Goal: Task Accomplishment & Management: Manage account settings

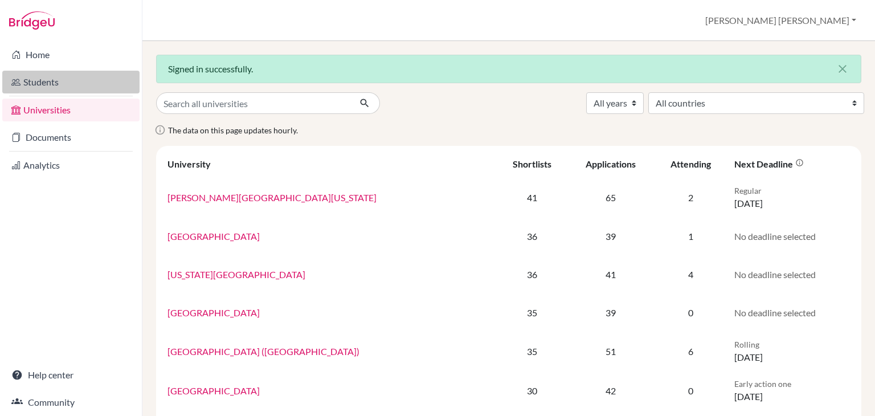
click at [55, 83] on link "Students" at bounding box center [70, 82] width 137 height 23
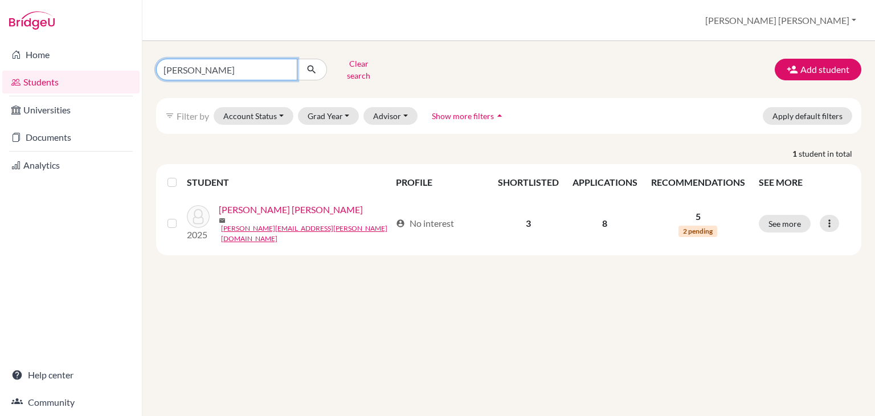
click at [286, 68] on input "adriana parker" at bounding box center [226, 70] width 141 height 22
click at [346, 62] on button "Clear search" at bounding box center [358, 70] width 63 height 30
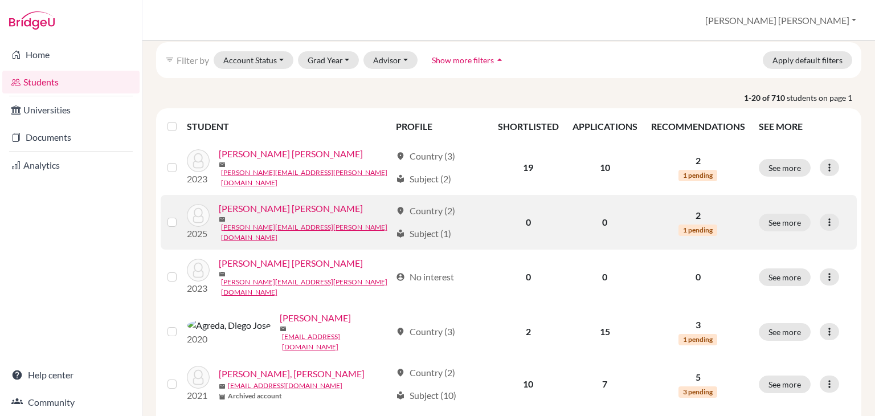
scroll to position [88, 0]
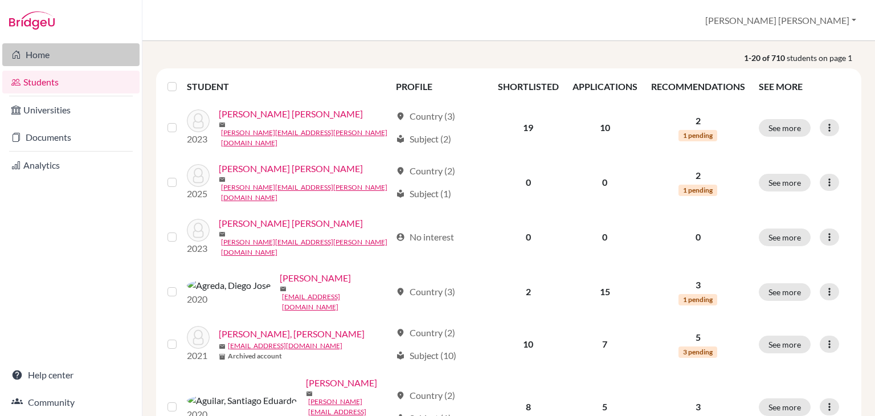
click at [57, 57] on link "Home" at bounding box center [70, 54] width 137 height 23
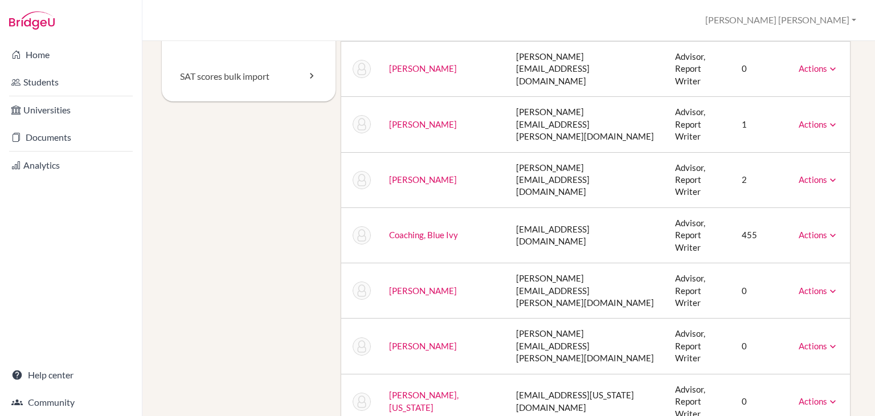
scroll to position [205, 0]
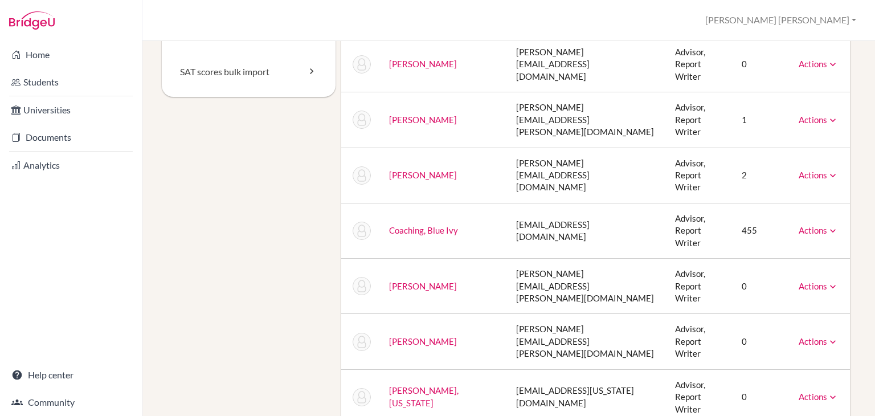
click at [814, 391] on link "Actions" at bounding box center [818, 396] width 40 height 10
click at [854, 292] on div "Staff School Details School Profile Import Users via Spreadsheet SAT scores bul…" at bounding box center [508, 228] width 732 height 375
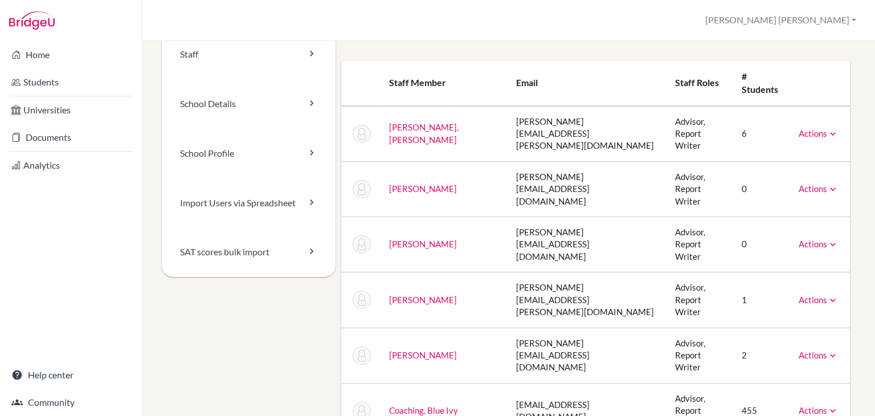
scroll to position [97, 0]
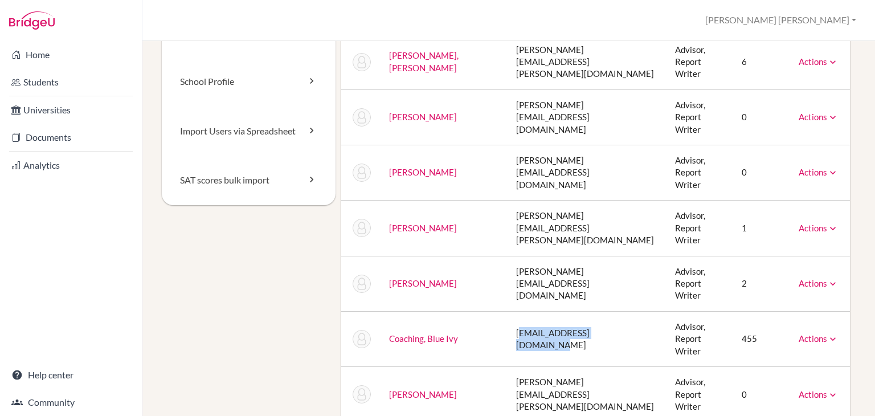
drag, startPoint x: 485, startPoint y: 270, endPoint x: 585, endPoint y: 268, distance: 99.7
click at [585, 311] on td "blueivycoaching@amschool.edu.sv" at bounding box center [586, 338] width 159 height 55
drag, startPoint x: 478, startPoint y: 224, endPoint x: 511, endPoint y: 225, distance: 33.0
click at [511, 256] on td "lindsay@blueivycoaching.com" at bounding box center [586, 283] width 159 height 55
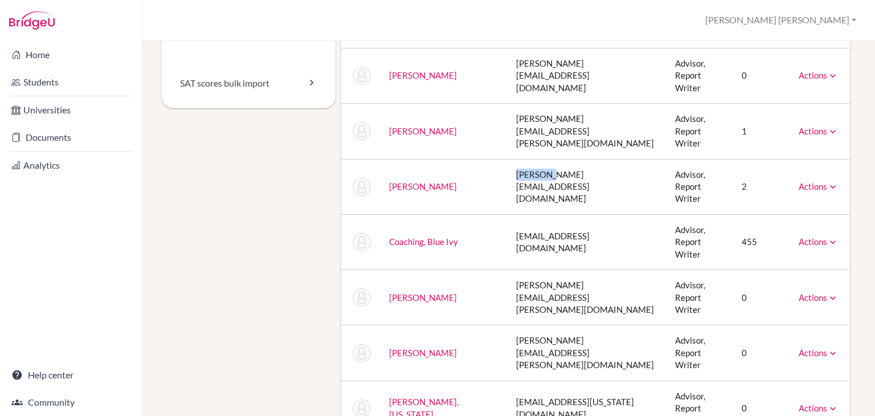
scroll to position [195, 0]
drag, startPoint x: 486, startPoint y: 215, endPoint x: 543, endPoint y: 210, distance: 57.1
click at [543, 269] on td "dewitt.marcus@amschool.edu.sv" at bounding box center [586, 296] width 159 height 55
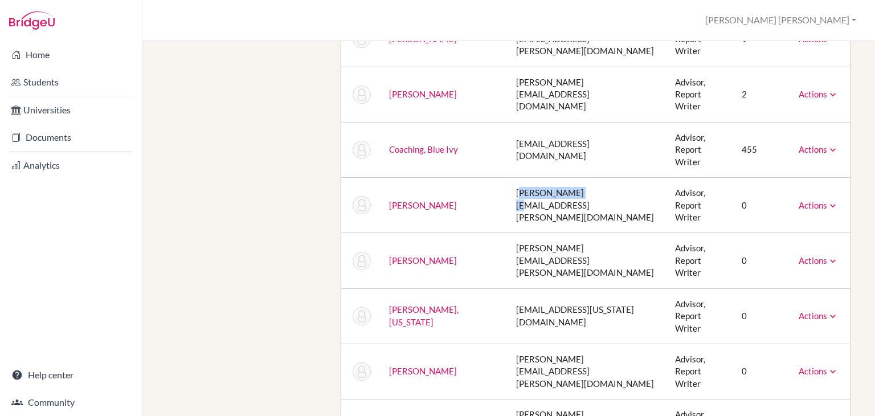
scroll to position [287, 0]
drag, startPoint x: 488, startPoint y: 172, endPoint x: 526, endPoint y: 171, distance: 37.6
click at [526, 232] on td "duffy.cara@amschool.edu.sv" at bounding box center [586, 259] width 159 height 55
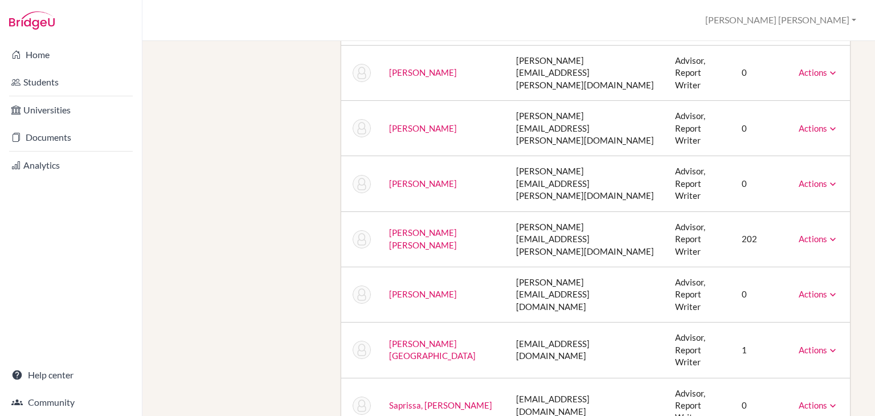
scroll to position [592, 0]
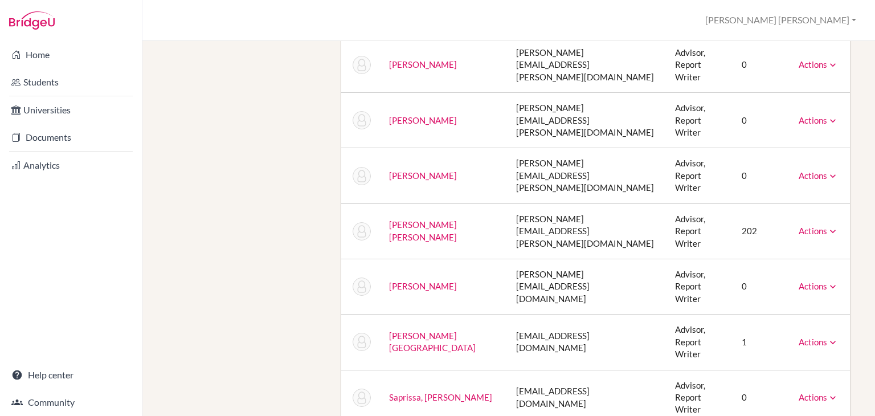
click at [813, 337] on link "Actions" at bounding box center [818, 342] width 40 height 10
click at [780, 385] on link "Archive" at bounding box center [789, 393] width 97 height 17
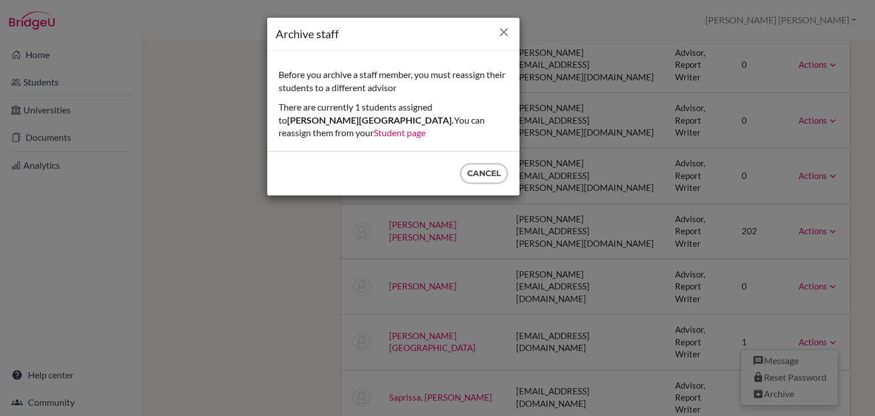
click at [506, 30] on icon "Close" at bounding box center [504, 32] width 14 height 14
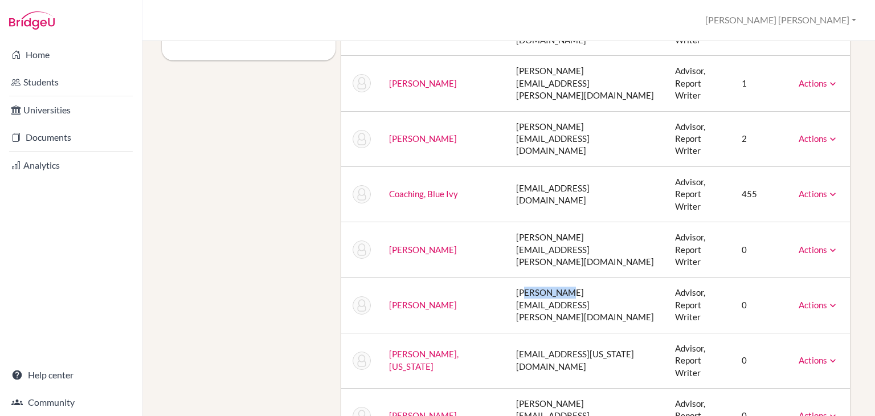
scroll to position [0, 0]
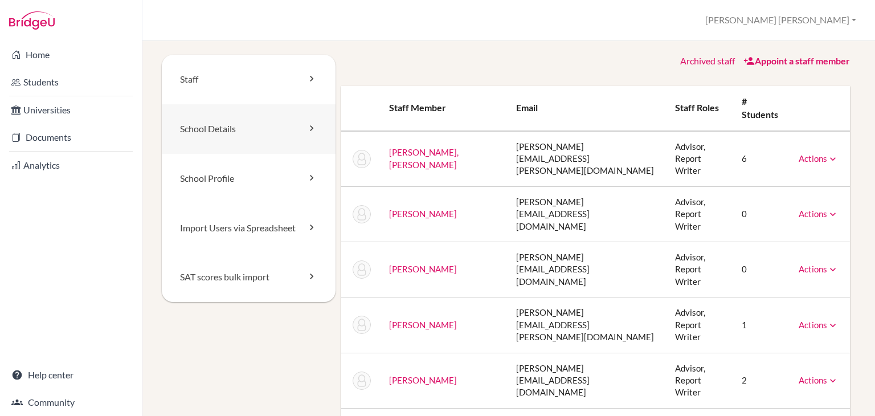
click at [301, 121] on link "School Details" at bounding box center [249, 129] width 174 height 50
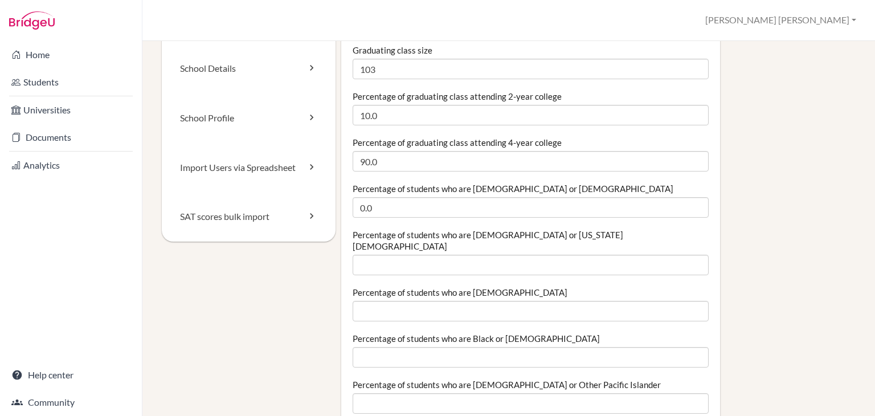
scroll to position [61, 0]
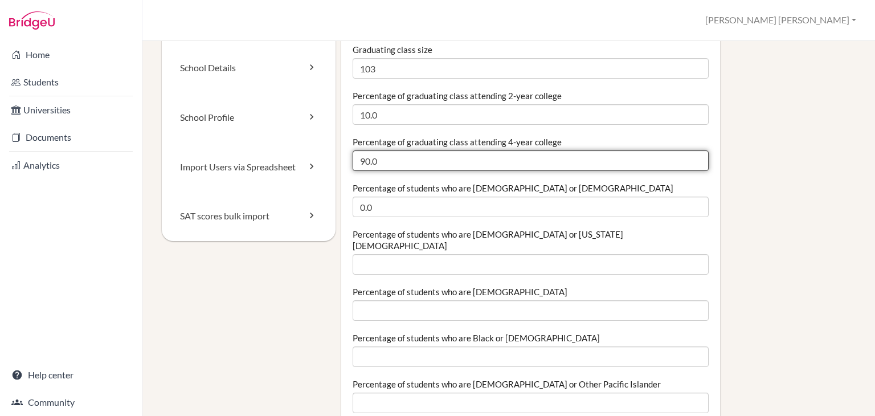
click at [387, 163] on input "90.0" at bounding box center [530, 160] width 356 height 20
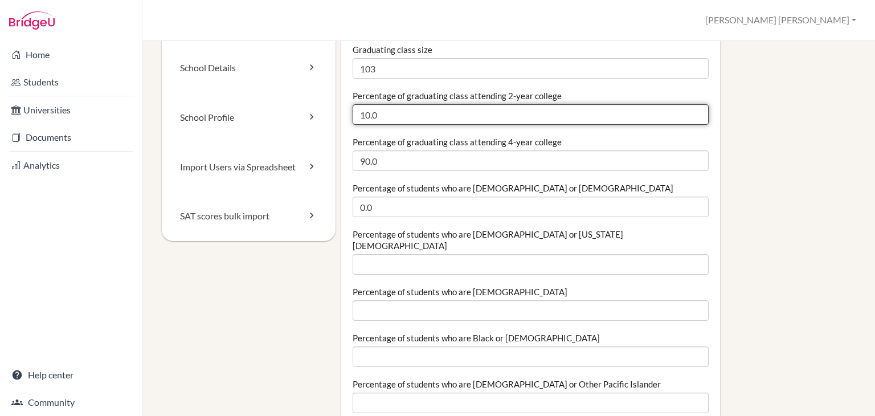
click at [369, 116] on input "10.0" at bounding box center [530, 114] width 356 height 20
click at [687, 111] on input "10.01" at bounding box center [530, 114] width 356 height 20
click at [687, 119] on input "10" at bounding box center [530, 114] width 356 height 20
click at [687, 119] on input "9.99" at bounding box center [530, 114] width 356 height 20
click at [687, 119] on input "9.98" at bounding box center [530, 114] width 356 height 20
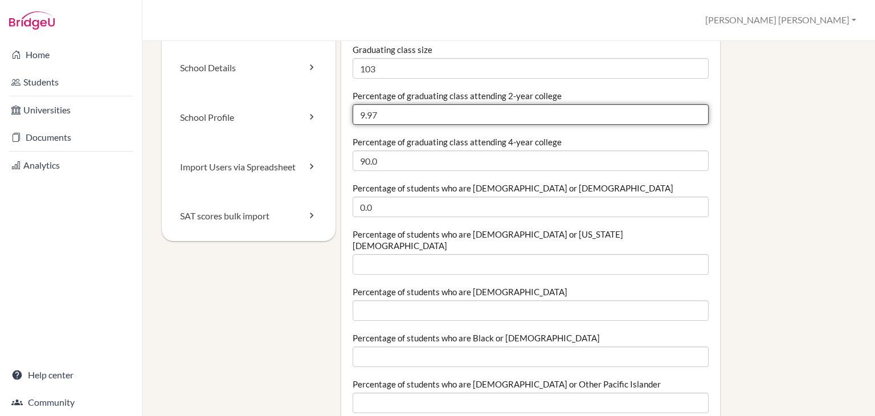
click at [687, 119] on input "9.97" at bounding box center [530, 114] width 356 height 20
click at [687, 119] on input "9.96" at bounding box center [530, 114] width 356 height 20
click at [687, 119] on input "9.95" at bounding box center [530, 114] width 356 height 20
click at [687, 119] on input "9.94" at bounding box center [530, 114] width 356 height 20
click at [687, 119] on input "9.93" at bounding box center [530, 114] width 356 height 20
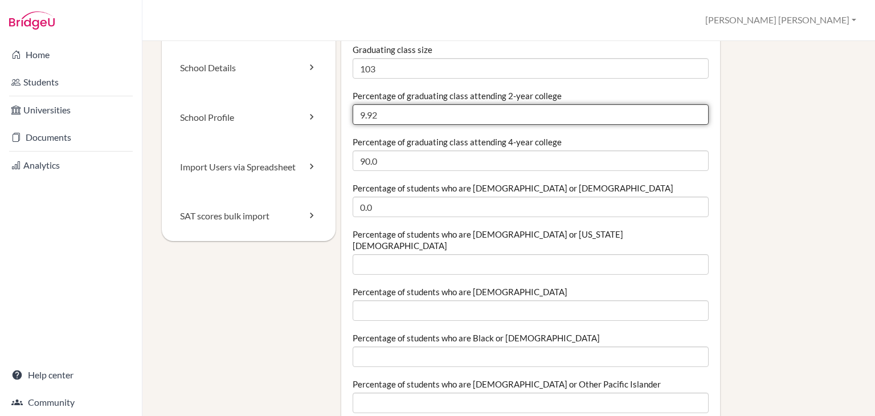
click at [687, 119] on input "9.92" at bounding box center [530, 114] width 356 height 20
click at [687, 119] on input "9.91" at bounding box center [530, 114] width 356 height 20
click at [687, 119] on input "9.9" at bounding box center [530, 114] width 356 height 20
click at [687, 119] on input "9.89" at bounding box center [530, 114] width 356 height 20
click at [687, 119] on input "9.88" at bounding box center [530, 114] width 356 height 20
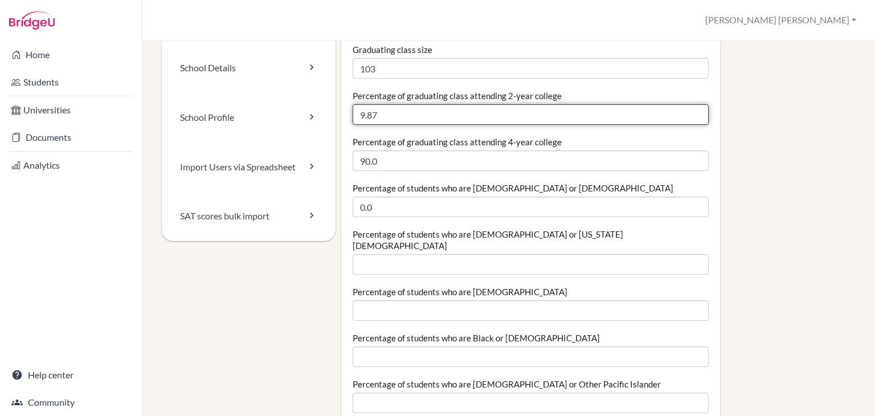
click at [687, 119] on input "9.87" at bounding box center [530, 114] width 356 height 20
click at [687, 119] on input "9.86" at bounding box center [530, 114] width 356 height 20
click at [687, 119] on input "9.85" at bounding box center [530, 114] width 356 height 20
click at [687, 119] on input "9.84" at bounding box center [530, 114] width 356 height 20
click at [687, 119] on input "9.83" at bounding box center [530, 114] width 356 height 20
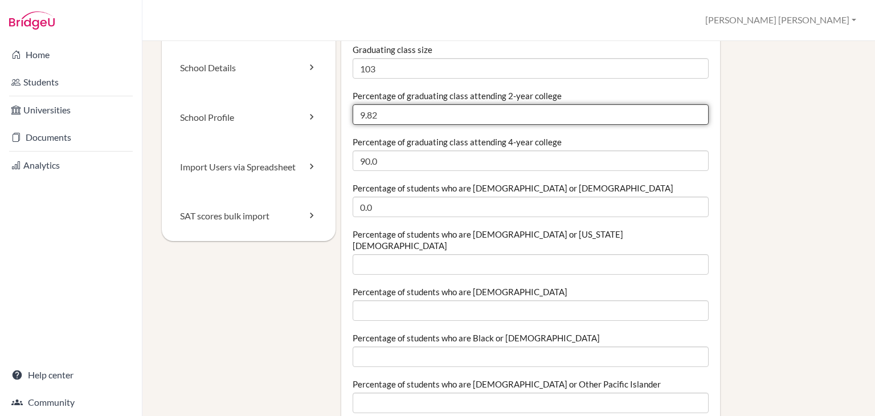
click at [687, 119] on input "9.82" at bounding box center [530, 114] width 356 height 20
click at [687, 119] on input "9.81" at bounding box center [530, 114] width 356 height 20
click at [687, 119] on input "8.93" at bounding box center [530, 114] width 356 height 20
type input "8"
type input "0"
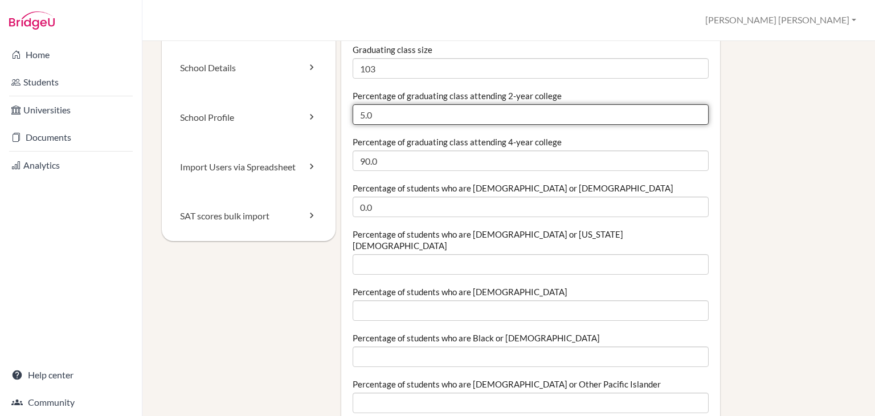
type input "5.0"
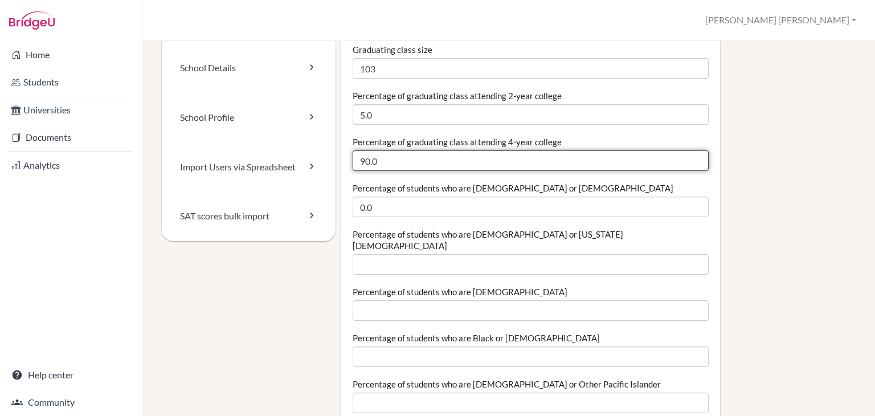
click at [364, 163] on input "90.0" at bounding box center [530, 160] width 356 height 20
click at [392, 167] on input "95.0" at bounding box center [530, 160] width 356 height 20
type input "95.0"
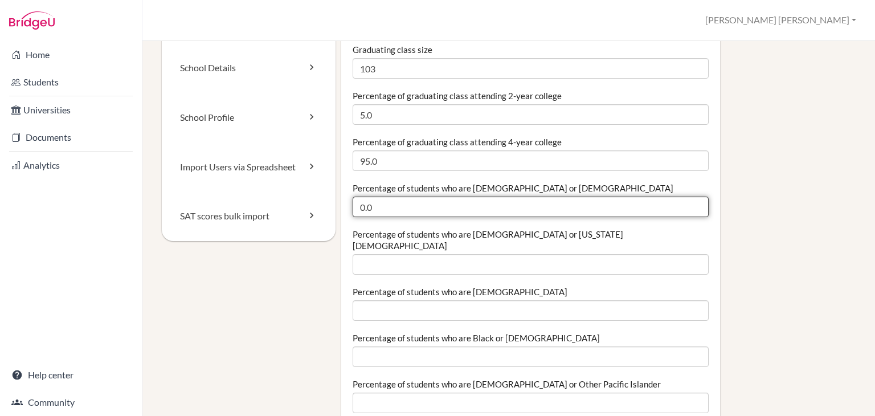
click at [385, 210] on input "0.0" at bounding box center [530, 206] width 356 height 20
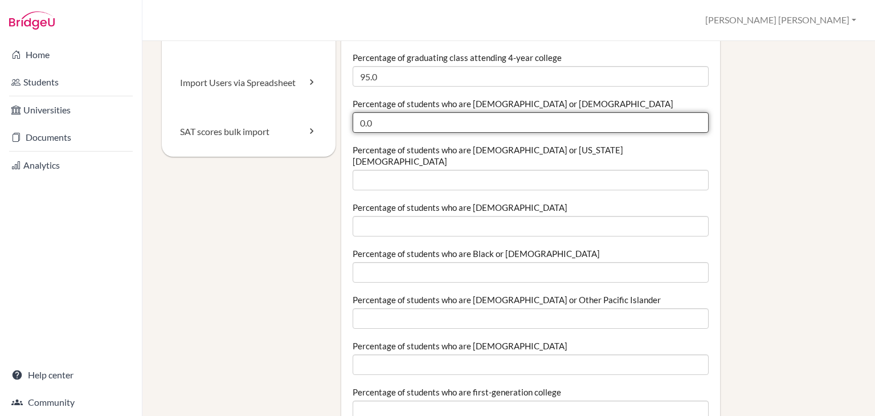
scroll to position [146, 0]
type input "0"
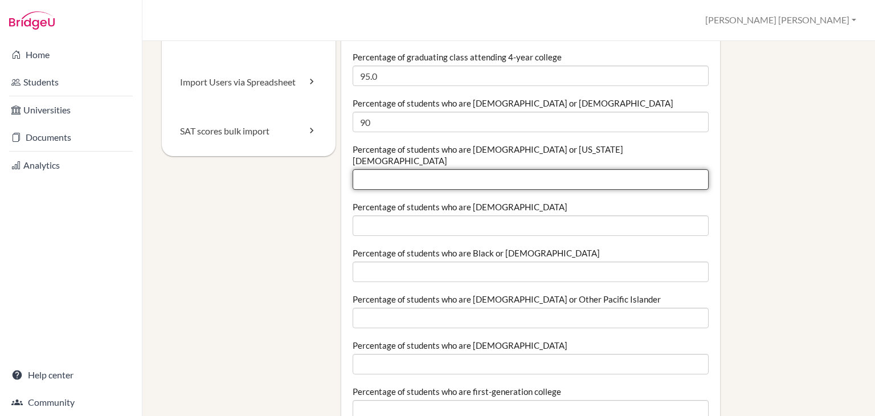
click at [367, 173] on input "Percentage of students who are American Indian or Alaska Native" at bounding box center [530, 179] width 356 height 20
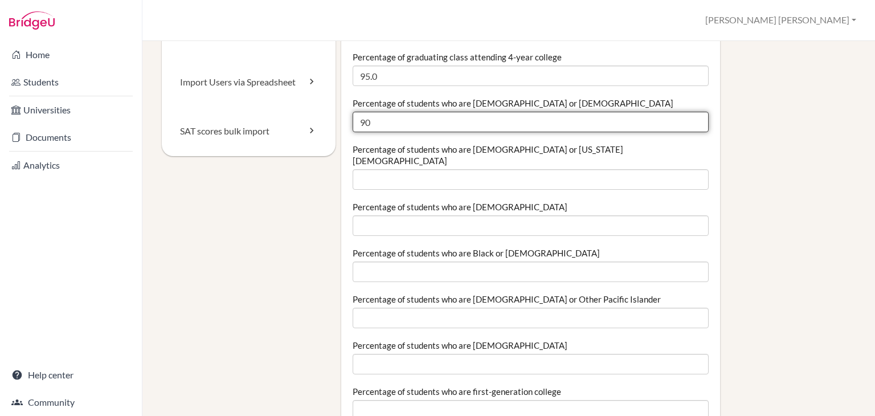
click at [377, 119] on input "90" at bounding box center [530, 122] width 356 height 20
type input "95"
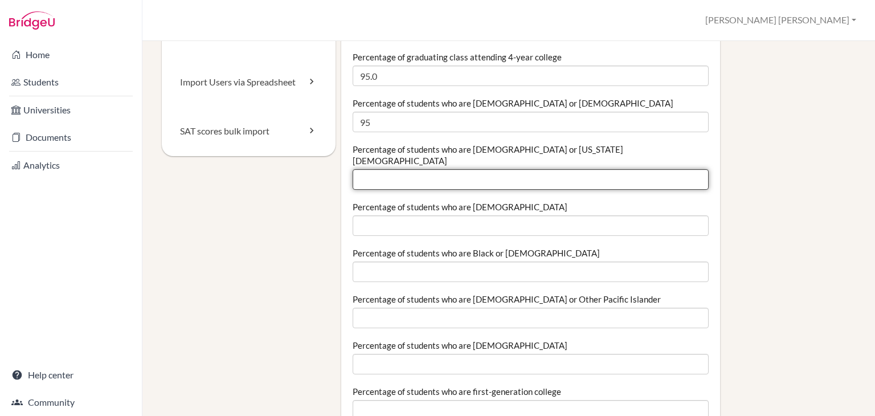
click at [371, 169] on input "Percentage of students who are American Indian or Alaska Native" at bounding box center [530, 179] width 356 height 20
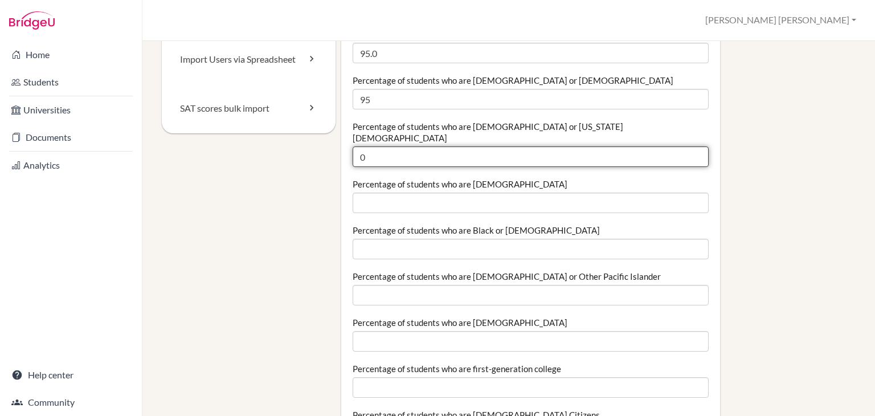
scroll to position [175, 0]
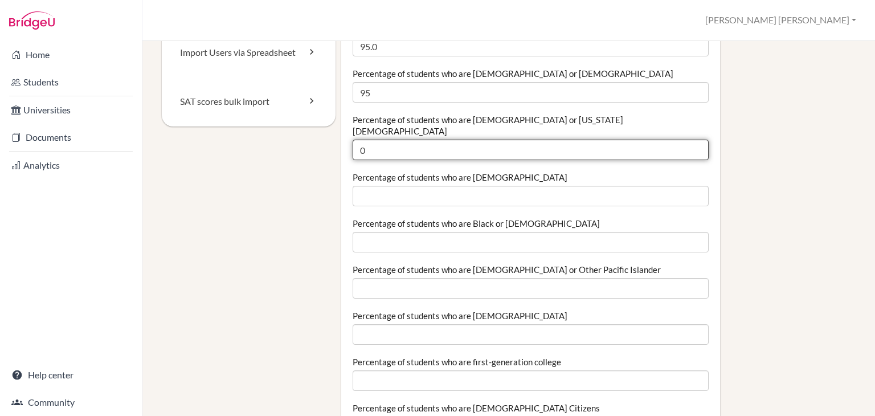
type input "0"
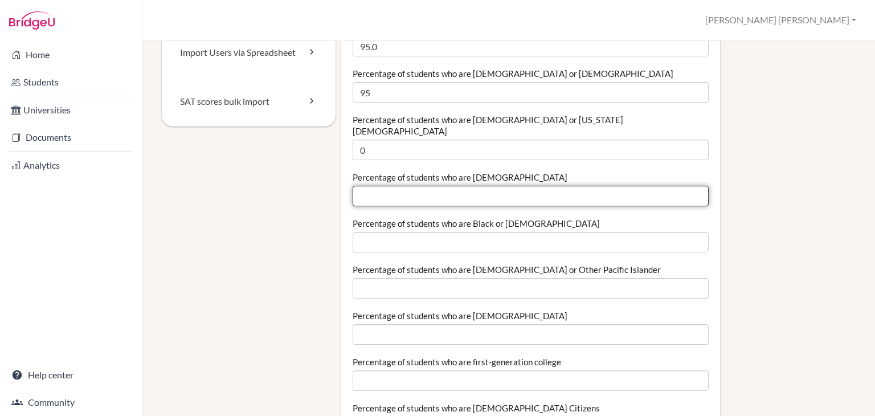
click at [395, 187] on input "Percentage of students who are Asian" at bounding box center [530, 196] width 356 height 20
type input "1"
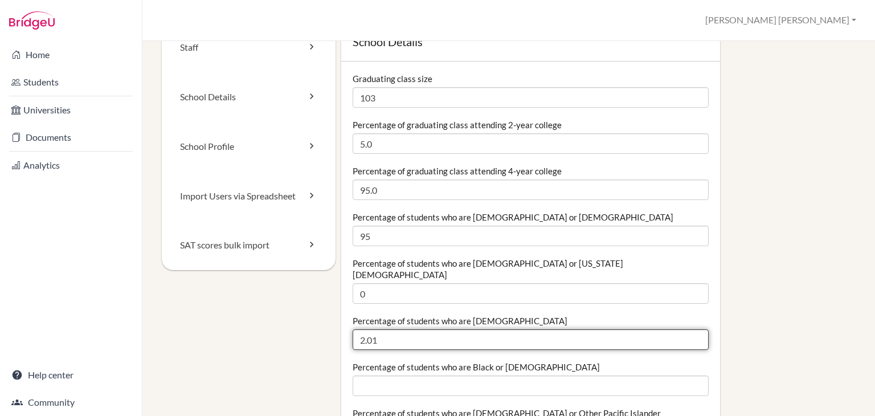
scroll to position [32, 0]
type input "2.0"
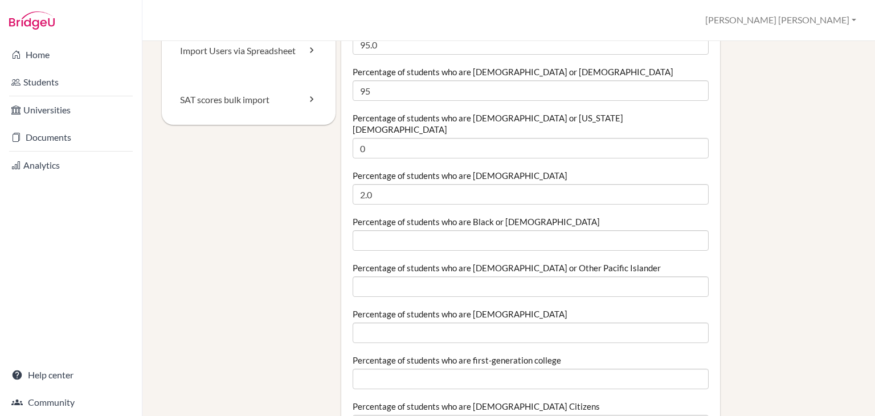
scroll to position [178, 0]
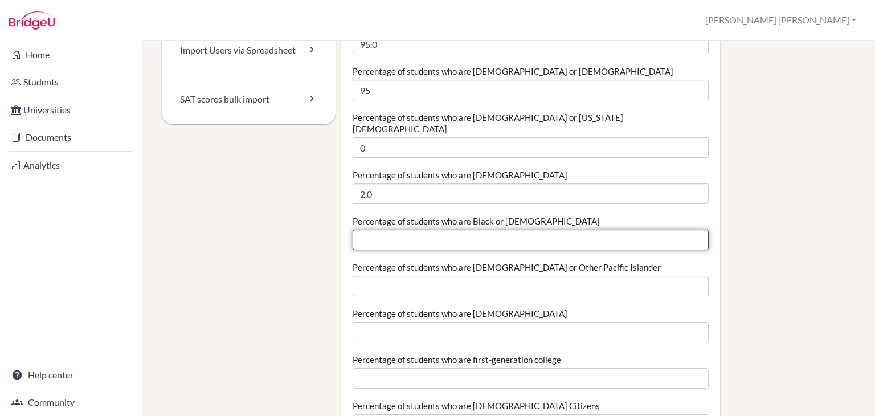
click at [466, 229] on input "Percentage of students who are Black or African American" at bounding box center [530, 239] width 356 height 20
type input "0"
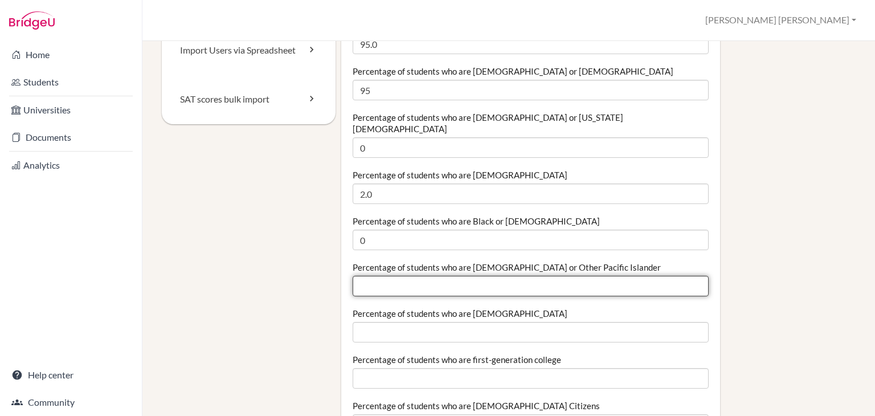
click at [415, 276] on input "Percentage of students who are Native Hawaiian or Other Pacific Islander" at bounding box center [530, 286] width 356 height 20
type input "0"
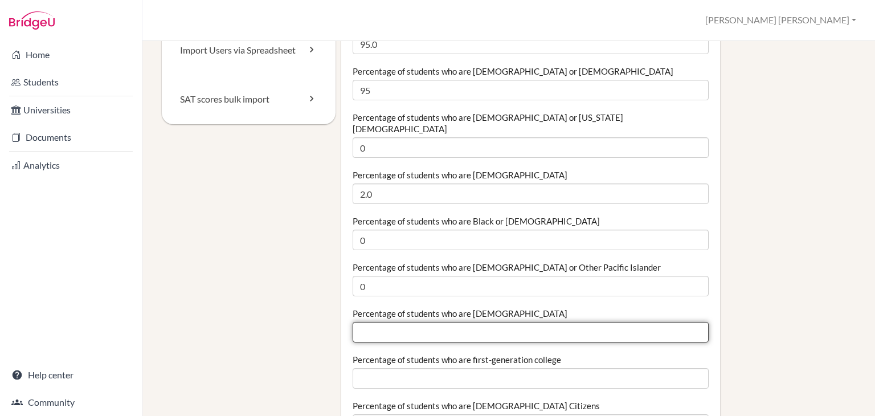
click at [395, 322] on input "Percentage of students who are White" at bounding box center [530, 332] width 356 height 20
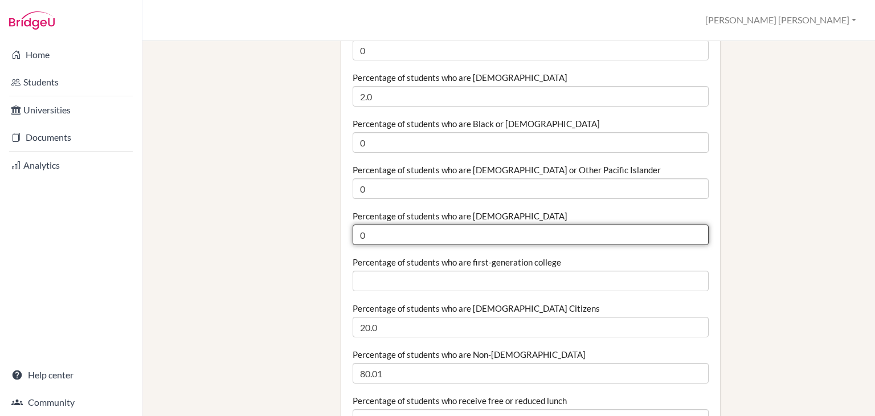
type input "0"
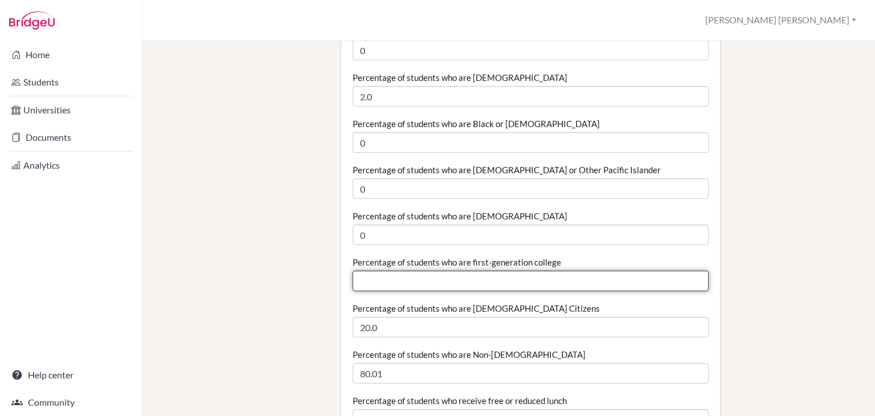
click at [386, 278] on input "Percentage of students who are first-generation college" at bounding box center [530, 280] width 356 height 20
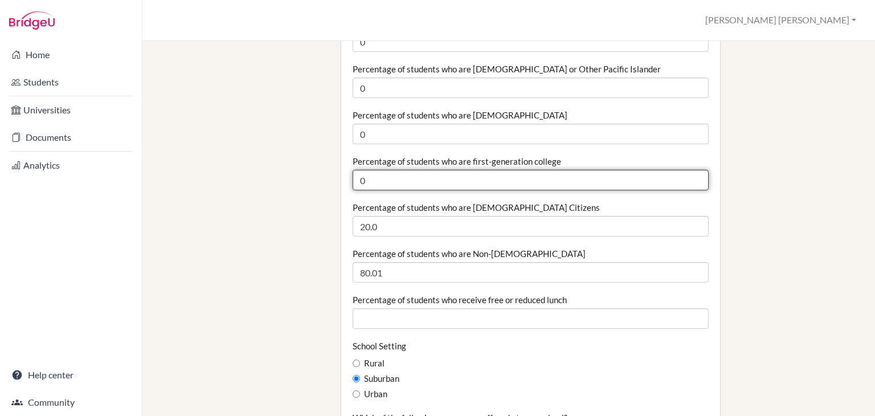
scroll to position [377, 0]
type input "0"
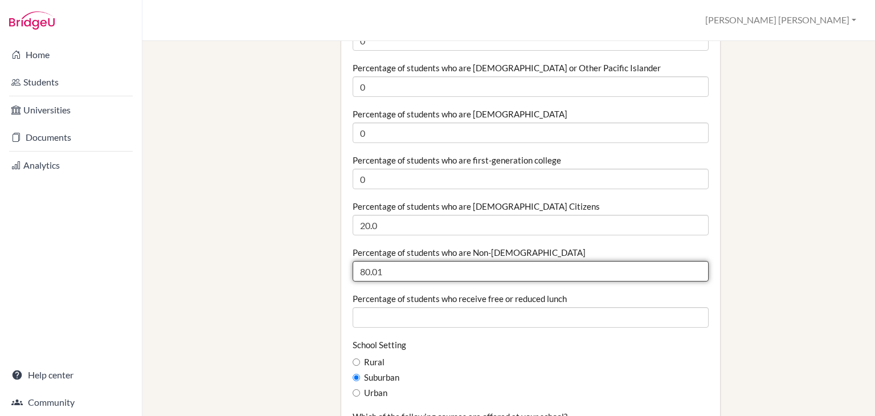
click at [394, 261] on input "80.01" at bounding box center [530, 271] width 356 height 20
type input "80.00"
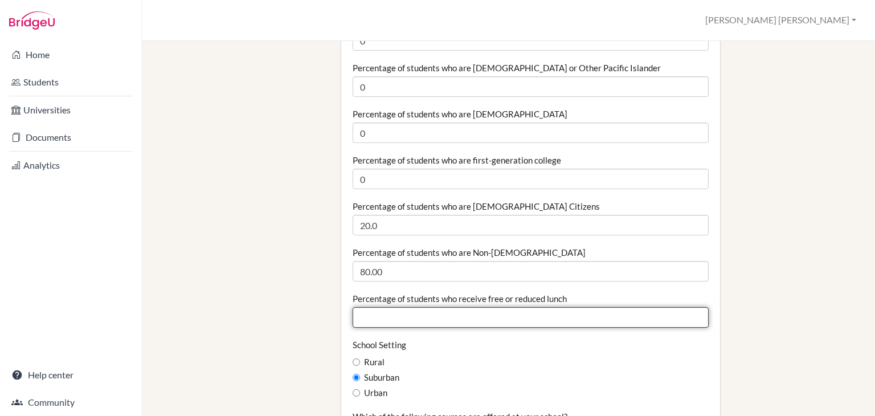
click at [378, 309] on input "Percentage of students who receive free or reduced lunch" at bounding box center [530, 317] width 356 height 20
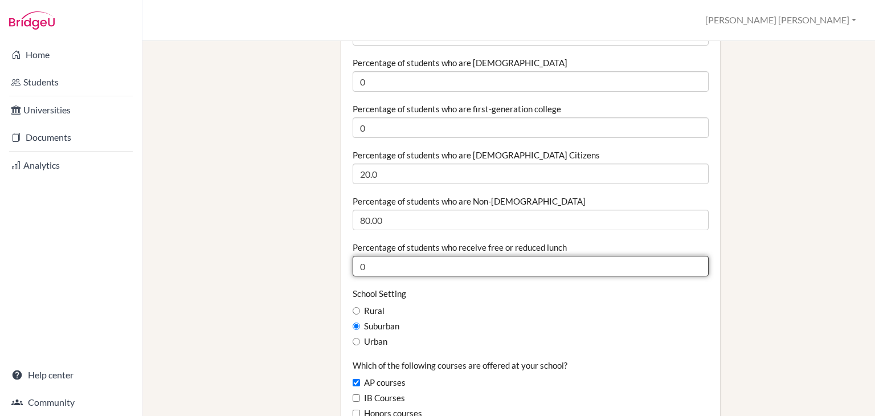
scroll to position [461, 0]
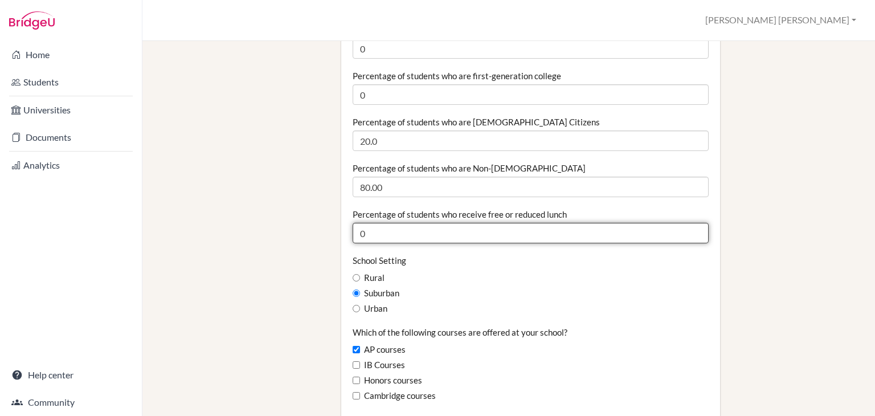
type input "0"
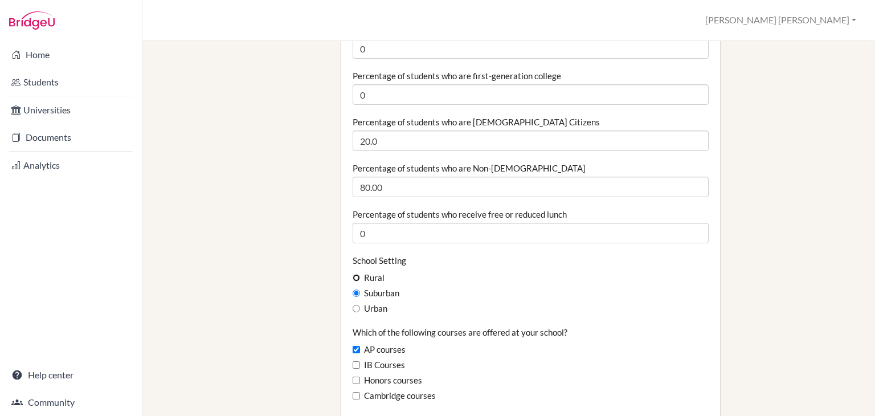
click at [353, 274] on input "Rural" at bounding box center [355, 277] width 7 height 7
radio input "true"
click at [353, 305] on input "Urban" at bounding box center [355, 308] width 7 height 7
radio input "true"
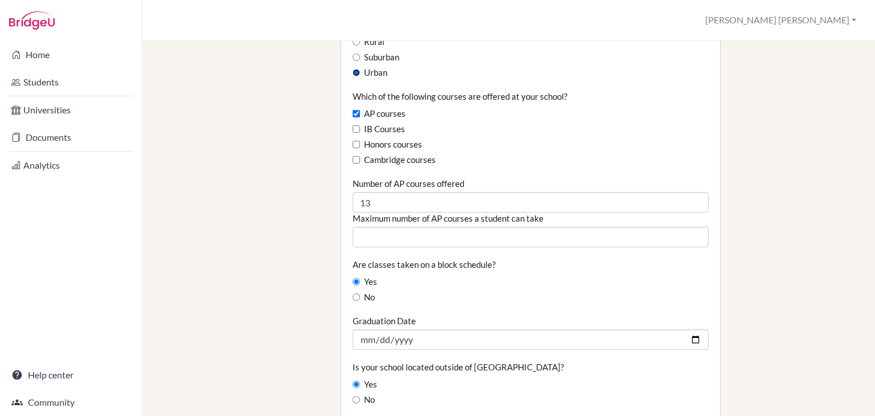
scroll to position [699, 0]
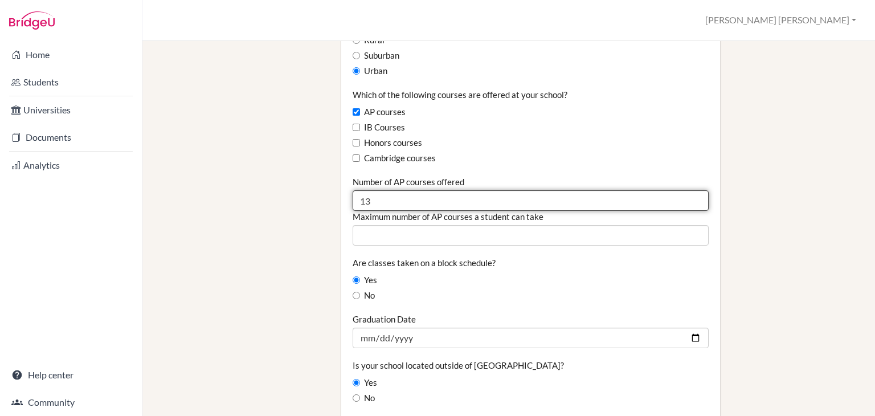
click at [386, 190] on input "13" at bounding box center [530, 200] width 356 height 20
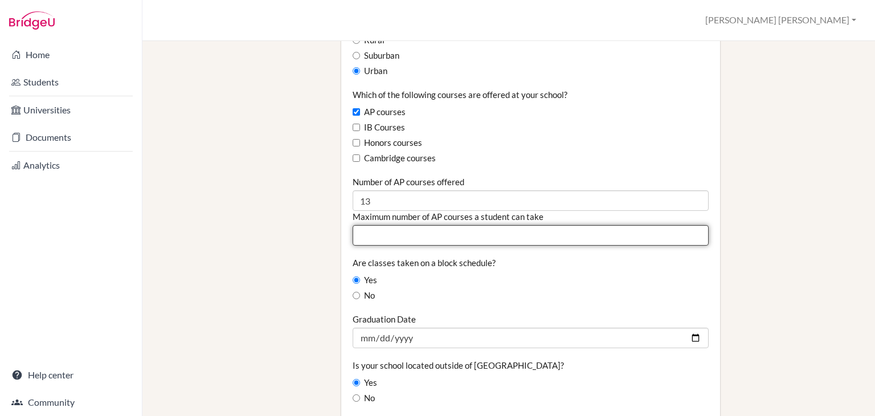
click at [400, 225] on input "Maximum number of AP courses a student can take" at bounding box center [530, 235] width 356 height 20
type input "7"
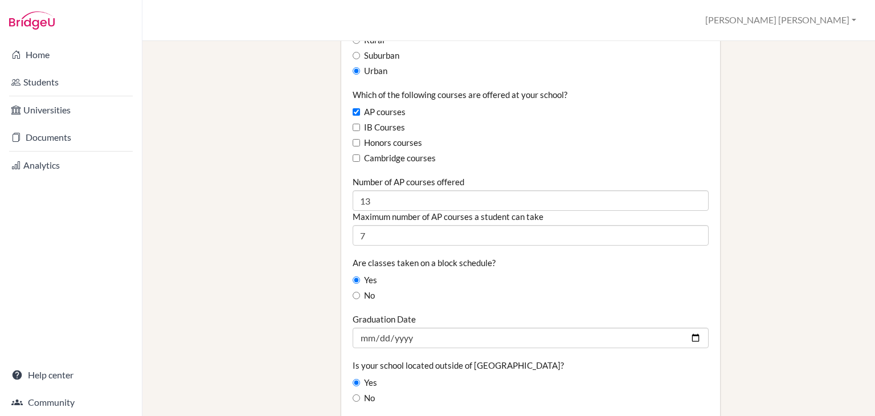
click at [383, 257] on label "Are classes taken on a block schedule?" at bounding box center [423, 262] width 143 height 11
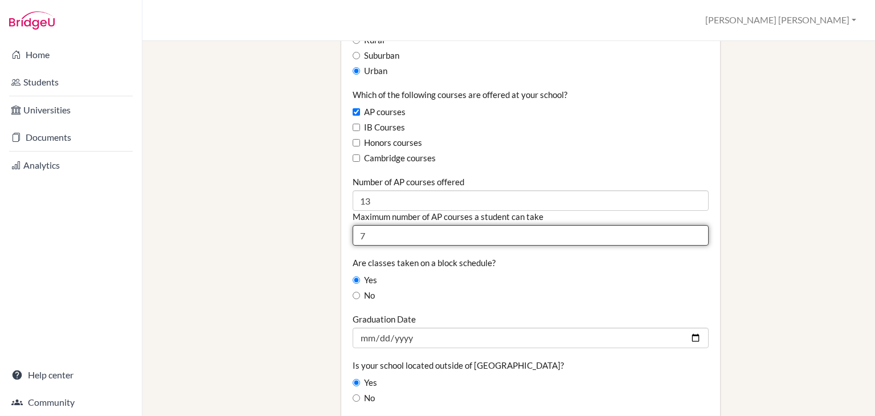
click at [377, 227] on input "7" at bounding box center [530, 235] width 356 height 20
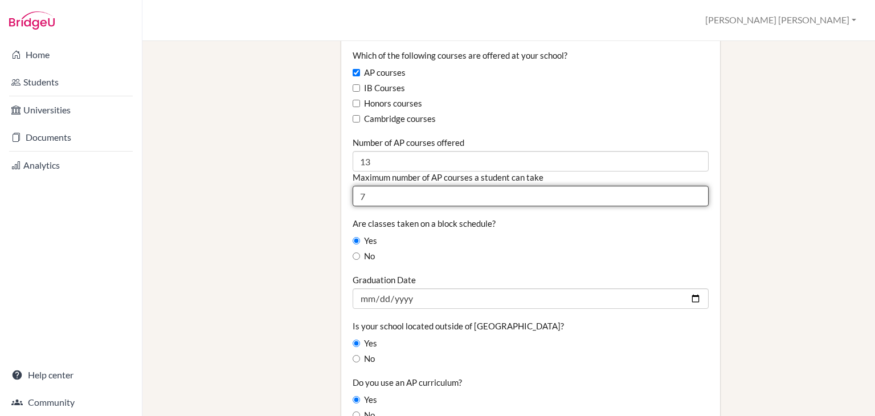
scroll to position [683, 0]
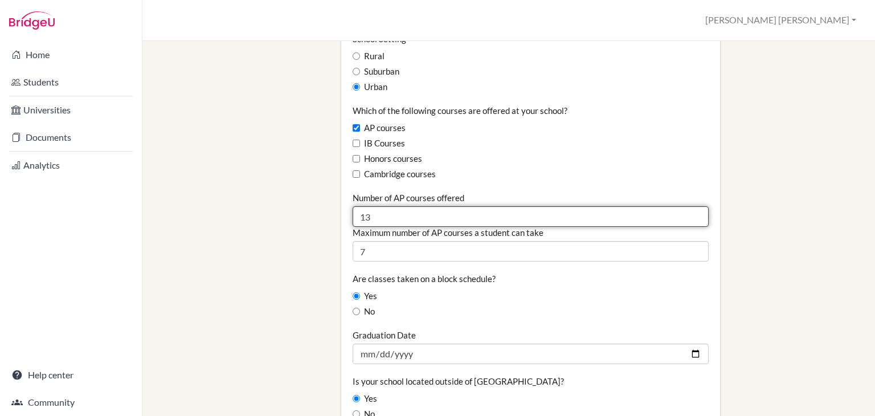
click at [384, 206] on input "13" at bounding box center [530, 216] width 356 height 20
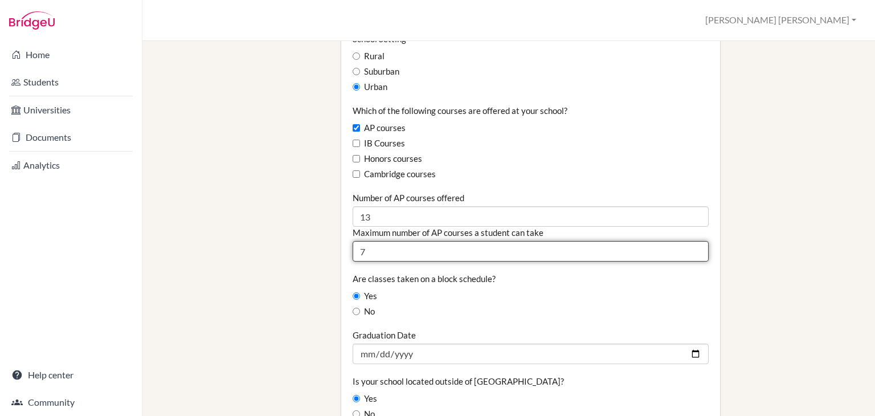
click at [382, 241] on input "7" at bounding box center [530, 251] width 356 height 20
type input "3"
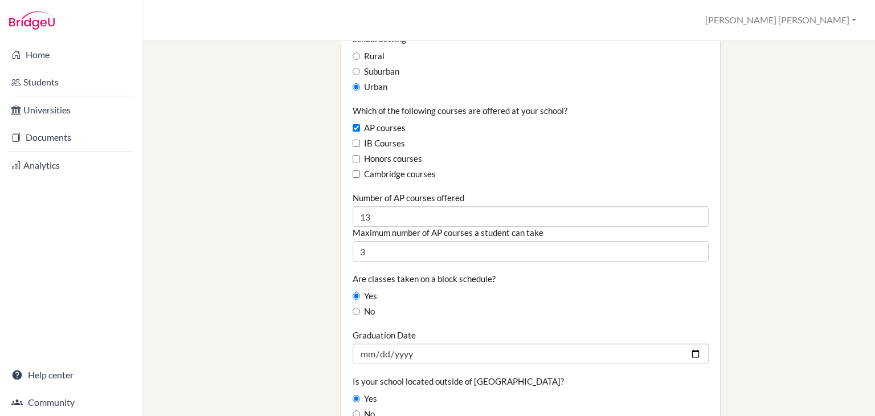
click at [541, 273] on div "Are classes taken on a block schedule? Yes No" at bounding box center [530, 295] width 356 height 45
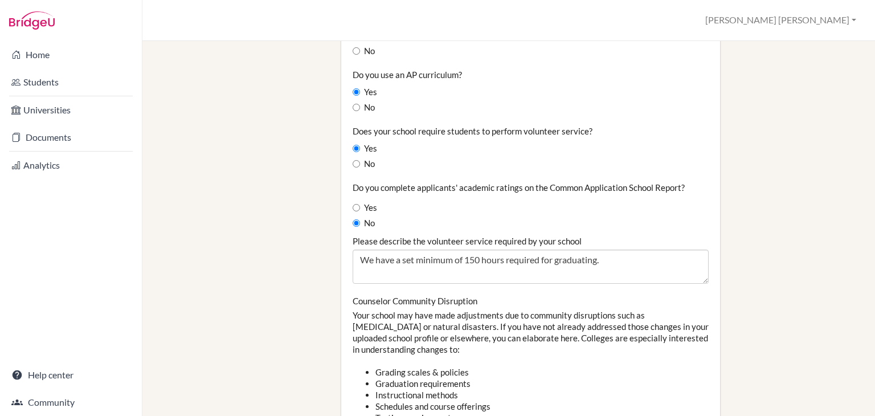
scroll to position [1047, 0]
drag, startPoint x: 352, startPoint y: 196, endPoint x: 553, endPoint y: 154, distance: 206.0
click at [553, 156] on div "No" at bounding box center [530, 162] width 356 height 13
click at [354, 202] on input "Yes" at bounding box center [355, 205] width 7 height 7
radio input "true"
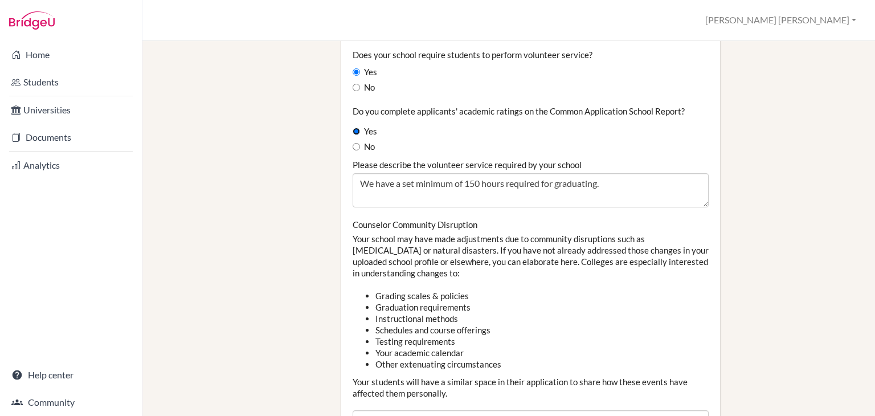
scroll to position [1157, 0]
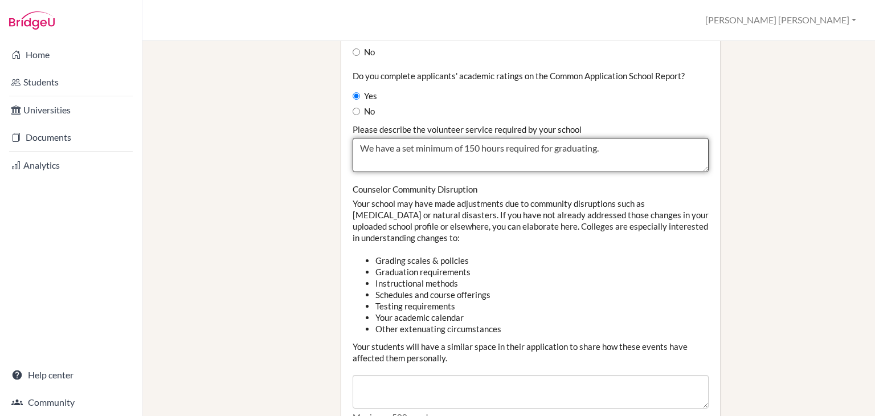
click at [610, 138] on textarea "We have a set minimum of 150 hours required for graduating." at bounding box center [530, 155] width 356 height 34
type textarea "We have a set minimum of 150 hours required for graduating"
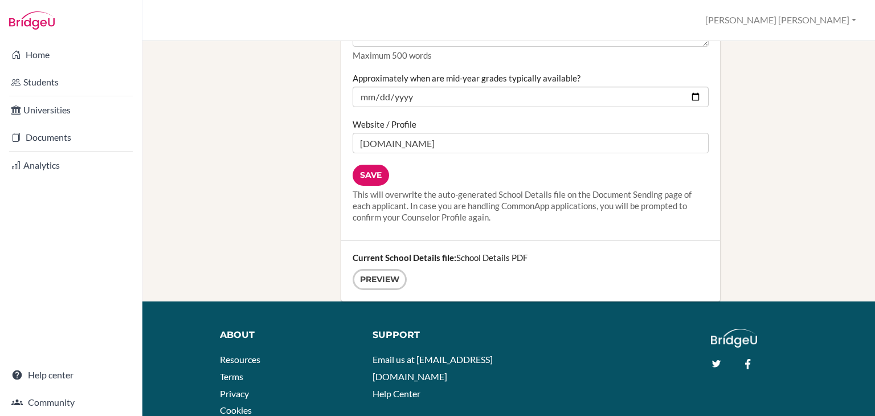
scroll to position [1519, 0]
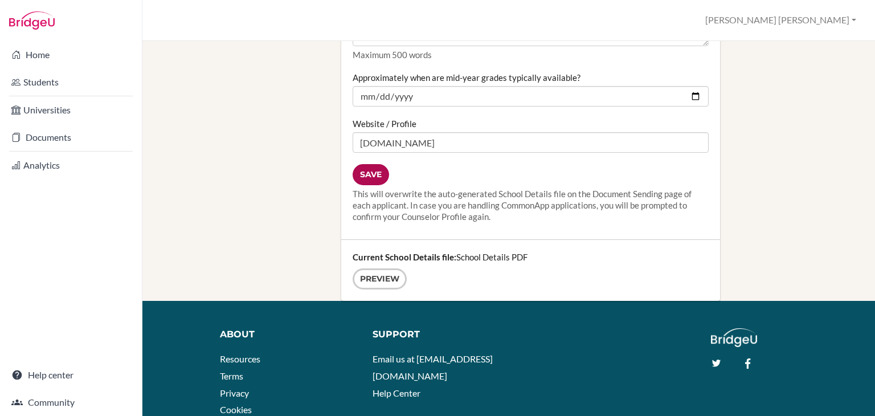
click at [372, 164] on input "Save" at bounding box center [370, 174] width 36 height 21
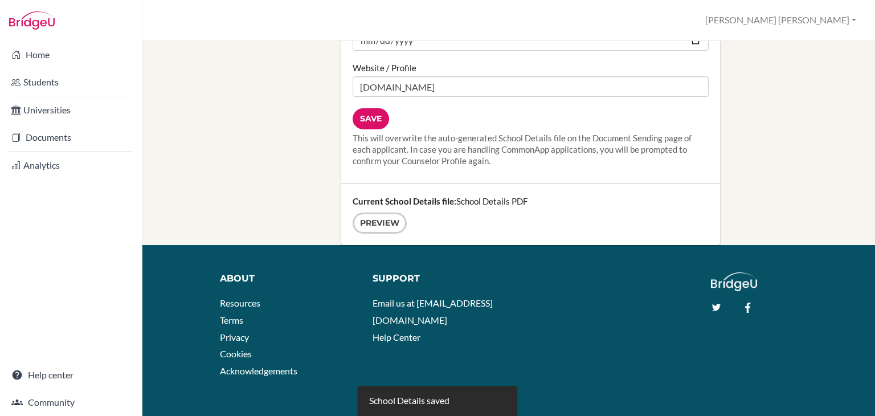
scroll to position [1578, 0]
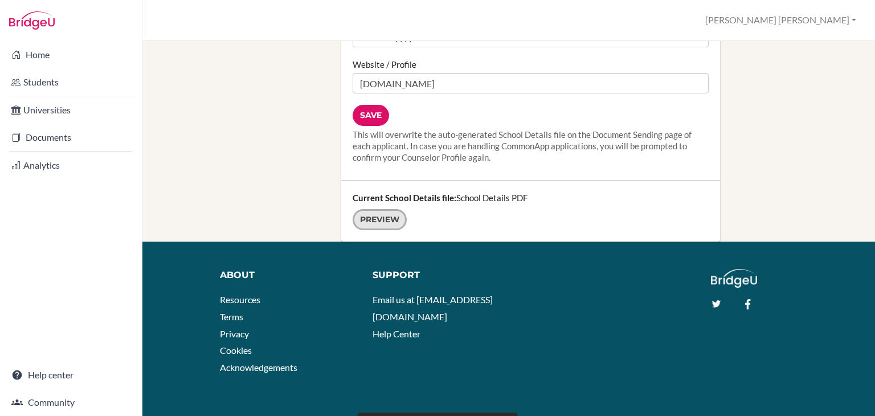
click at [379, 209] on link "Preview" at bounding box center [379, 219] width 54 height 21
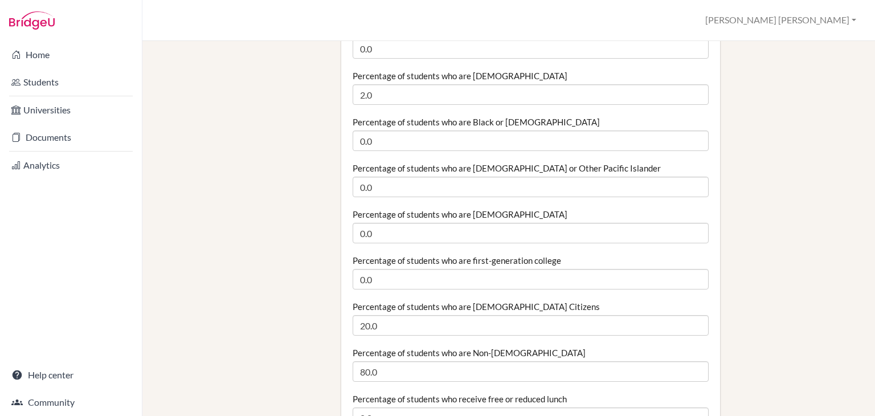
scroll to position [0, 0]
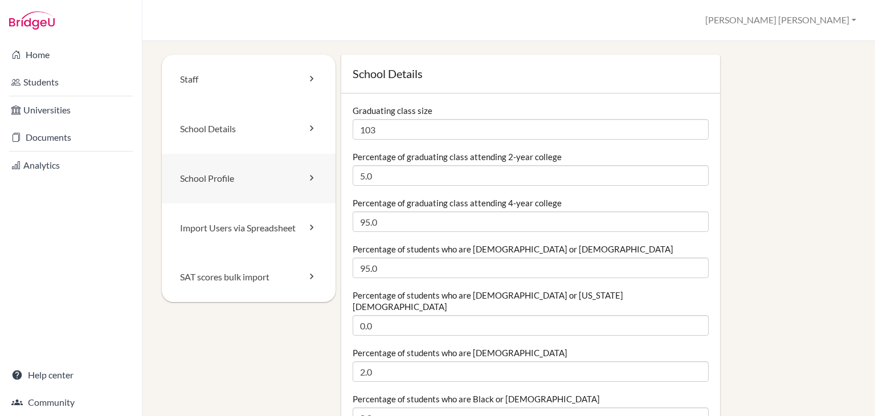
click at [238, 174] on link "School Profile" at bounding box center [249, 179] width 174 height 50
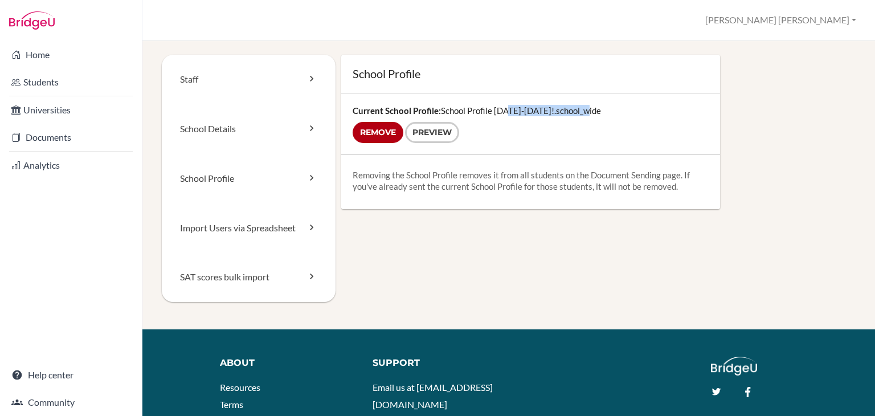
drag, startPoint x: 504, startPoint y: 110, endPoint x: 585, endPoint y: 104, distance: 81.7
click at [585, 104] on div "Current School Profile: School Profile [DATE]-[DATE]!.school_wide Remove Preview" at bounding box center [530, 123] width 379 height 61
click at [579, 127] on form "Remove Preview" at bounding box center [530, 132] width 356 height 21
drag, startPoint x: 454, startPoint y: 113, endPoint x: 542, endPoint y: 122, distance: 88.2
click at [542, 122] on div "Current School Profile: School Profile [DATE]-[DATE]!.school_wide Remove Preview" at bounding box center [530, 123] width 379 height 61
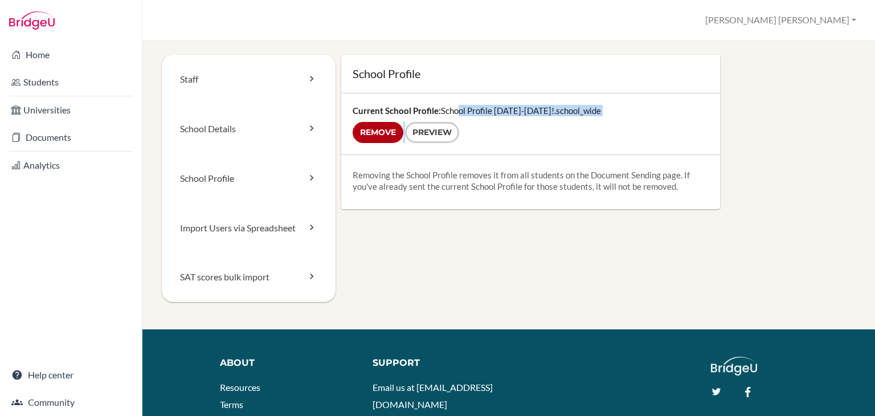
click at [538, 147] on div "Current School Profile: School Profile [DATE]-[DATE]!.school_wide Remove Preview" at bounding box center [530, 123] width 379 height 61
click at [444, 137] on link "Preview" at bounding box center [432, 132] width 54 height 21
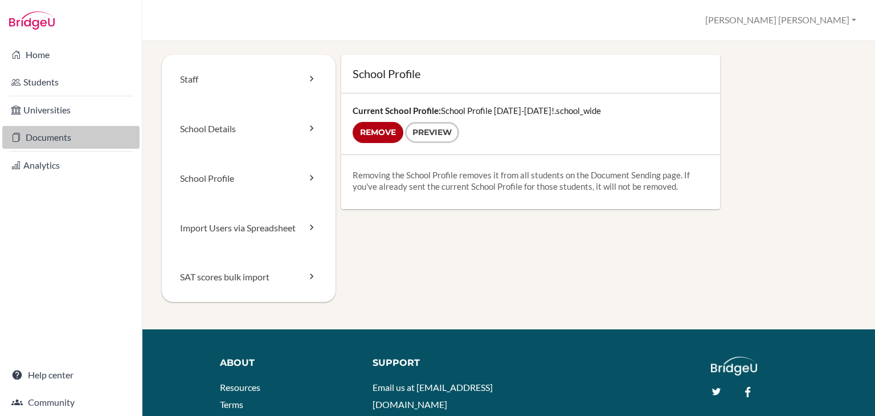
click at [92, 142] on link "Documents" at bounding box center [70, 137] width 137 height 23
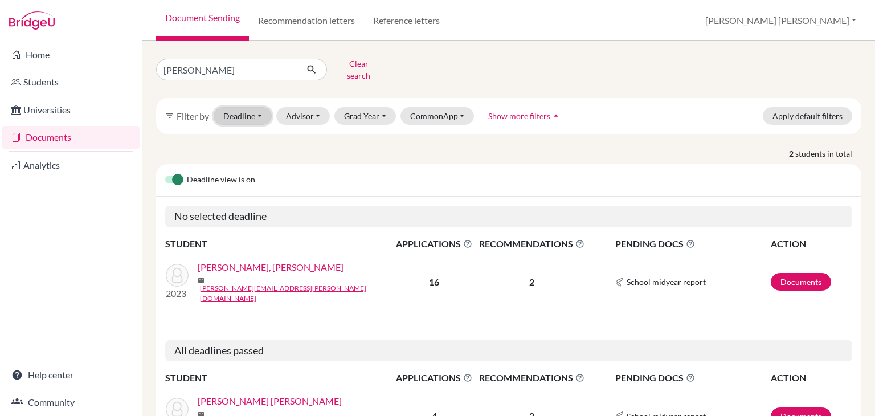
click at [263, 107] on button "Deadline - Select a date range Or double click for a single date selection [DAT…" at bounding box center [243, 116] width 58 height 18
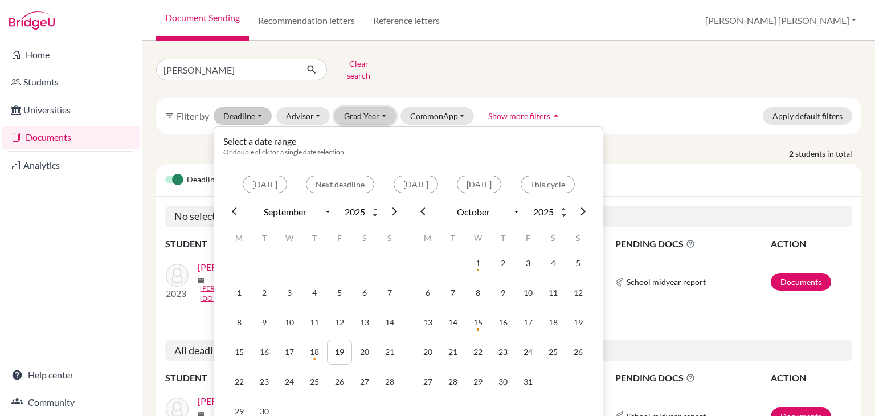
click at [370, 107] on button "Grad Year" at bounding box center [364, 116] width 61 height 18
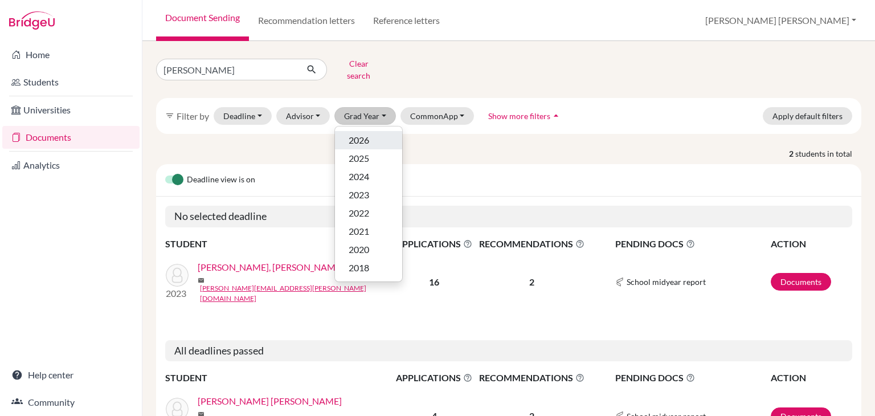
click at [374, 135] on div "2026" at bounding box center [368, 140] width 40 height 14
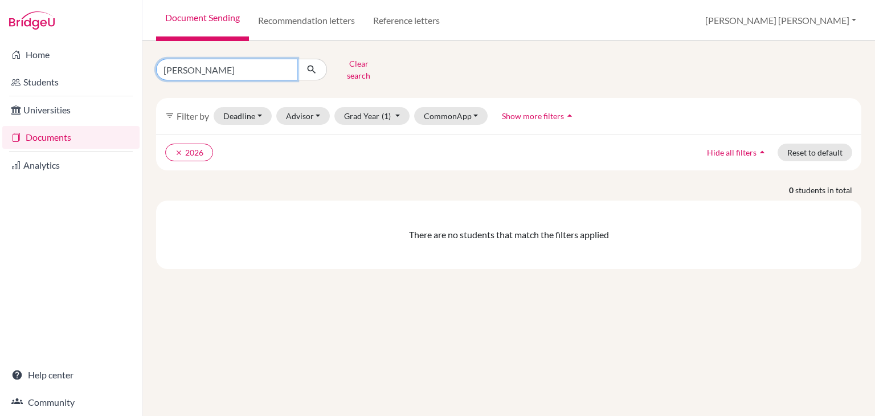
click at [285, 68] on input "pimentel" at bounding box center [226, 70] width 141 height 22
click at [306, 67] on icon "submit" at bounding box center [311, 69] width 11 height 11
click at [314, 64] on icon "submit" at bounding box center [311, 69] width 11 height 11
click at [310, 64] on icon "submit" at bounding box center [311, 69] width 11 height 11
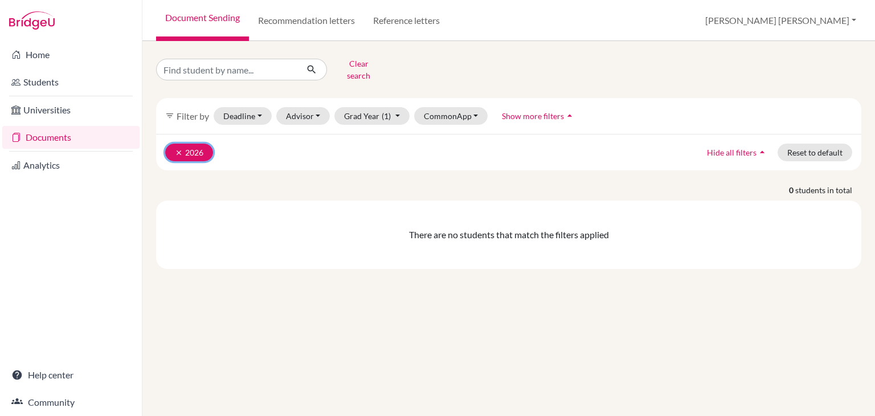
click at [180, 149] on icon "clear" at bounding box center [179, 153] width 8 height 8
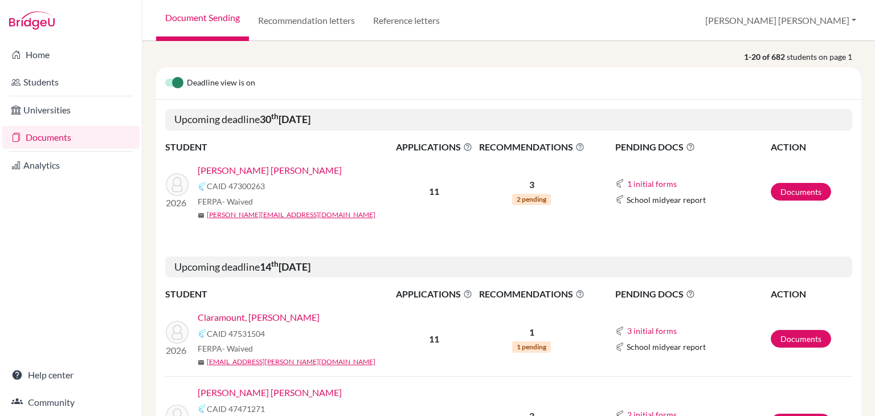
scroll to position [86, 0]
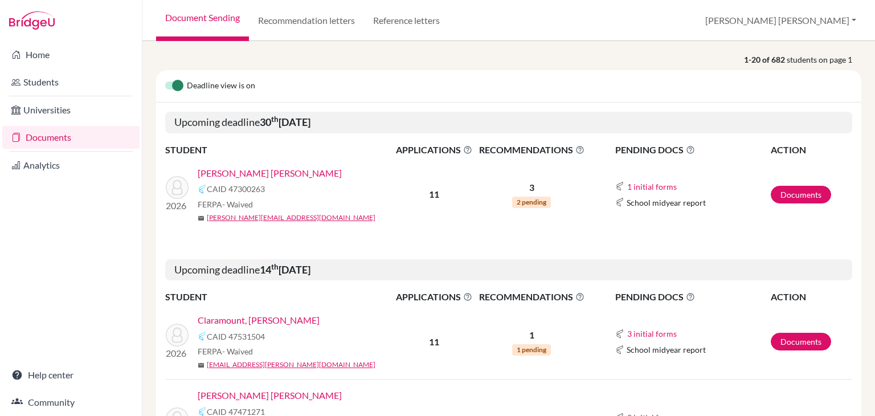
drag, startPoint x: 217, startPoint y: 118, endPoint x: 386, endPoint y: 128, distance: 169.4
click at [386, 128] on h5 "Upcoming deadline 30 th September 2025" at bounding box center [508, 123] width 687 height 22
click at [374, 205] on div "FERPA - Waived" at bounding box center [299, 204] width 203 height 12
click at [292, 171] on link "Sandoval Cañas Prieto, Mariana" at bounding box center [270, 173] width 144 height 14
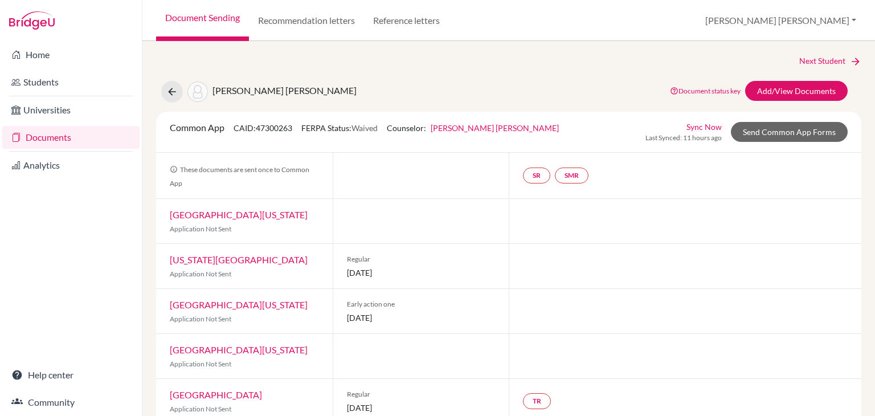
click at [475, 126] on link "[PERSON_NAME] [PERSON_NAME]" at bounding box center [494, 128] width 128 height 10
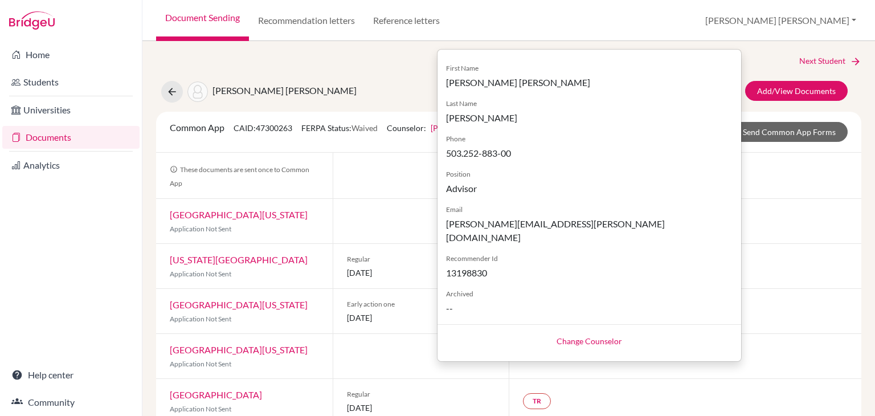
click at [560, 336] on link "Change Counselor" at bounding box center [588, 341] width 65 height 10
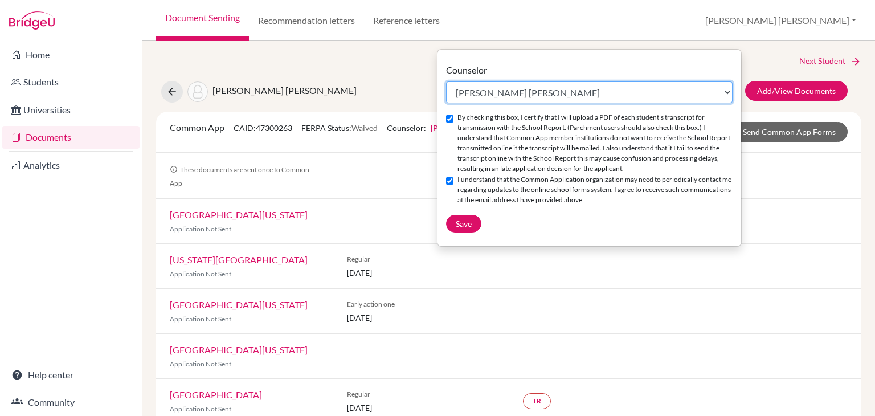
click at [569, 100] on select "Select counselor [PERSON_NAME] [PERSON_NAME] [PERSON_NAME] [PERSON_NAME] [PERSO…" at bounding box center [589, 92] width 286 height 22
select select "309526"
click at [446, 81] on select "Select counselor [PERSON_NAME] [PERSON_NAME] [PERSON_NAME] [PERSON_NAME] [PERSO…" at bounding box center [589, 92] width 286 height 22
checkbox input "false"
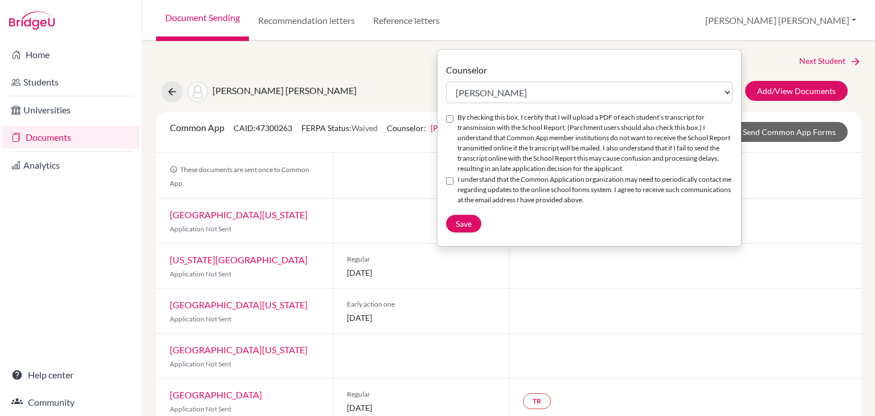
click at [447, 118] on input "By checking this box, I certify that I will upload a PDF of each student’s tran…" at bounding box center [449, 118] width 7 height 7
checkbox input "true"
click at [450, 184] on input "I understand that the Common Application organization may need to periodically …" at bounding box center [449, 180] width 7 height 7
checkbox input "true"
click at [467, 228] on span "Save" at bounding box center [464, 224] width 16 height 10
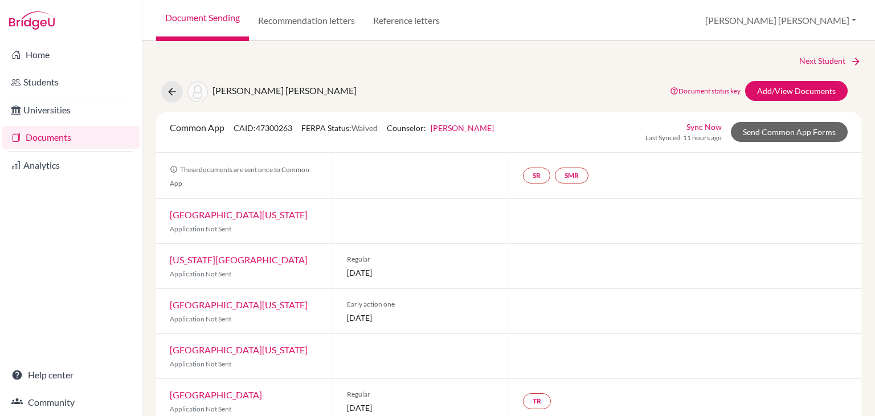
drag, startPoint x: 502, startPoint y: 126, endPoint x: 394, endPoint y: 129, distance: 107.7
click at [394, 129] on div "Common App CAID: 47300263 FERPA Status: Waived Counselor: Dr. Leonor Avila Firs…" at bounding box center [508, 132] width 695 height 22
click at [539, 124] on div "Common App CAID: 47300263 FERPA Status: Waived Counselor: Dr. Leonor Avila Firs…" at bounding box center [508, 132] width 695 height 22
drag, startPoint x: 499, startPoint y: 131, endPoint x: 387, endPoint y: 128, distance: 111.6
click at [387, 128] on div "Common App CAID: 47300263 FERPA Status: Waived Counselor: Dr. Leonor Avila Firs…" at bounding box center [331, 132] width 341 height 22
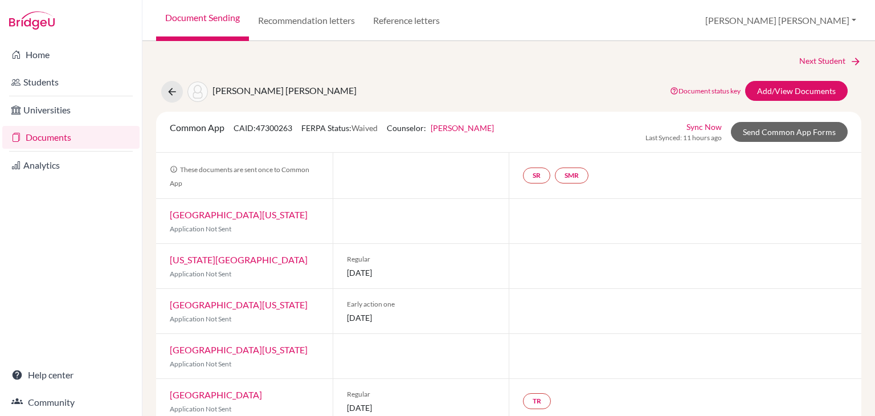
click at [480, 128] on link "Dr. Leonor Avila" at bounding box center [461, 128] width 63 height 10
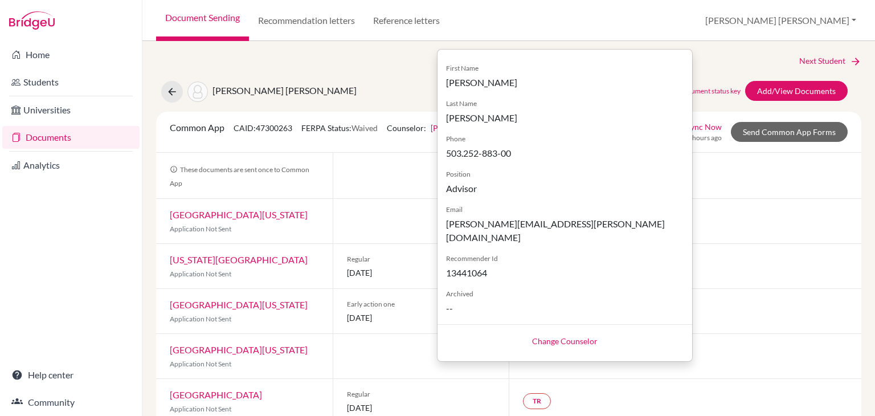
click at [566, 336] on link "Change Counselor" at bounding box center [564, 341] width 65 height 10
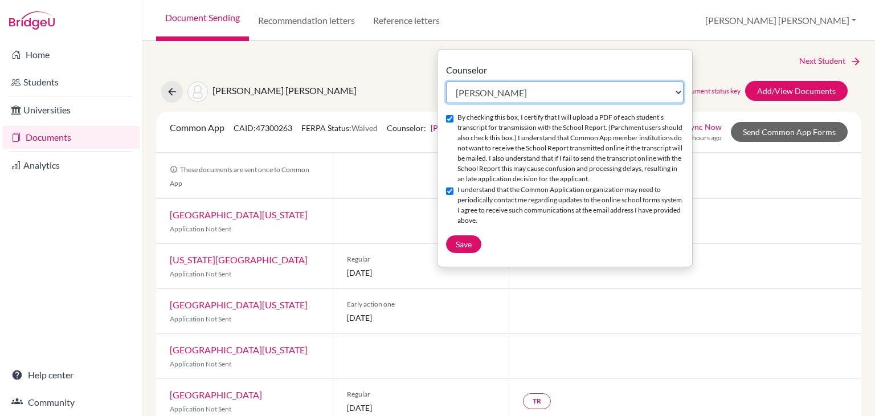
click at [542, 87] on select "Select counselor Dr. Leonor Avila robert baudouin Taylor Bauer Nery Bonilla Lin…" at bounding box center [564, 92] width 237 height 22
select select "309524"
click at [446, 81] on select "Select counselor Dr. Leonor Avila robert baudouin Taylor Bauer Nery Bonilla Lin…" at bounding box center [564, 92] width 237 height 22
checkbox input "false"
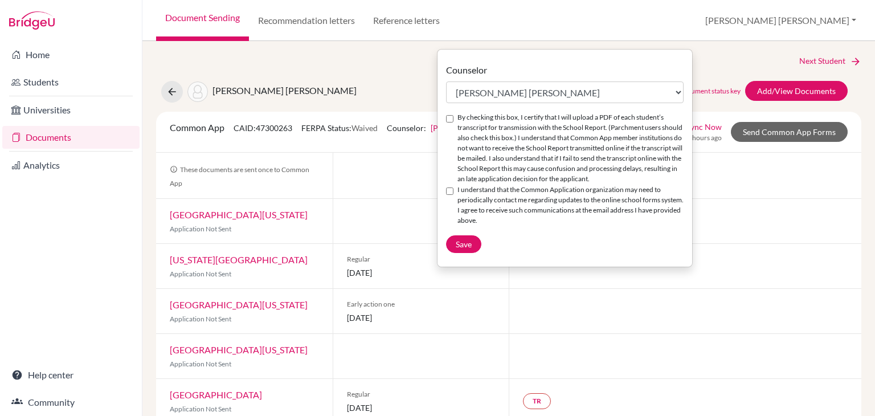
click at [452, 118] on input "By checking this box, I certify that I will upload a PDF of each student’s tran…" at bounding box center [449, 118] width 7 height 7
checkbox input "true"
click at [450, 188] on input "I understand that the Common Application organization may need to periodically …" at bounding box center [449, 190] width 7 height 7
checkbox input "true"
click at [463, 247] on span "Save" at bounding box center [464, 244] width 16 height 10
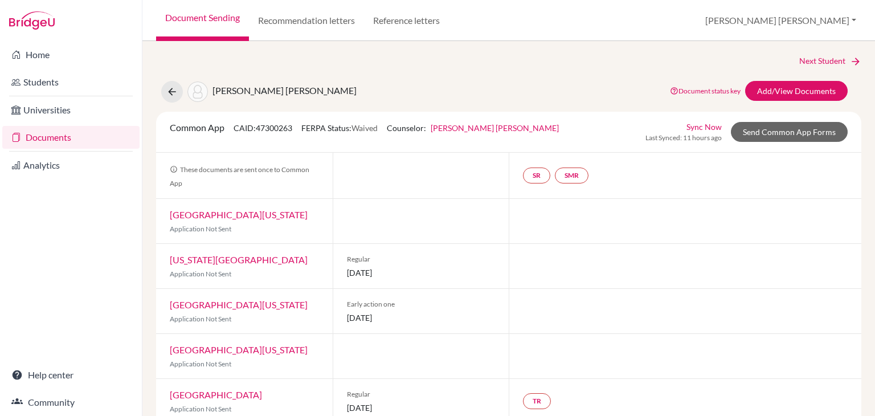
click at [449, 162] on div at bounding box center [421, 176] width 177 height 46
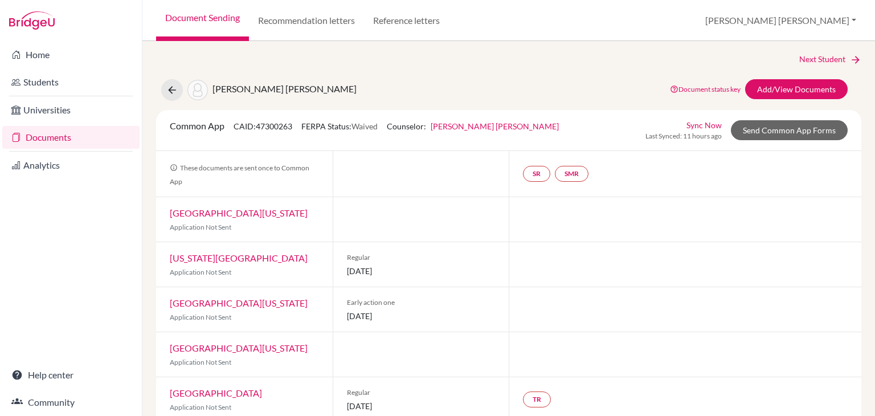
scroll to position [1, 0]
drag, startPoint x: 172, startPoint y: 125, endPoint x: 227, endPoint y: 126, distance: 55.2
click at [227, 126] on div "Common App CAID: 47300263 FERPA Status: Waived Counselor: Maria Fernanda Luna F…" at bounding box center [364, 131] width 406 height 22
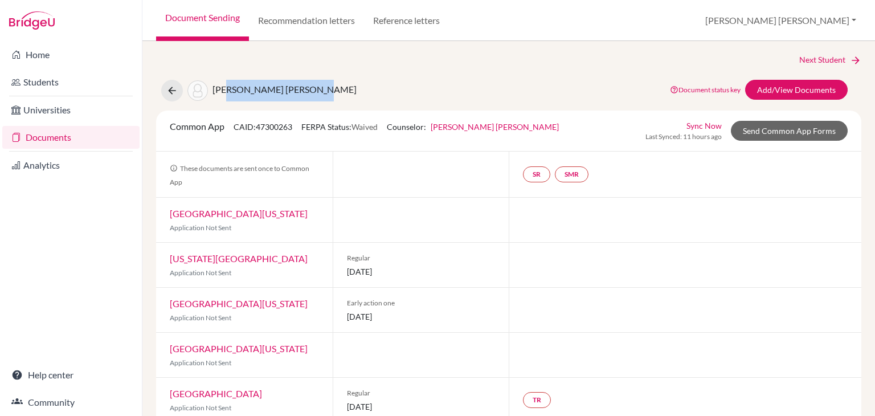
drag, startPoint x: 225, startPoint y: 85, endPoint x: 305, endPoint y: 96, distance: 80.5
click at [305, 96] on div "[PERSON_NAME] [PERSON_NAME]" at bounding box center [258, 91] width 195 height 22
click at [214, 141] on div "Common App CAID: 47300263 FERPA Status: Waived Counselor: Maria Fernanda Luna F…" at bounding box center [364, 131] width 406 height 22
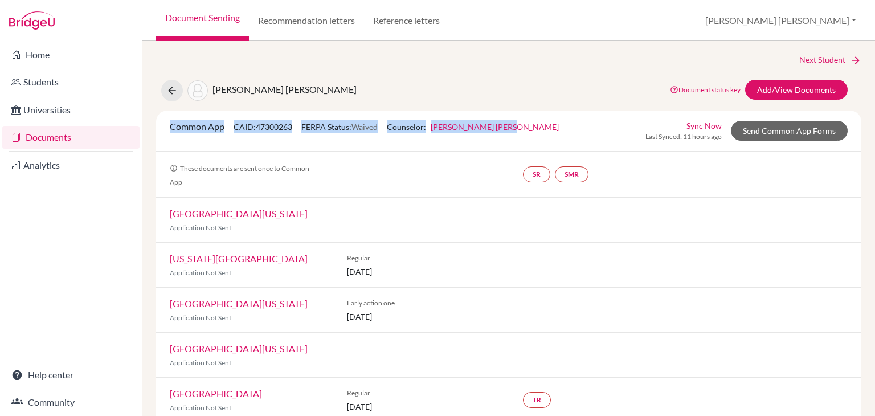
drag, startPoint x: 167, startPoint y: 125, endPoint x: 510, endPoint y: 138, distance: 343.6
click at [510, 138] on div "Common App CAID: 47300263 FERPA Status: Waived Counselor: Maria Fernanda Luna F…" at bounding box center [364, 131] width 406 height 22
click at [466, 133] on div "Common App CAID: 47300263 FERPA Status: Waived Counselor: Maria Fernanda Luna F…" at bounding box center [364, 131] width 406 height 22
drag, startPoint x: 167, startPoint y: 126, endPoint x: 298, endPoint y: 133, distance: 131.1
click at [298, 133] on div "Common App CAID: 47300263 FERPA Status: Waived Counselor: Maria Fernanda Luna F…" at bounding box center [364, 131] width 406 height 22
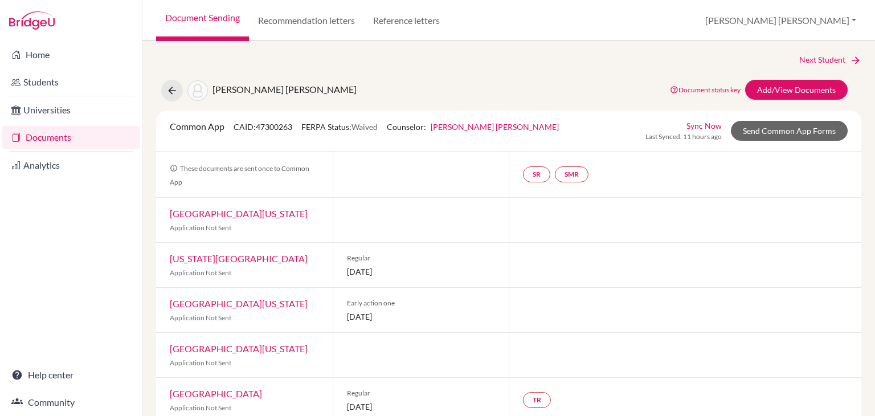
click at [331, 137] on div "Common App CAID: 47300263 FERPA Status: Waived Counselor: Maria Fernanda Luna F…" at bounding box center [364, 131] width 406 height 22
drag, startPoint x: 305, startPoint y: 128, endPoint x: 388, endPoint y: 133, distance: 83.9
click at [388, 133] on div "Common App CAID: 47300263 FERPA Status: Waived Counselor: Maria Fernanda Luna F…" at bounding box center [364, 131] width 406 height 22
drag, startPoint x: 316, startPoint y: 128, endPoint x: 390, endPoint y: 124, distance: 74.1
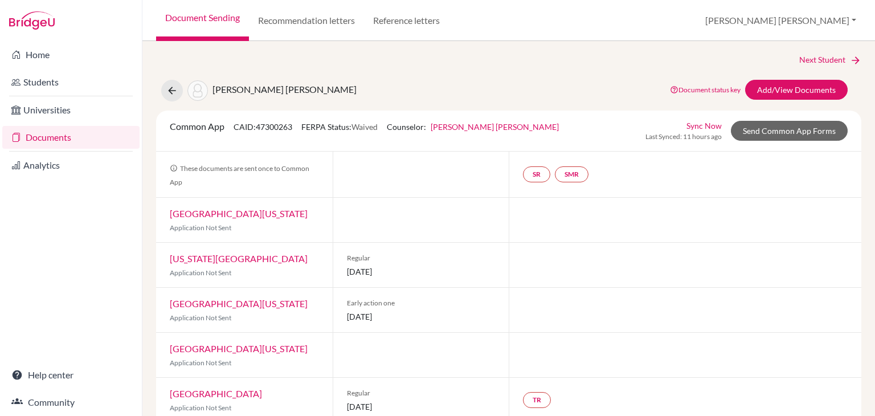
click at [390, 124] on div "Common App CAID: 47300263 FERPA Status: Waived Counselor: Maria Fernanda Luna F…" at bounding box center [364, 131] width 406 height 22
click at [374, 133] on div "Common App CAID: 47300263 FERPA Status: Waived Counselor: Maria Fernanda Luna F…" at bounding box center [364, 131] width 406 height 22
drag, startPoint x: 314, startPoint y: 124, endPoint x: 370, endPoint y: 139, distance: 57.7
click at [370, 139] on div "Common App CAID: 47300263 FERPA Status: Waived Counselor: Maria Fernanda Luna F…" at bounding box center [364, 131] width 406 height 22
click at [380, 146] on div "Common App CAID: 47300263 FERPA Status: Waived Counselor: Maria Fernanda Luna F…" at bounding box center [508, 130] width 705 height 41
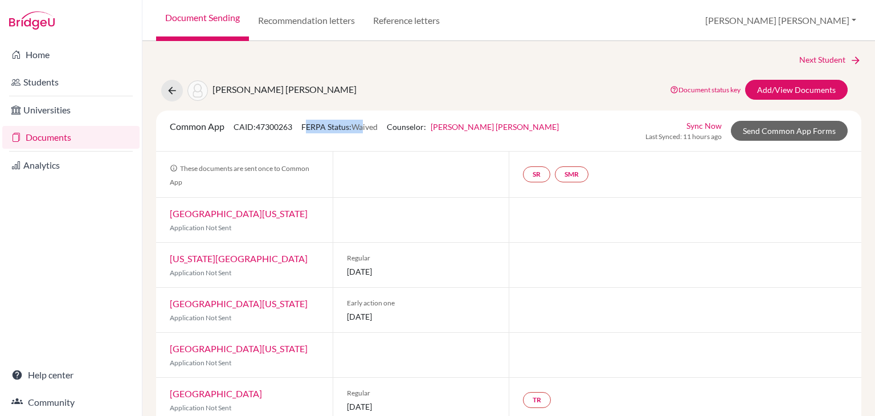
drag, startPoint x: 311, startPoint y: 120, endPoint x: 369, endPoint y: 127, distance: 58.5
click at [369, 127] on div "Common App CAID: 47300263 FERPA Status: Waived Counselor: Maria Fernanda Luna F…" at bounding box center [364, 131] width 406 height 22
click at [319, 155] on div "These documents are sent once to Common App" at bounding box center [244, 174] width 177 height 46
drag, startPoint x: 162, startPoint y: 126, endPoint x: 283, endPoint y: 128, distance: 121.3
click at [283, 128] on div "Common App CAID: 47300263 FERPA Status: Waived Counselor: Maria Fernanda Luna F…" at bounding box center [364, 131] width 406 height 22
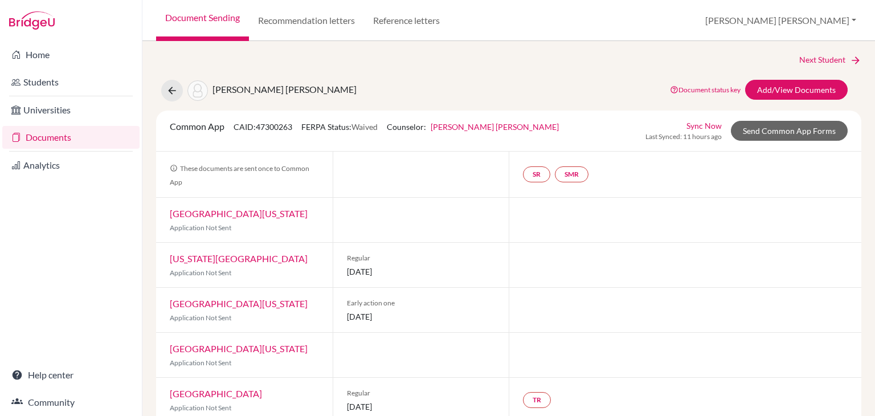
click at [317, 131] on div "Common App CAID: 47300263 FERPA Status: Waived Counselor: Maria Fernanda Luna F…" at bounding box center [364, 131] width 406 height 22
drag, startPoint x: 310, startPoint y: 125, endPoint x: 389, endPoint y: 130, distance: 79.9
click at [389, 130] on div "Common App CAID: 47300263 FERPA Status: Waived Counselor: Maria Fernanda Luna F…" at bounding box center [364, 131] width 406 height 22
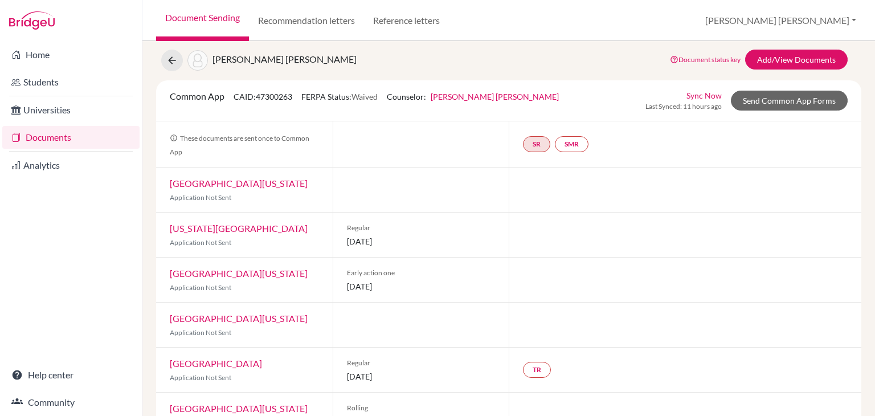
scroll to position [32, 0]
click at [533, 141] on link "SR" at bounding box center [536, 144] width 27 height 16
click at [534, 110] on link "School report" at bounding box center [536, 110] width 48 height 10
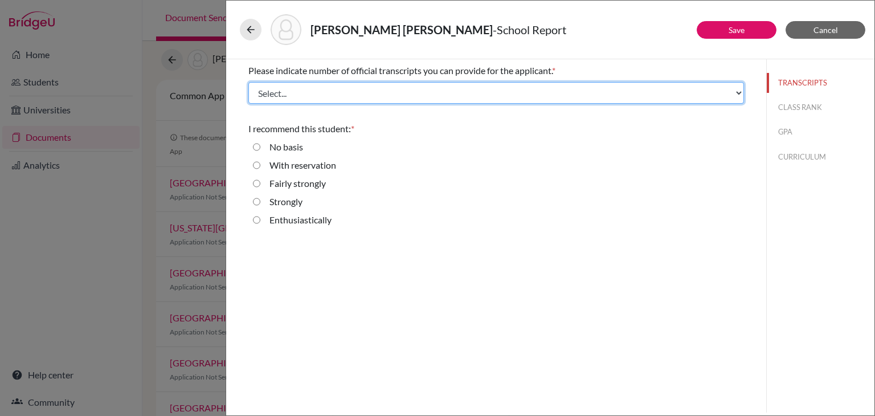
click at [334, 98] on select "Select... 1 2 3 4" at bounding box center [495, 93] width 495 height 22
click at [248, 82] on select "Select... 1 2 3 4" at bounding box center [495, 93] width 495 height 22
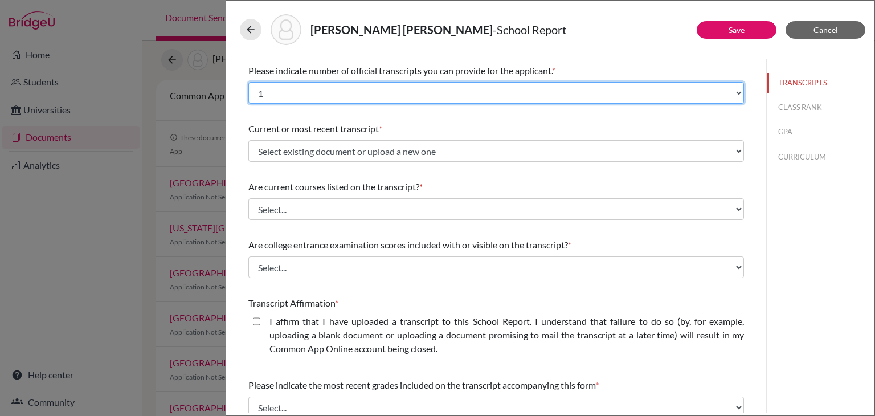
click at [321, 96] on select "Select... 1 2 3 4" at bounding box center [495, 93] width 495 height 22
click at [248, 82] on select "Select... 1 2 3 4" at bounding box center [495, 93] width 495 height 22
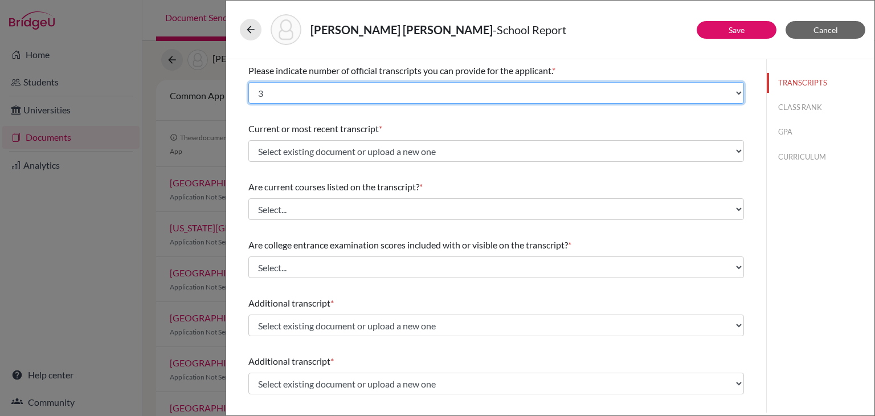
click at [280, 95] on select "Select... 1 2 3 4" at bounding box center [495, 93] width 495 height 22
click at [248, 82] on select "Select... 1 2 3 4" at bounding box center [495, 93] width 495 height 22
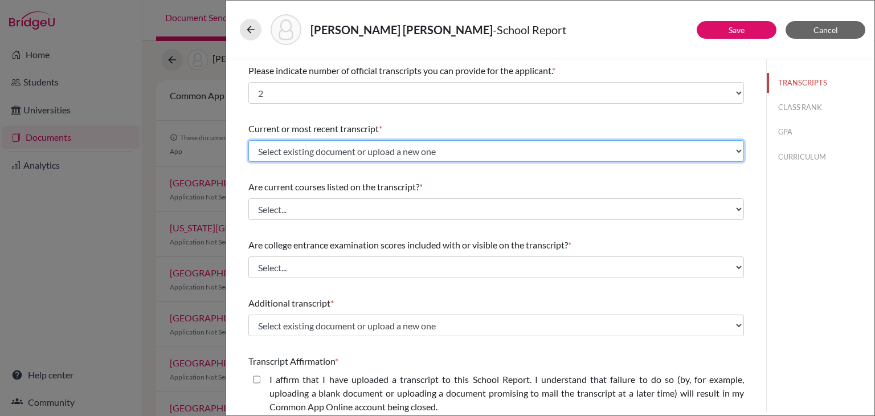
click at [332, 148] on select "Select existing document or upload a new one Initial Transcript Mariana Sandova…" at bounding box center [495, 151] width 495 height 22
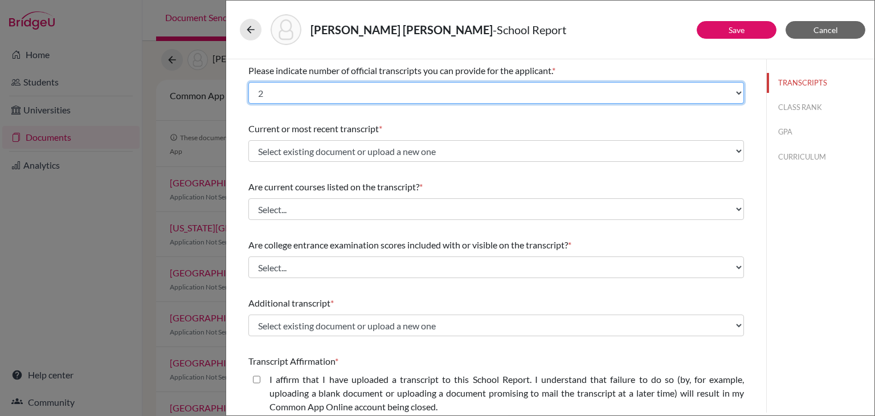
click at [310, 90] on select "Select... 1 2 3 4" at bounding box center [495, 93] width 495 height 22
select select "1"
click at [248, 82] on select "Select... 1 2 3 4" at bounding box center [495, 93] width 495 height 22
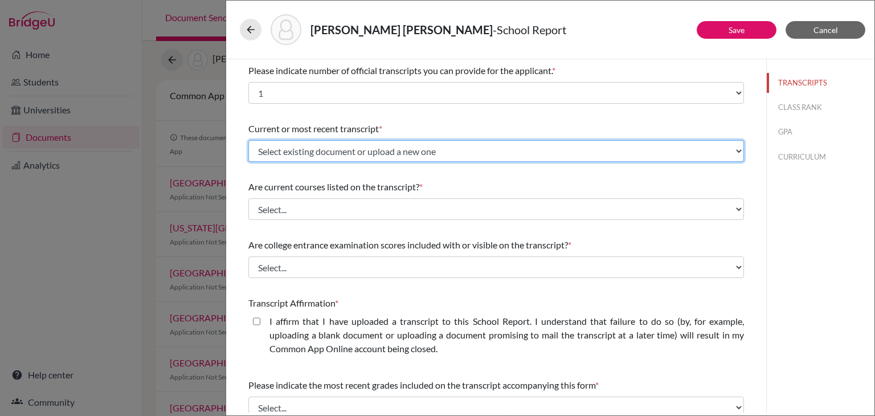
click at [314, 154] on select "Select existing document or upload a new one Initial Transcript Mariana Sandova…" at bounding box center [495, 151] width 495 height 22
select select "665705"
click at [248, 140] on select "Select existing document or upload a new one Initial Transcript Mariana Sandova…" at bounding box center [495, 151] width 495 height 22
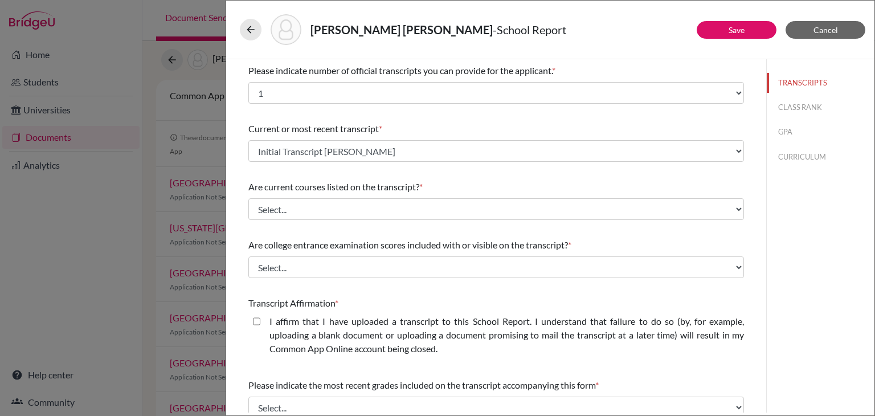
drag, startPoint x: 276, startPoint y: 189, endPoint x: 426, endPoint y: 193, distance: 150.4
click at [426, 193] on div "Are current courses listed on the transcript? *" at bounding box center [495, 187] width 495 height 14
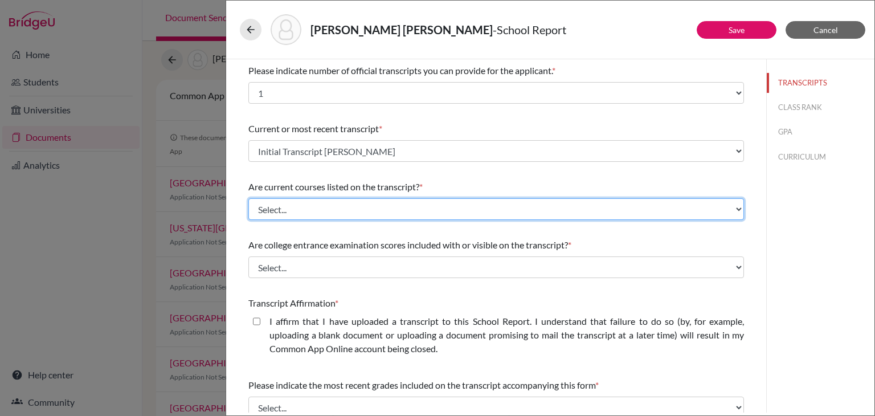
click at [370, 208] on select "Select... Yes No" at bounding box center [495, 209] width 495 height 22
select select "0"
click at [248, 198] on select "Select... Yes No" at bounding box center [495, 209] width 495 height 22
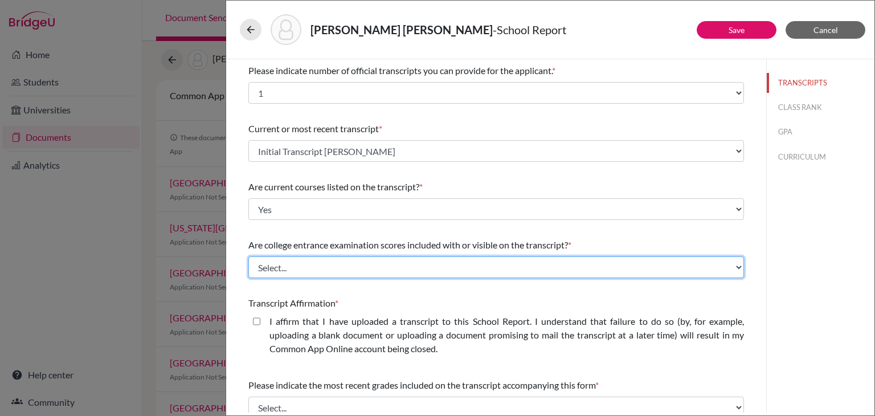
click at [296, 264] on select "Select... Yes No" at bounding box center [495, 267] width 495 height 22
select select "1"
click at [248, 256] on select "Select... Yes No" at bounding box center [495, 267] width 495 height 22
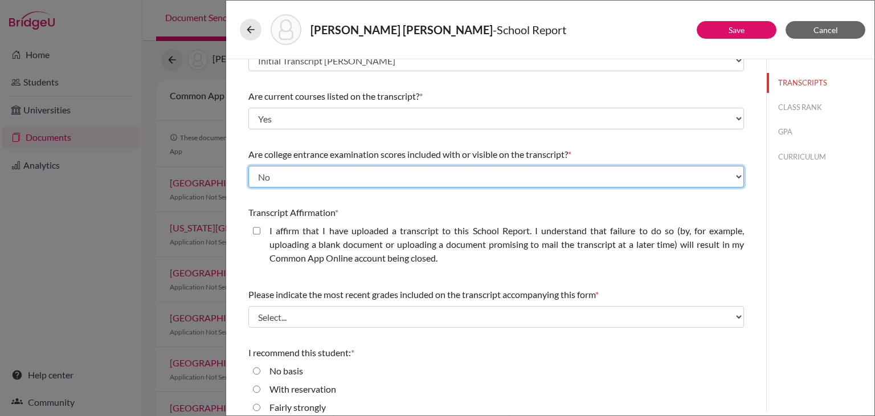
scroll to position [91, 0]
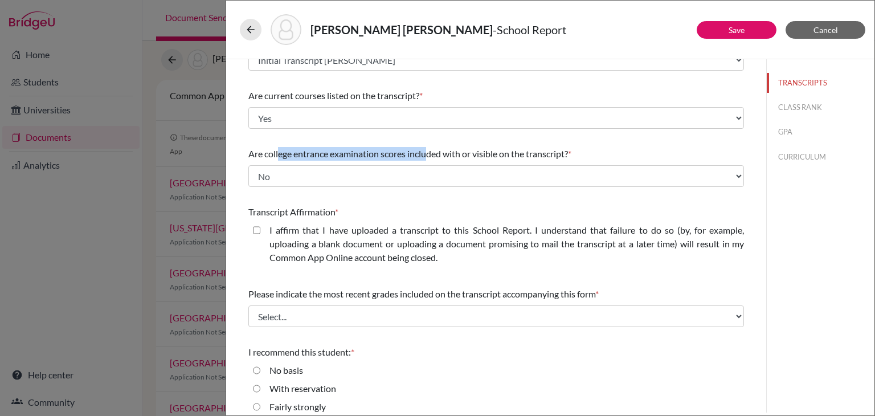
drag, startPoint x: 280, startPoint y: 151, endPoint x: 428, endPoint y: 152, distance: 148.0
click at [428, 152] on span "Are college entrance examination scores included with or visible on the transcr…" at bounding box center [407, 153] width 319 height 11
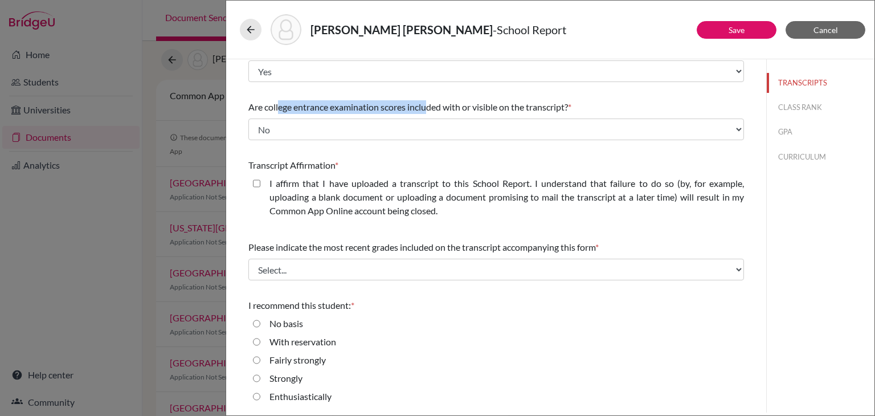
click at [255, 183] on closed\ "I affirm that I have uploaded a transcript to this School Report. I understand …" at bounding box center [256, 184] width 7 height 14
checkbox closed\ "true"
drag, startPoint x: 339, startPoint y: 249, endPoint x: 421, endPoint y: 247, distance: 82.0
click at [421, 247] on span "Please indicate the most recent grades included on the transcript accompanying …" at bounding box center [421, 246] width 347 height 11
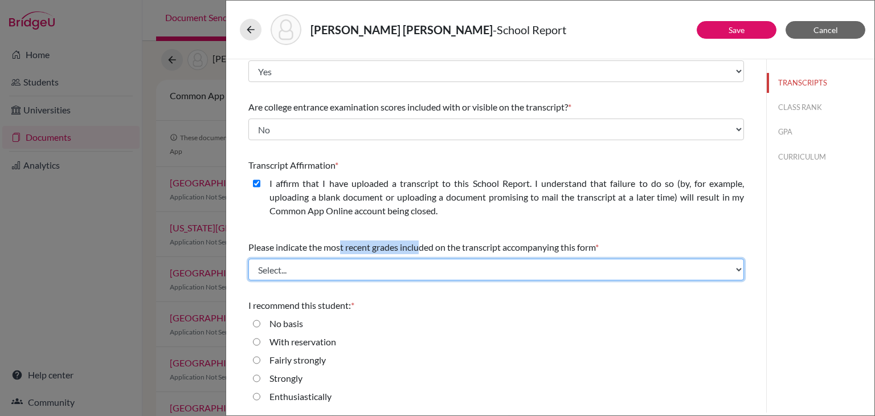
click at [435, 262] on select "Select... Final junior year grades 1st Quarter senior year grades 2nd Quarter/1…" at bounding box center [495, 270] width 495 height 22
select select "0"
click at [248, 259] on select "Select... Final junior year grades 1st Quarter senior year grades 2nd Quarter/1…" at bounding box center [495, 270] width 495 height 22
click at [374, 271] on select "Select... Final junior year grades 1st Quarter senior year grades 2nd Quarter/1…" at bounding box center [495, 270] width 495 height 22
click at [248, 259] on select "Select... Final junior year grades 1st Quarter senior year grades 2nd Quarter/1…" at bounding box center [495, 270] width 495 height 22
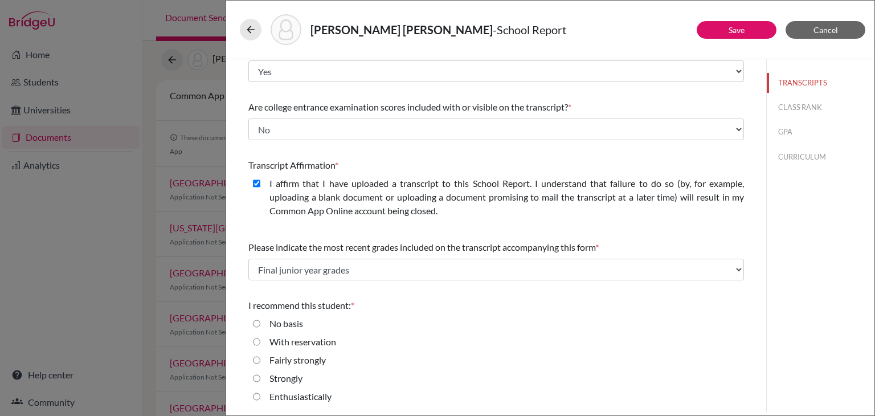
click at [366, 294] on div "I recommend this student: * No basis With reservation Fairly strongly Strongly …" at bounding box center [495, 353] width 495 height 118
drag, startPoint x: 247, startPoint y: 305, endPoint x: 378, endPoint y: 305, distance: 131.5
click at [378, 305] on div "Please indicate number of official transcripts you can provide for the applican…" at bounding box center [496, 166] width 523 height 491
click at [255, 378] on input "Strongly" at bounding box center [256, 378] width 7 height 14
radio input "true"
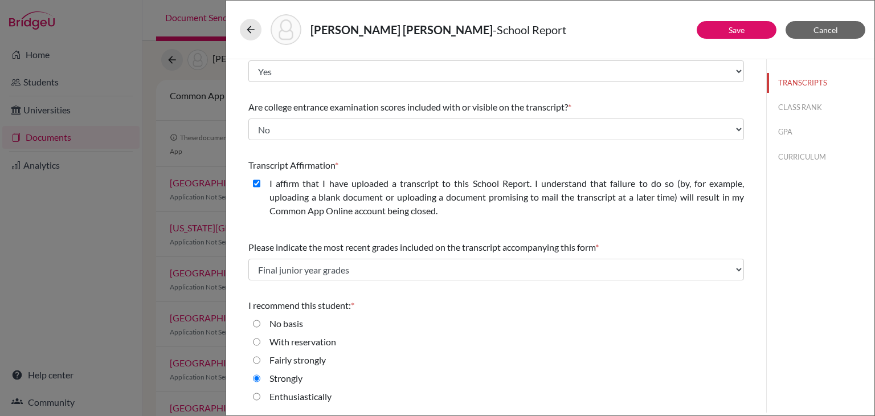
click at [255, 393] on input "Enthusiastically" at bounding box center [256, 396] width 7 height 14
radio input "true"
click at [257, 380] on input "Strongly" at bounding box center [256, 378] width 7 height 14
radio input "true"
click at [727, 28] on button "Save" at bounding box center [736, 30] width 80 height 18
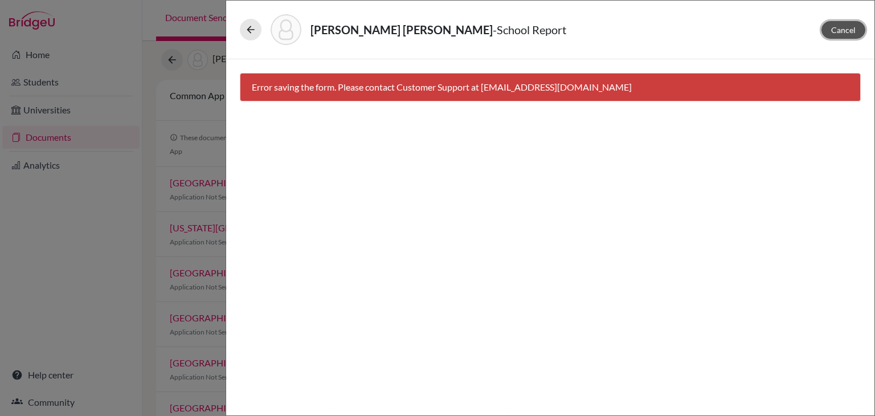
click at [835, 30] on span "Cancel" at bounding box center [843, 30] width 24 height 10
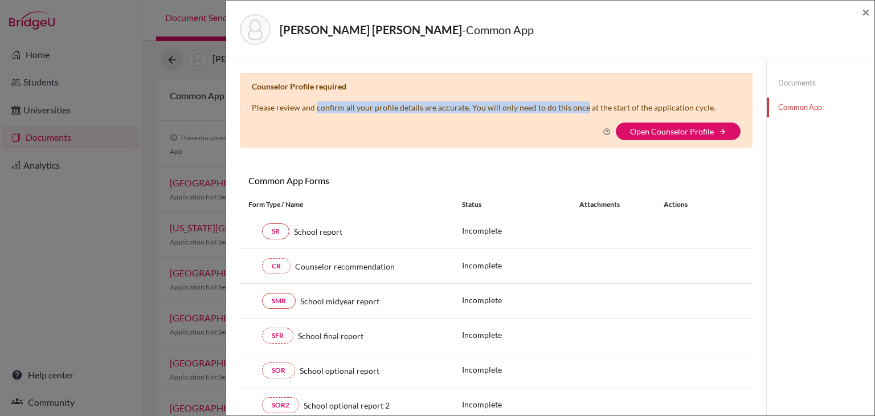
drag, startPoint x: 323, startPoint y: 108, endPoint x: 581, endPoint y: 110, distance: 257.9
click at [581, 110] on p "Please review and confirm all your profile details are accurate. You will only …" at bounding box center [483, 107] width 463 height 12
click at [565, 126] on div "Why am I being asked to do this? Confirming your Common App counselor profile e…" at bounding box center [496, 131] width 489 height 18
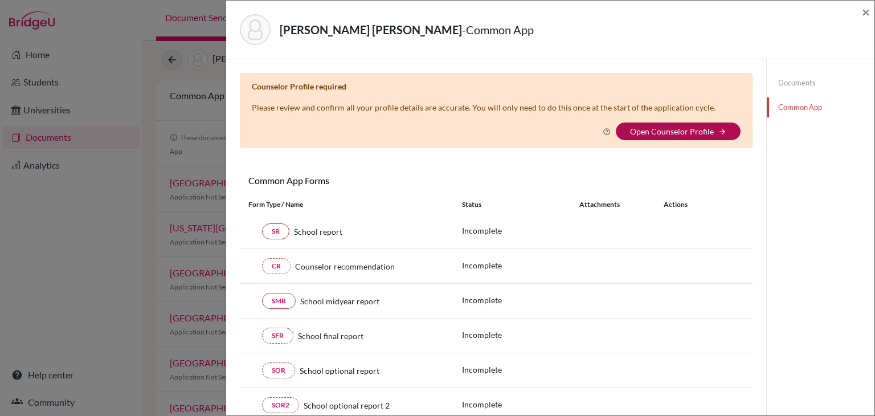
click at [675, 134] on link "Open Counselor Profile" at bounding box center [672, 131] width 84 height 10
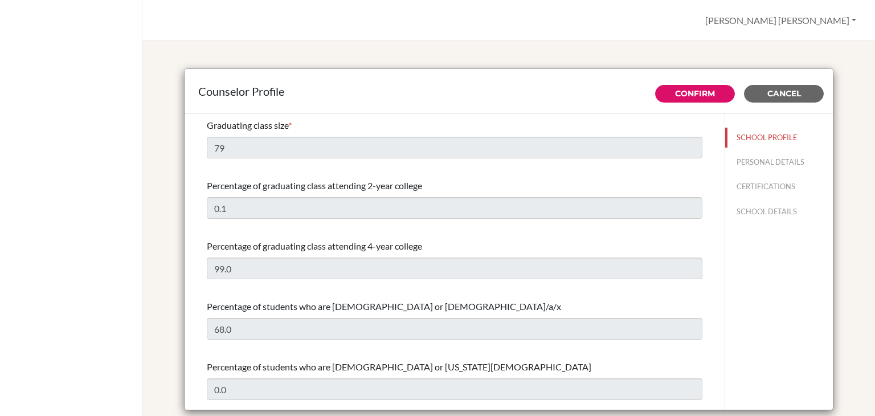
select select "0"
select select "350349"
click at [762, 158] on button "PERSONAL DETAILS" at bounding box center [779, 162] width 108 height 20
type input "[PERSON_NAME] [PERSON_NAME]"
type input "[PERSON_NAME]"
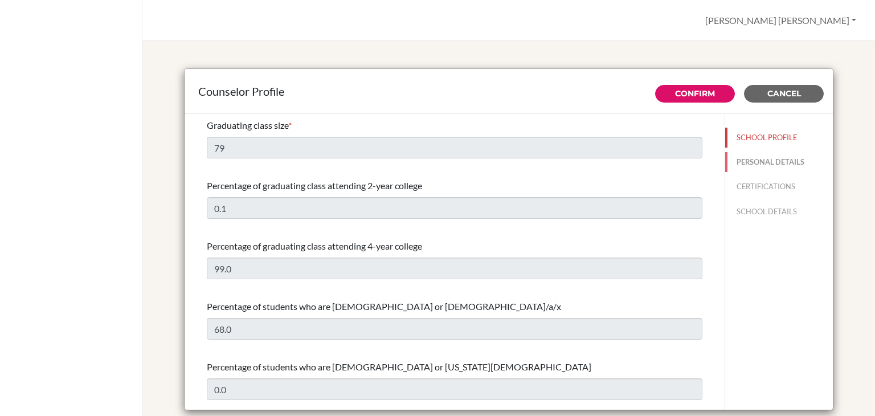
type input "Advisor"
type input "503.252-883-00"
type input "[PERSON_NAME][EMAIL_ADDRESS][PERSON_NAME][DOMAIN_NAME]"
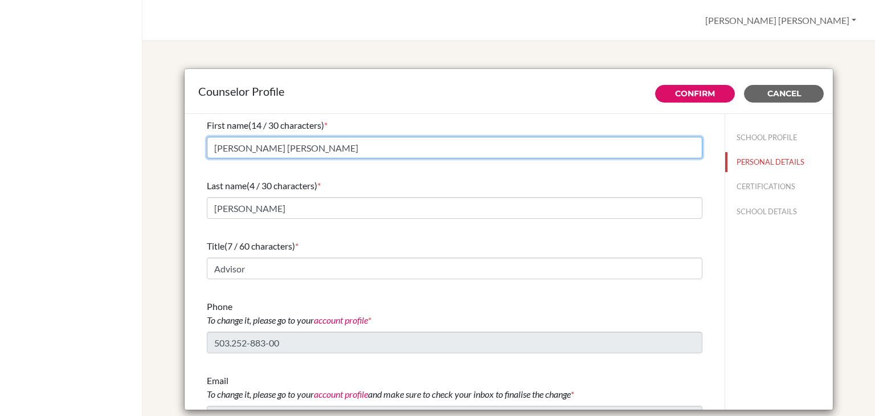
click at [388, 151] on input "[PERSON_NAME] [PERSON_NAME]" at bounding box center [454, 148] width 495 height 22
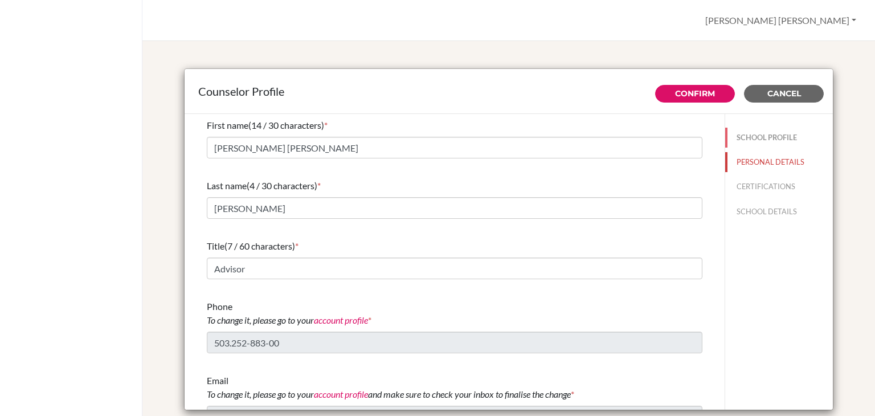
click at [758, 138] on button "SCHOOL PROFILE" at bounding box center [779, 138] width 108 height 20
type input "79"
type input "0.1"
type input "99.0"
type input "68.0"
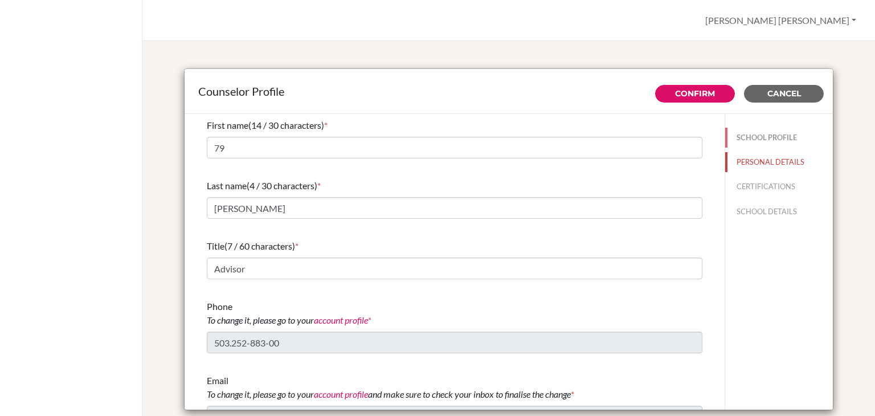
type input "0.0"
select select "0"
select select "350349"
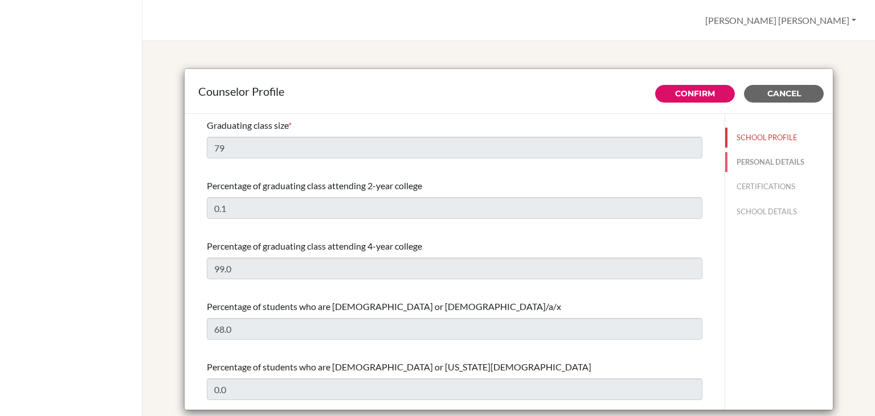
click at [760, 162] on button "PERSONAL DETAILS" at bounding box center [779, 162] width 108 height 20
type input "[PERSON_NAME] [PERSON_NAME]"
type input "[PERSON_NAME]"
type input "Advisor"
type input "503.252-883-00"
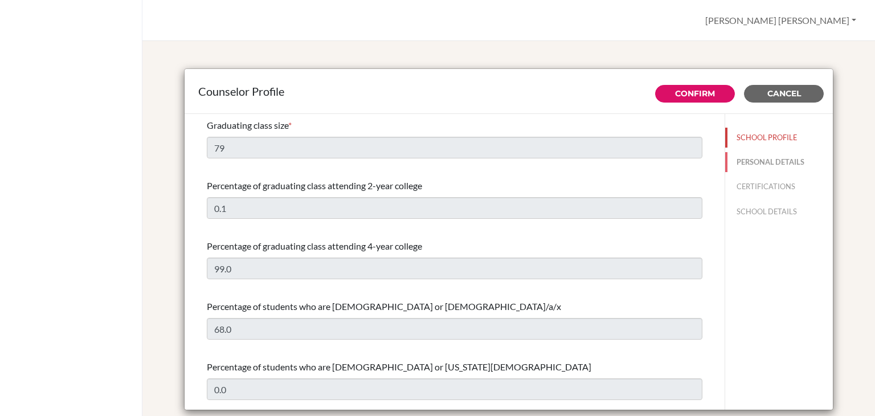
type input "[PERSON_NAME][EMAIL_ADDRESS][PERSON_NAME][DOMAIN_NAME]"
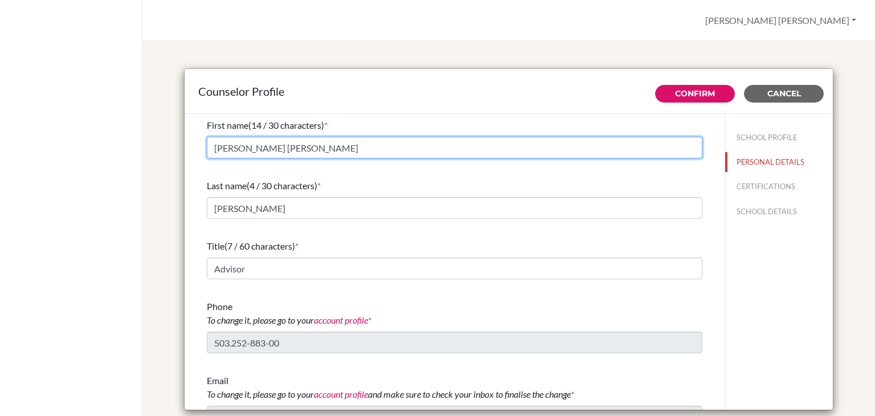
drag, startPoint x: 311, startPoint y: 153, endPoint x: 201, endPoint y: 141, distance: 111.1
click at [201, 141] on div "First name (14 / 30 characters) * [PERSON_NAME] [PERSON_NAME] Last name (4 / 30…" at bounding box center [454, 273] width 523 height 318
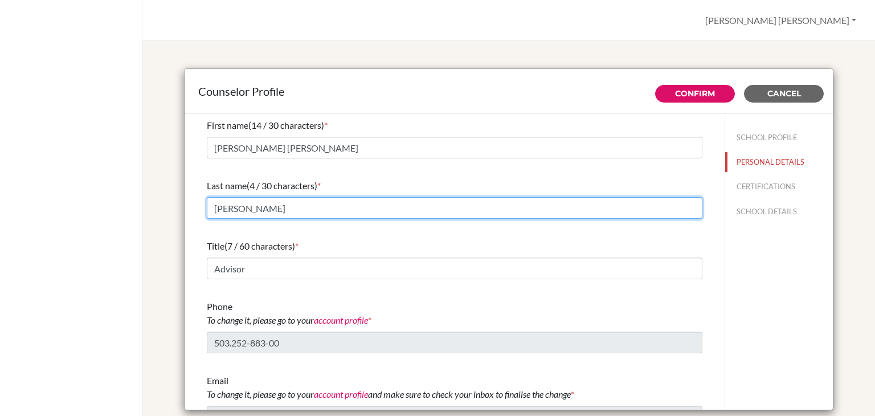
drag, startPoint x: 246, startPoint y: 211, endPoint x: 164, endPoint y: 208, distance: 82.0
click at [164, 208] on div "Counselor Profile Confirm Cancel First name (14 / 30 characters) * [PERSON_NAME…" at bounding box center [508, 240] width 705 height 371
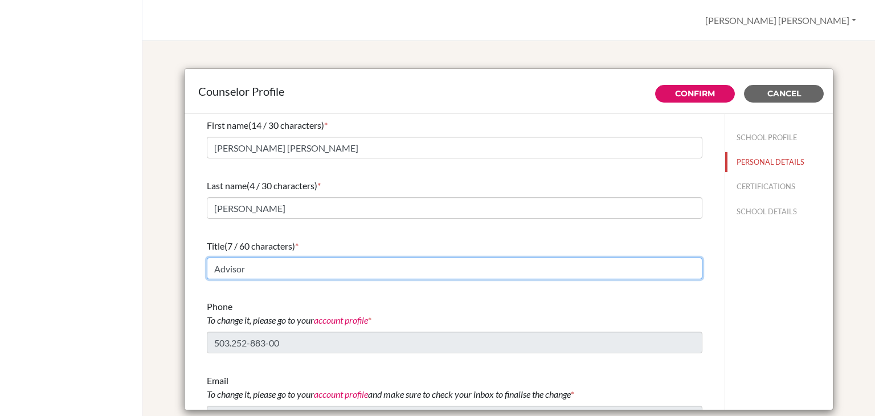
click at [244, 258] on input "Advisor" at bounding box center [454, 268] width 495 height 22
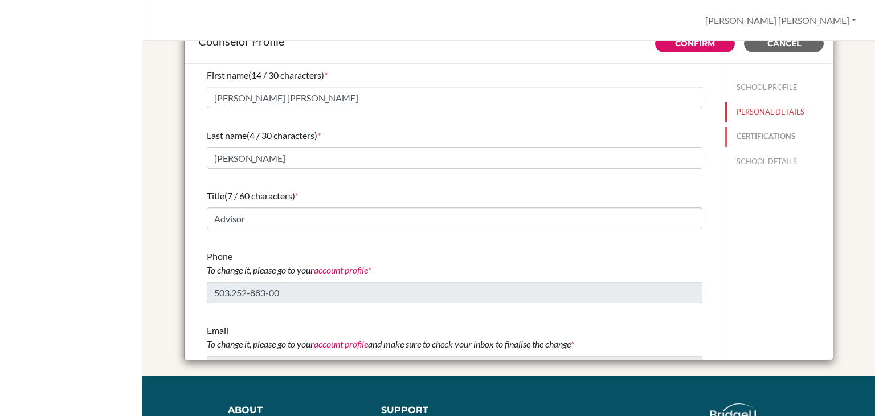
click at [765, 128] on button "CERTIFICATIONS" at bounding box center [779, 136] width 108 height 20
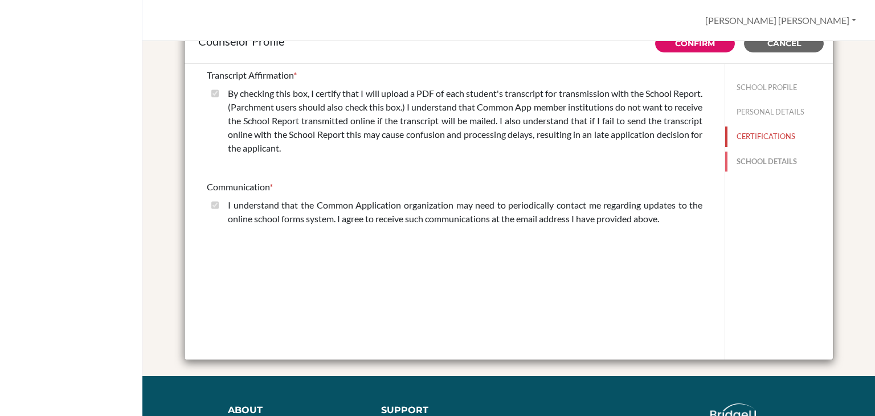
click at [766, 162] on button "SCHOOL DETAILS" at bounding box center [779, 161] width 108 height 20
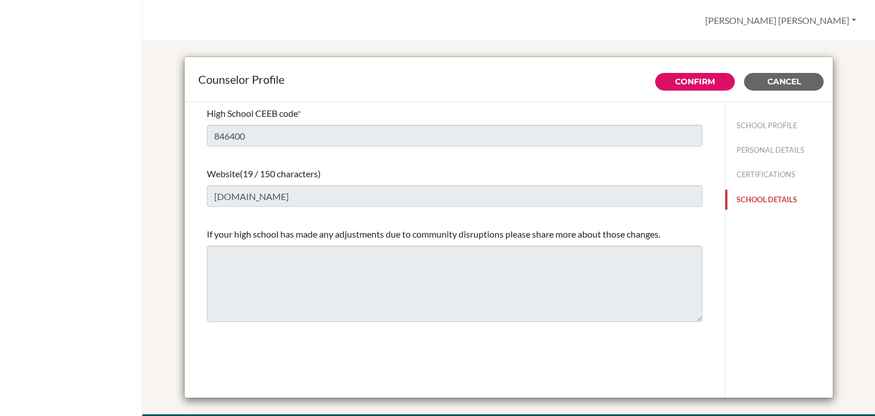
scroll to position [10, 0]
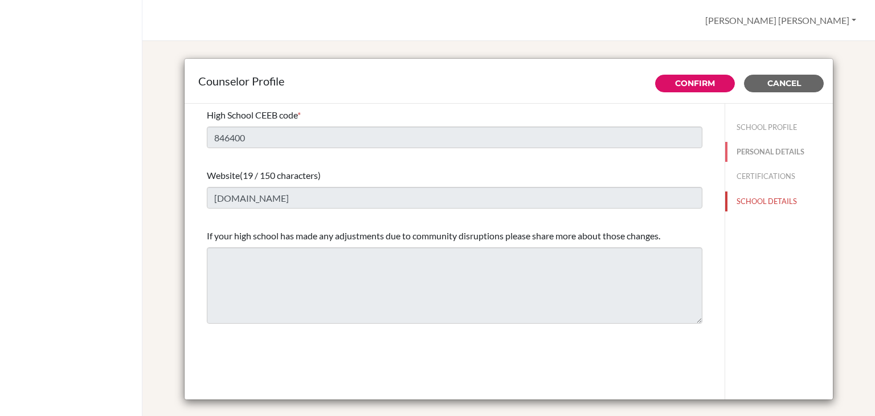
drag, startPoint x: 779, startPoint y: 145, endPoint x: 792, endPoint y: 158, distance: 18.1
click at [792, 158] on button "PERSONAL DETAILS" at bounding box center [779, 152] width 108 height 20
type input "[PERSON_NAME] [PERSON_NAME]"
type input "[PERSON_NAME]"
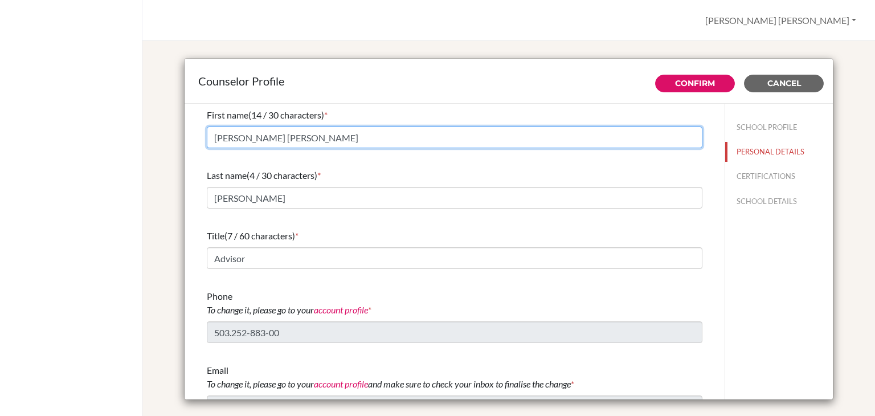
drag, startPoint x: 279, startPoint y: 130, endPoint x: 184, endPoint y: 133, distance: 95.2
click at [184, 133] on div "First name (14 / 30 characters) * Maria Fernanda Last name (4 / 30 characters) …" at bounding box center [454, 252] width 540 height 296
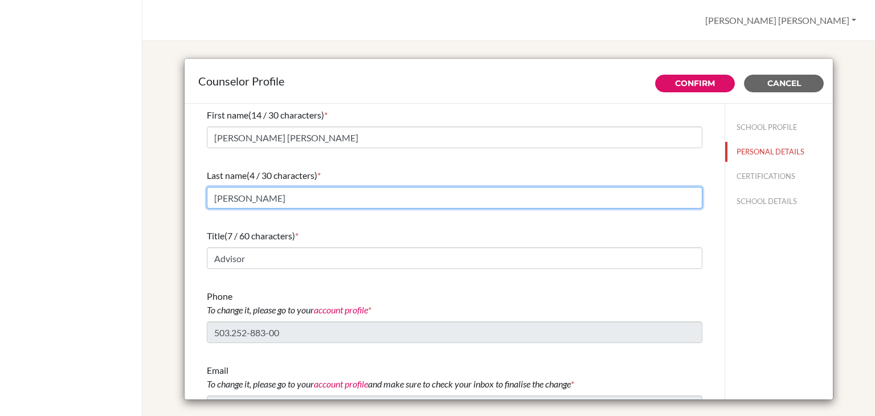
drag, startPoint x: 247, startPoint y: 198, endPoint x: 162, endPoint y: 157, distance: 94.5
click at [162, 157] on div "Counselor Profile Confirm Cancel First name (14 / 30 characters) * Maria Fernan…" at bounding box center [508, 229] width 705 height 371
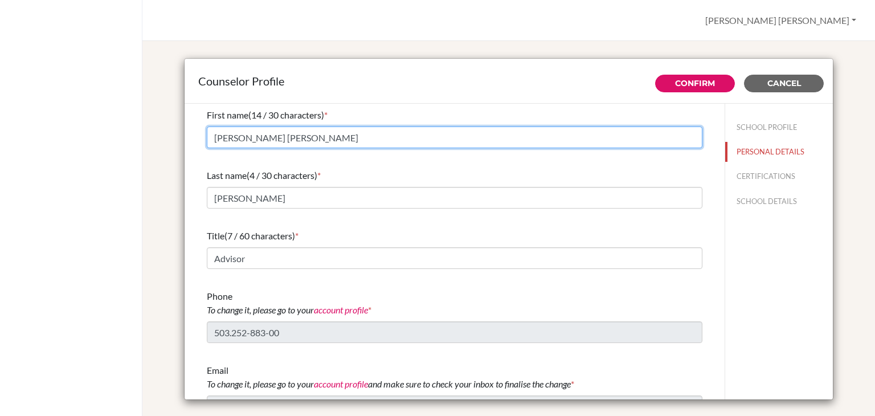
drag, startPoint x: 301, startPoint y: 142, endPoint x: 147, endPoint y: 117, distance: 155.2
click at [147, 117] on div "Counselor Profile Confirm Cancel First name (14 / 30 characters) * Maria Fernan…" at bounding box center [508, 228] width 732 height 375
click at [288, 132] on input "[PERSON_NAME] [PERSON_NAME]" at bounding box center [454, 137] width 495 height 22
type input "M"
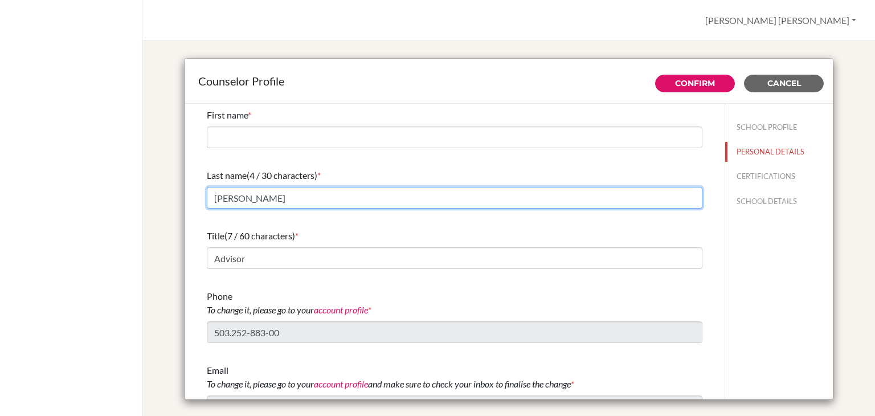
click at [251, 203] on input "[PERSON_NAME]" at bounding box center [454, 198] width 495 height 22
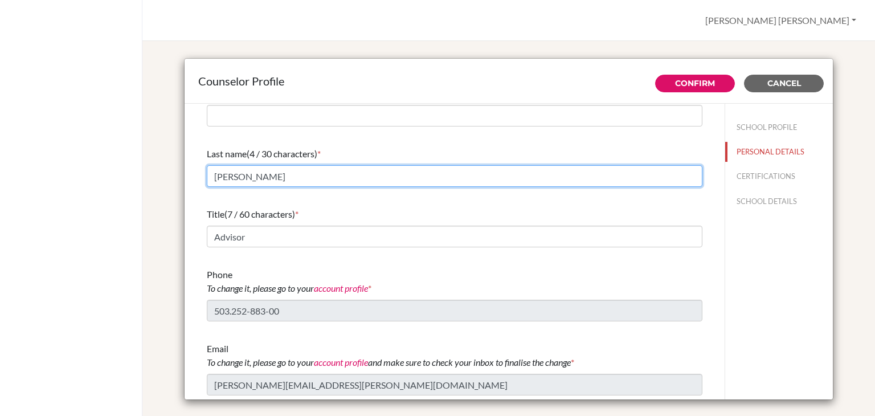
scroll to position [0, 0]
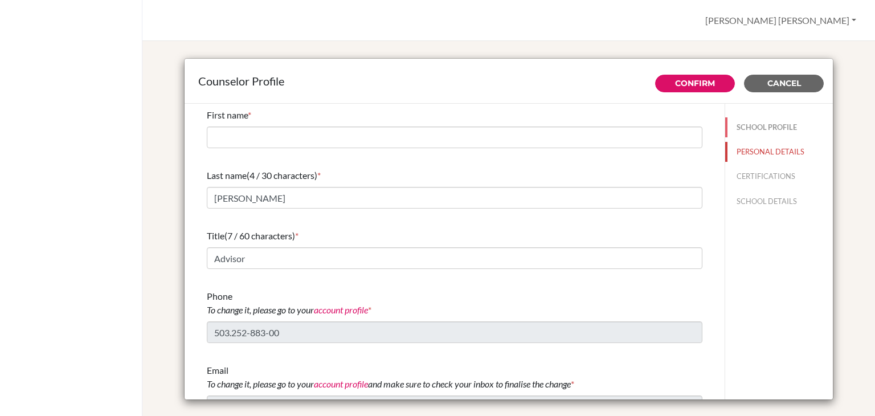
click at [757, 124] on button "SCHOOL PROFILE" at bounding box center [779, 127] width 108 height 20
type input "79"
type input "0.1"
type input "68.0"
type input "0.0"
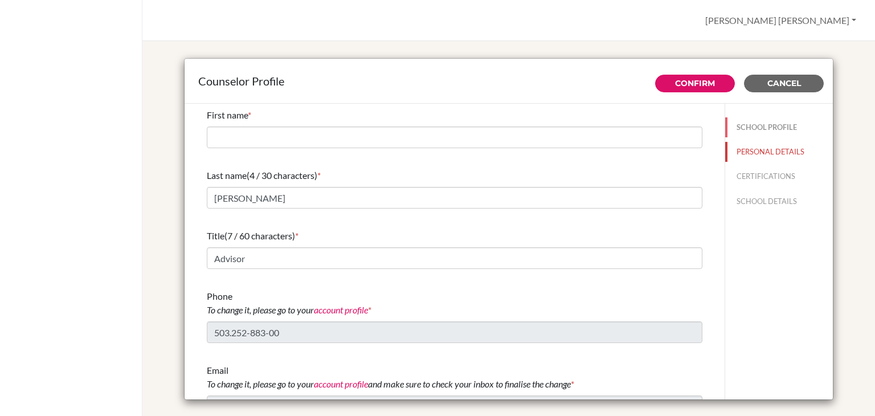
type input "99.0"
select select "0"
select select "350349"
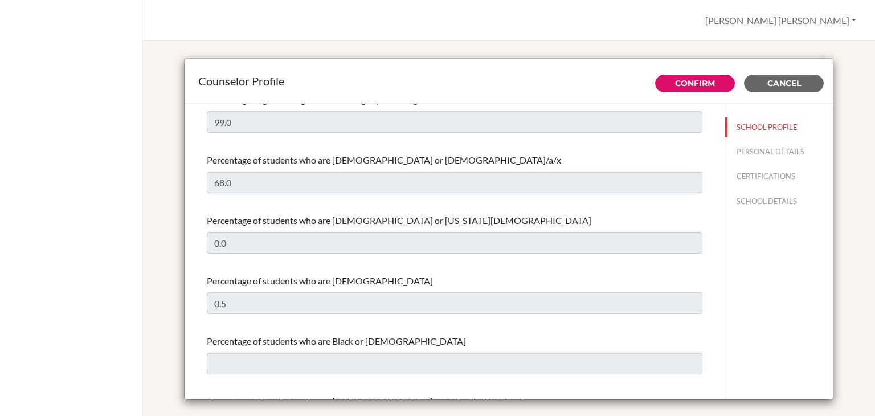
scroll to position [137, 0]
click at [786, 76] on button "Cancel" at bounding box center [784, 84] width 80 height 18
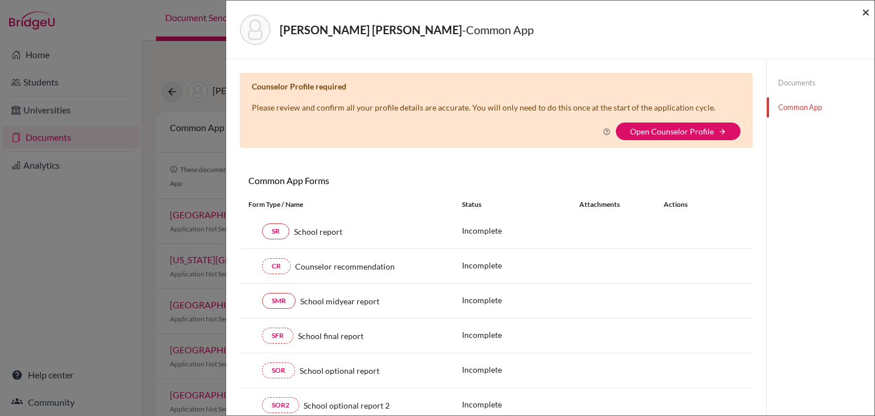
click at [864, 10] on span "×" at bounding box center [866, 11] width 8 height 17
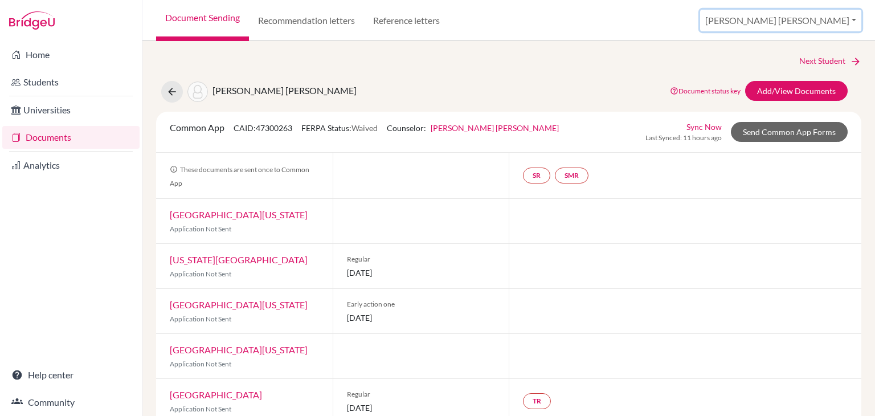
click at [818, 20] on button "[PERSON_NAME] [PERSON_NAME]" at bounding box center [780, 21] width 161 height 22
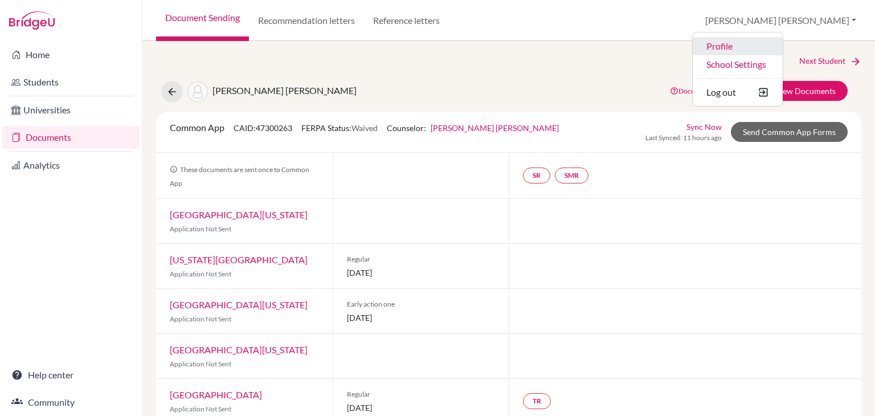
click at [782, 46] on link "Profile" at bounding box center [737, 46] width 90 height 18
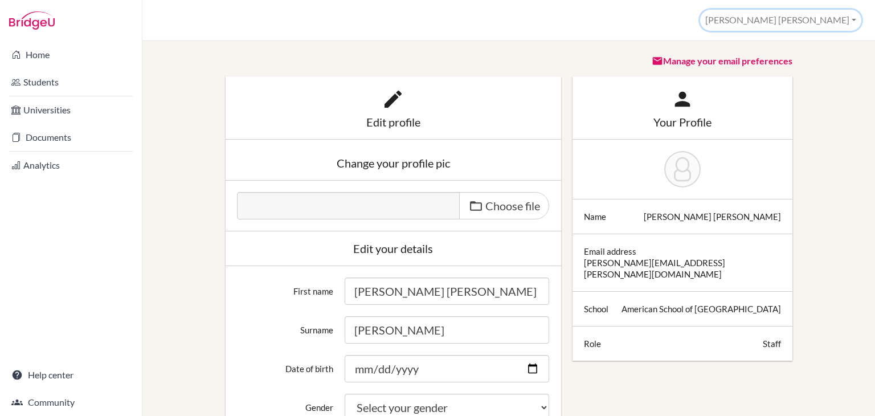
click at [823, 26] on button "[PERSON_NAME] [PERSON_NAME]" at bounding box center [780, 20] width 161 height 21
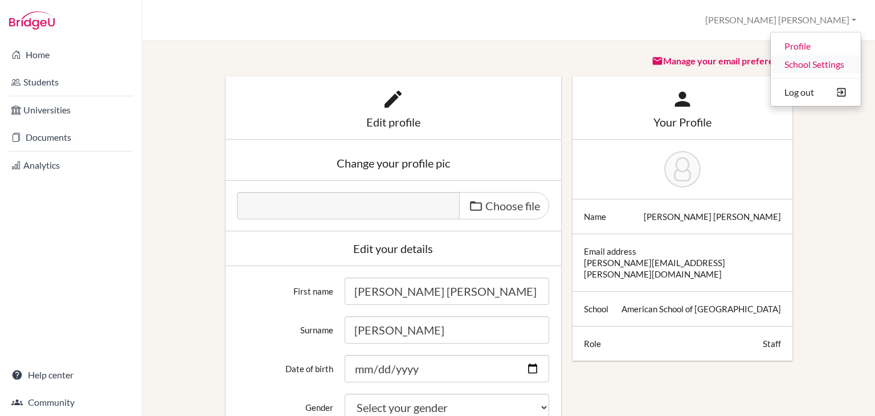
click at [820, 60] on link "School Settings" at bounding box center [815, 64] width 90 height 18
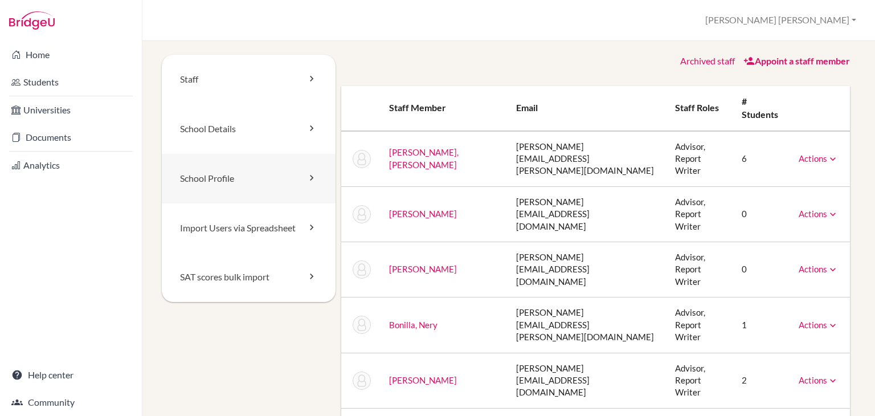
click at [307, 176] on icon at bounding box center [311, 177] width 11 height 11
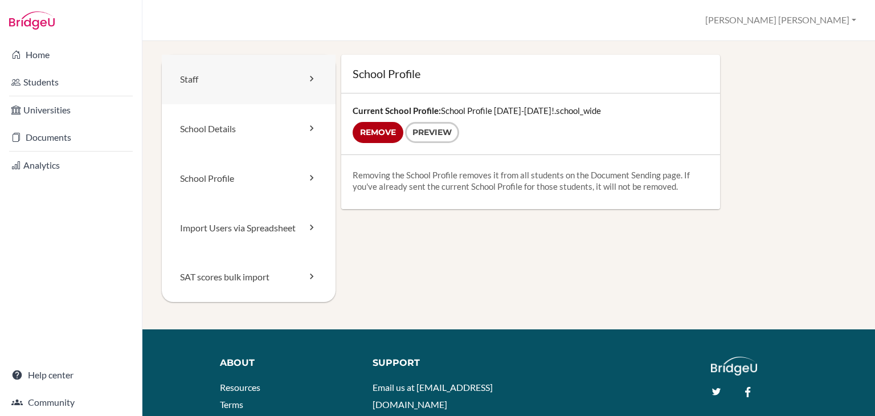
click at [306, 84] on icon at bounding box center [311, 78] width 11 height 11
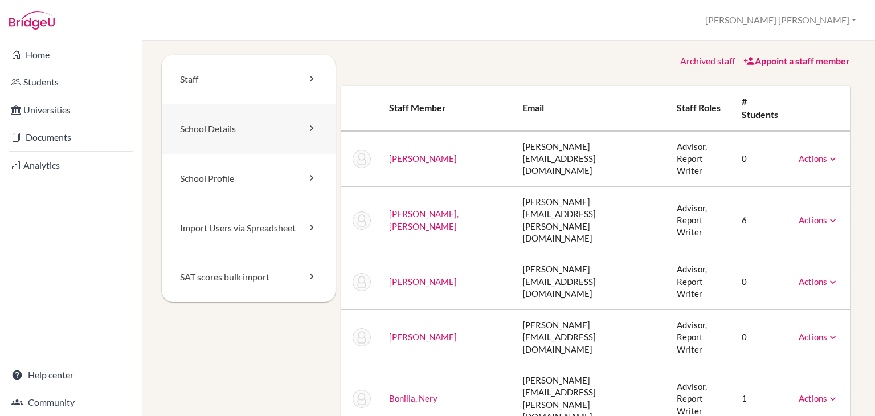
click at [309, 131] on icon at bounding box center [311, 127] width 11 height 11
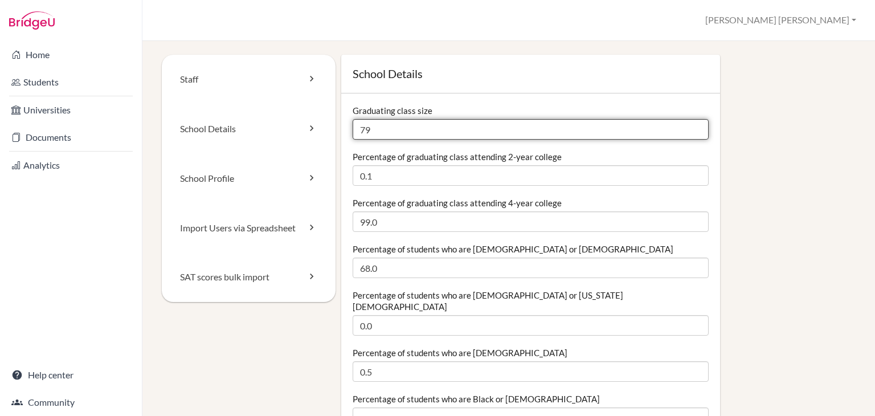
click at [385, 134] on input "79" at bounding box center [530, 129] width 356 height 20
type input "7"
type input "103"
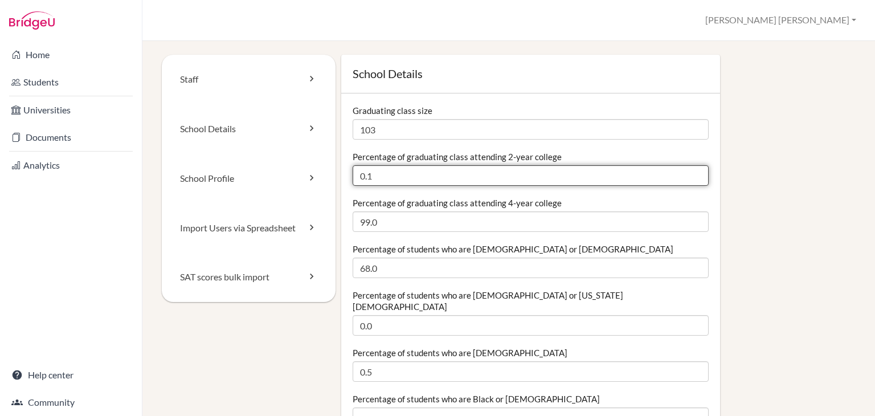
click at [379, 177] on input "0.1" at bounding box center [530, 175] width 356 height 20
type input "0"
type input "5"
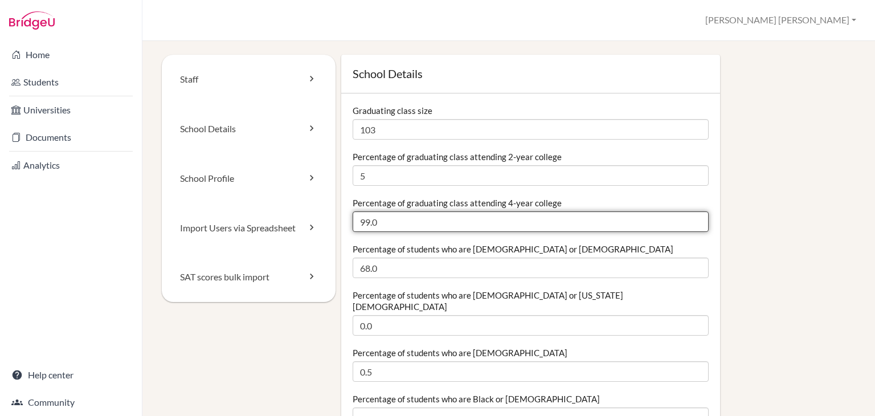
click at [376, 223] on input "99.0" at bounding box center [530, 221] width 356 height 20
type input "95"
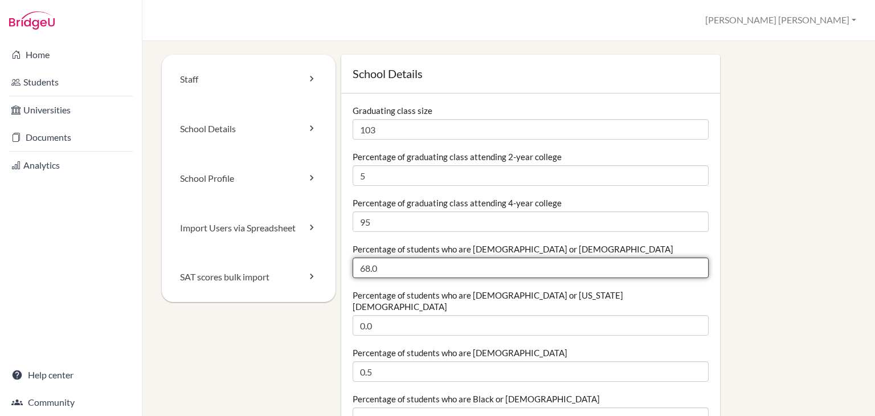
click at [387, 265] on input "68.0" at bounding box center [530, 267] width 356 height 20
type input "6"
type input "95"
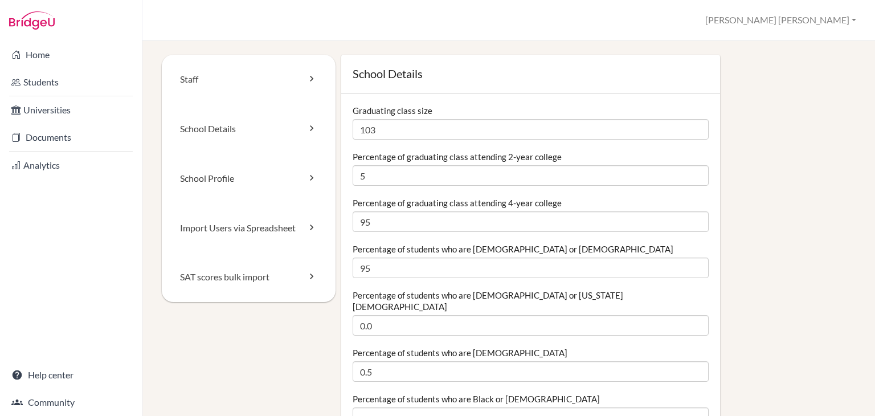
click at [403, 292] on label "Percentage of students who are [DEMOGRAPHIC_DATA] or [US_STATE][DEMOGRAPHIC_DAT…" at bounding box center [530, 300] width 356 height 23
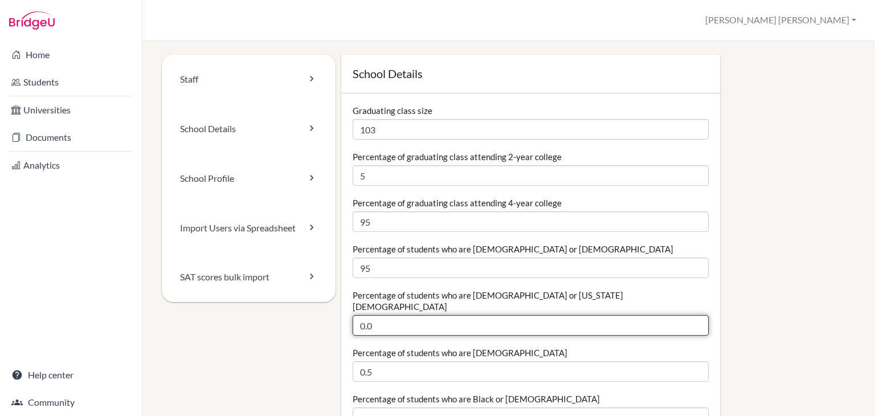
click at [403, 315] on input "0.0" at bounding box center [530, 325] width 356 height 20
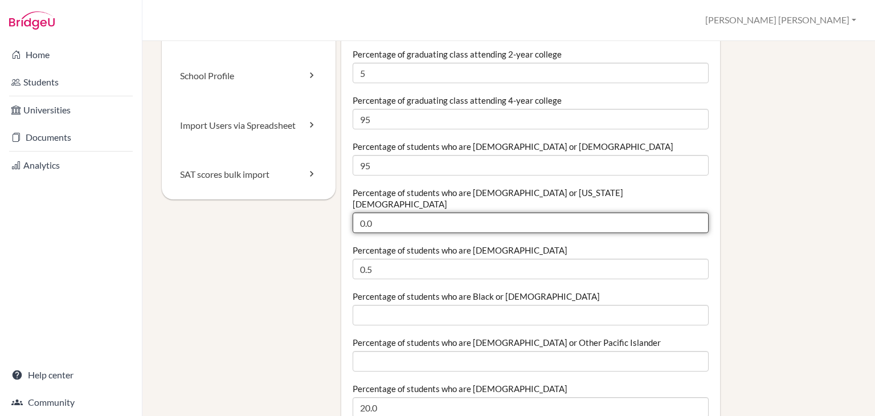
scroll to position [104, 0]
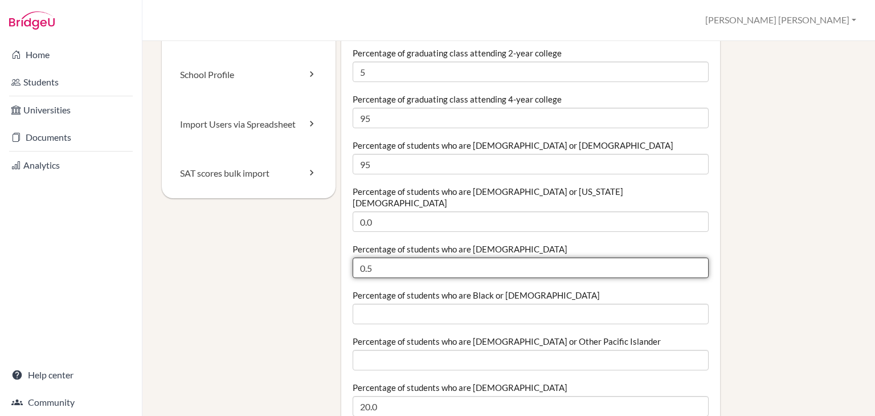
click at [390, 260] on input "0.5" at bounding box center [530, 267] width 356 height 20
type input "0"
type input "2"
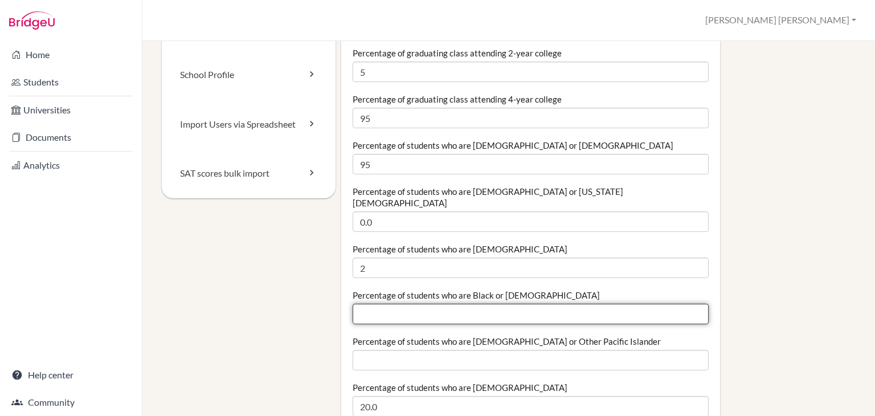
click at [382, 303] on input "Percentage of students who are Black or [DEMOGRAPHIC_DATA]" at bounding box center [530, 313] width 356 height 20
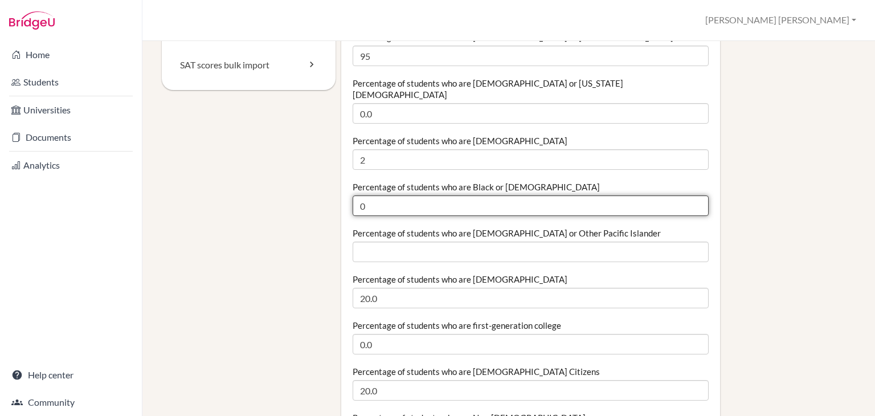
scroll to position [213, 0]
type input "0"
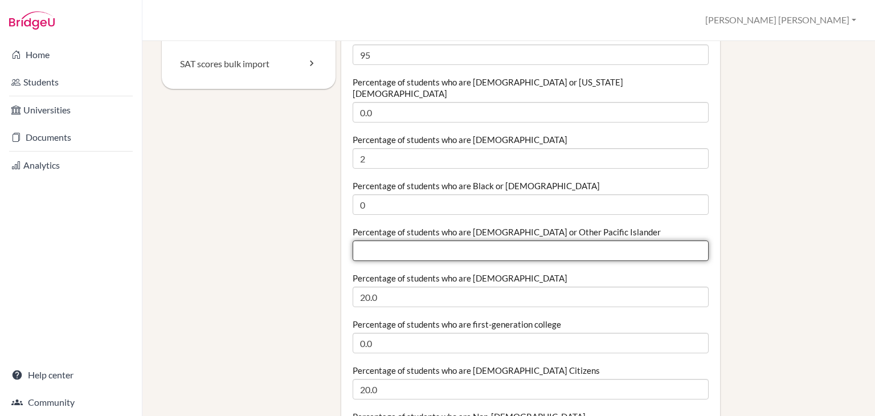
click at [437, 240] on input "Percentage of students who are [DEMOGRAPHIC_DATA] or Other Pacific Islander" at bounding box center [530, 250] width 356 height 20
type input "0"
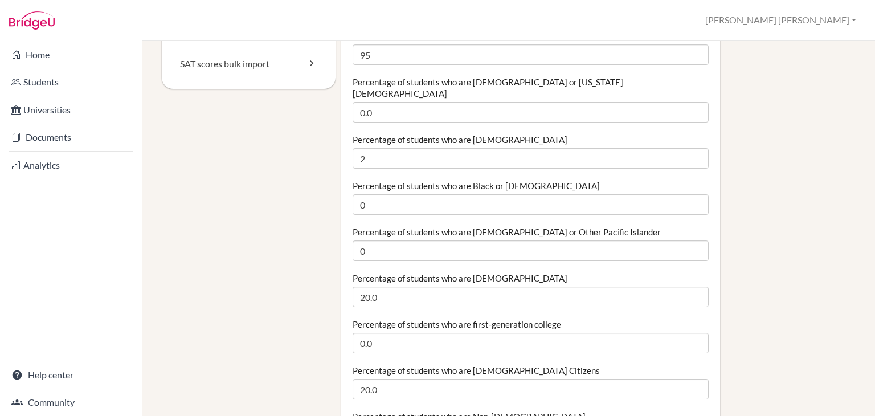
click at [429, 272] on label "Percentage of students who are [DEMOGRAPHIC_DATA]" at bounding box center [459, 277] width 215 height 11
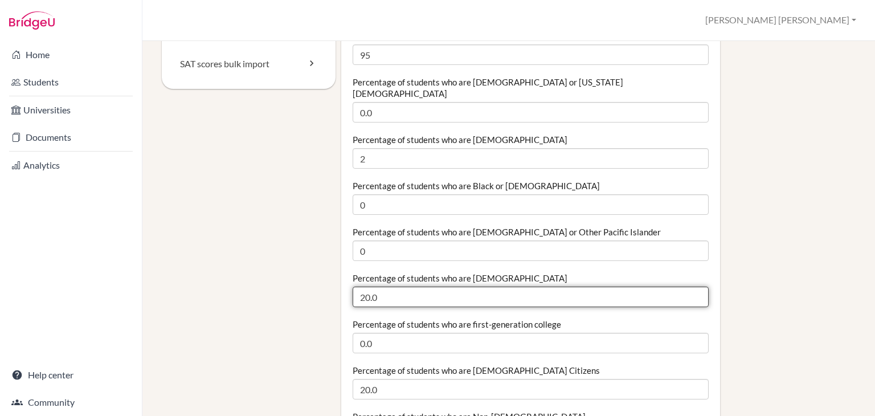
click at [429, 286] on input "20.0" at bounding box center [530, 296] width 356 height 20
click at [386, 290] on input "20.0" at bounding box center [530, 296] width 356 height 20
type input "2"
type input "0"
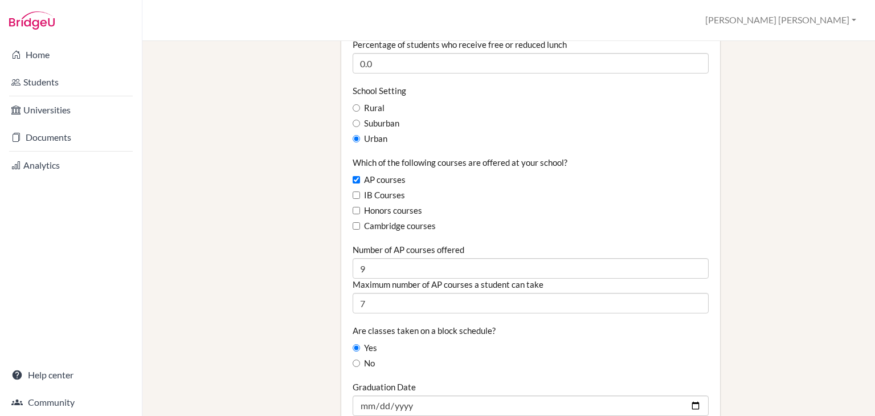
scroll to position [651, 0]
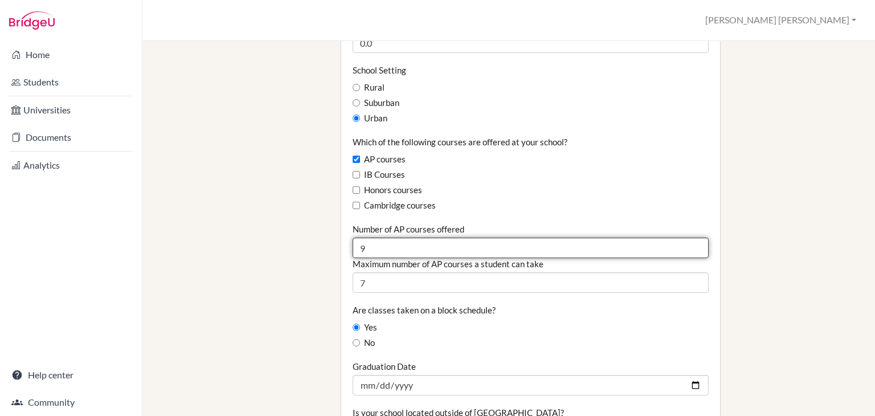
click at [367, 237] on input "9" at bounding box center [530, 247] width 356 height 20
type input "13"
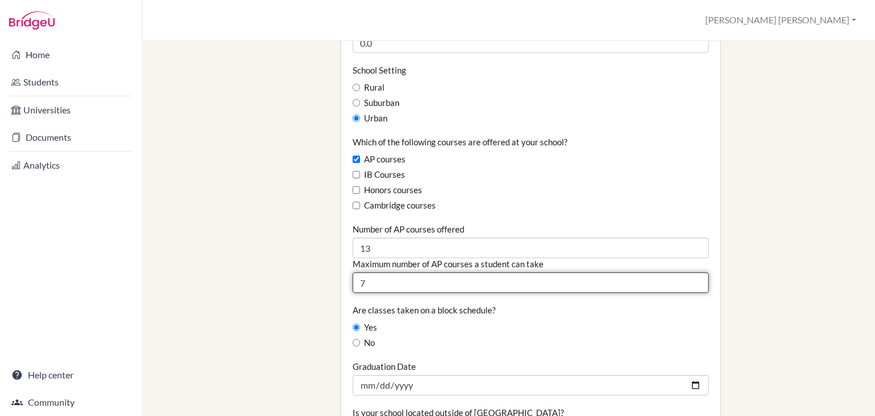
click at [364, 272] on input "7" at bounding box center [530, 282] width 356 height 20
type input "4"
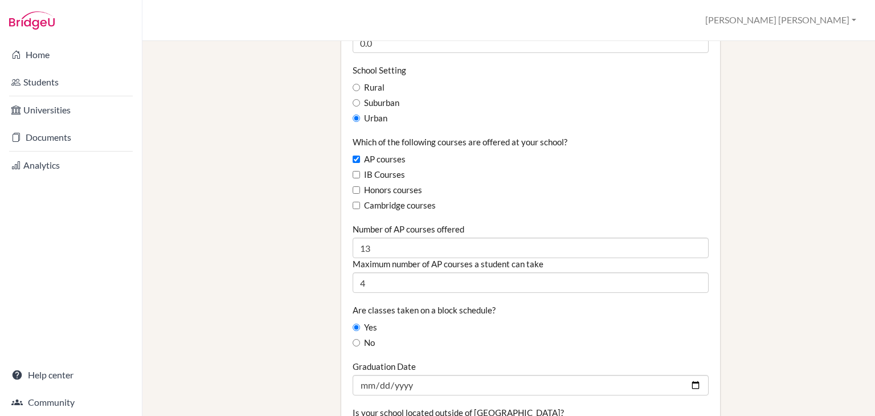
click at [372, 288] on fieldset "Graduating class size 103 Percentage of graduating class attending 2-year colle…" at bounding box center [530, 236] width 356 height 1567
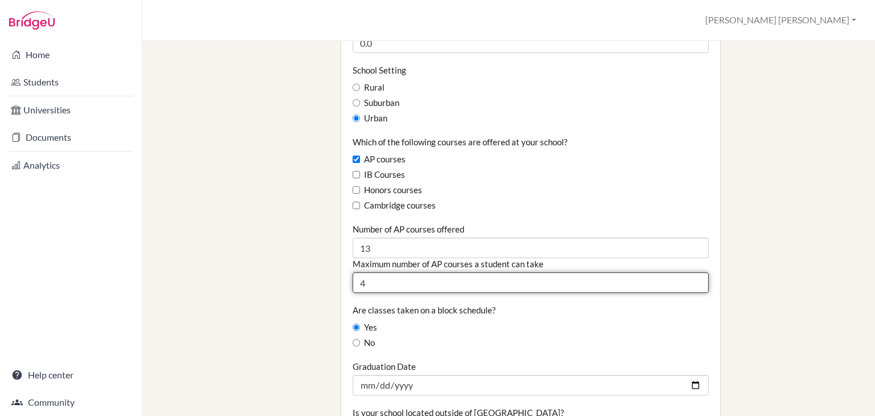
click at [371, 272] on input "4" at bounding box center [530, 282] width 356 height 20
type input "3"
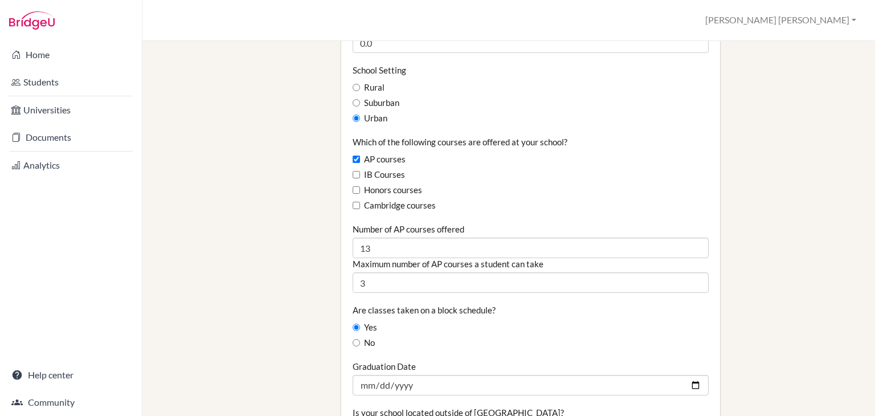
click at [380, 304] on label "Are classes taken on a block schedule?" at bounding box center [423, 309] width 143 height 11
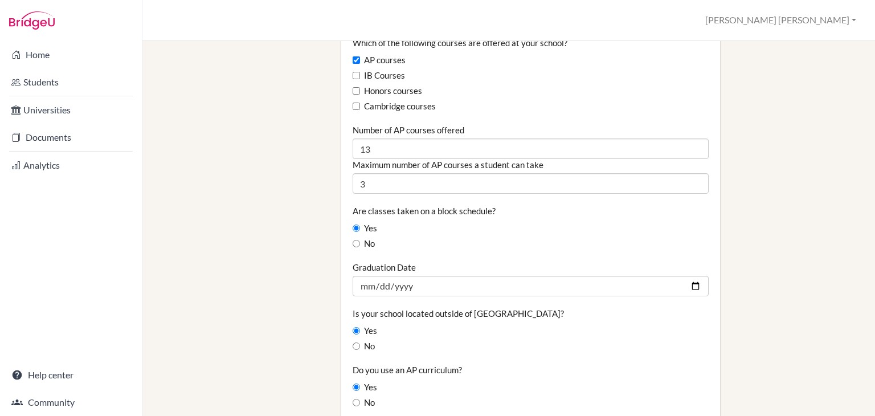
scroll to position [809, 0]
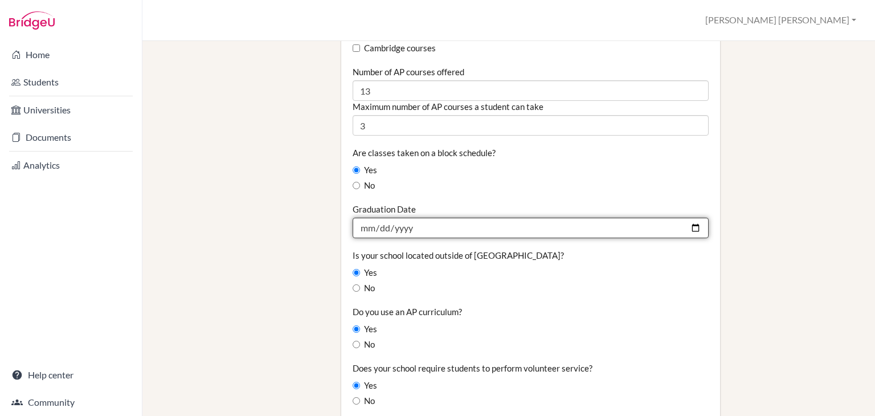
click at [436, 218] on input "2024-06-07" at bounding box center [530, 228] width 356 height 20
click at [690, 221] on input "2024-06-07" at bounding box center [530, 228] width 356 height 20
click at [415, 218] on input "2024-06-19" at bounding box center [530, 228] width 356 height 20
click at [414, 218] on input "2024-06-19" at bounding box center [530, 228] width 356 height 20
click at [387, 218] on input "2024-06-19" at bounding box center [530, 228] width 356 height 20
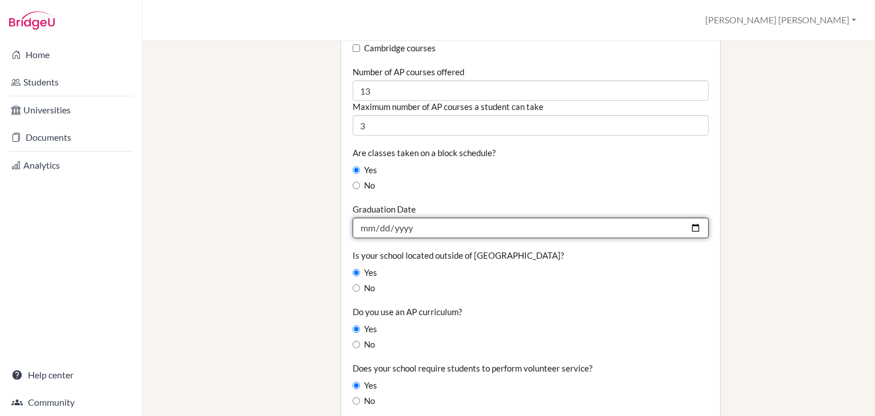
click at [408, 218] on input "2024-06-19" at bounding box center [530, 228] width 356 height 20
click at [692, 218] on input "2024-06-19" at bounding box center [530, 228] width 356 height 20
type input "2026-06-19"
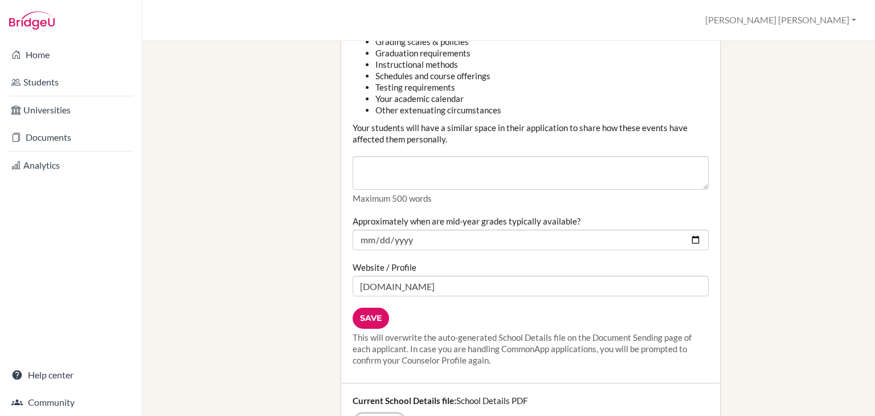
scroll to position [1377, 0]
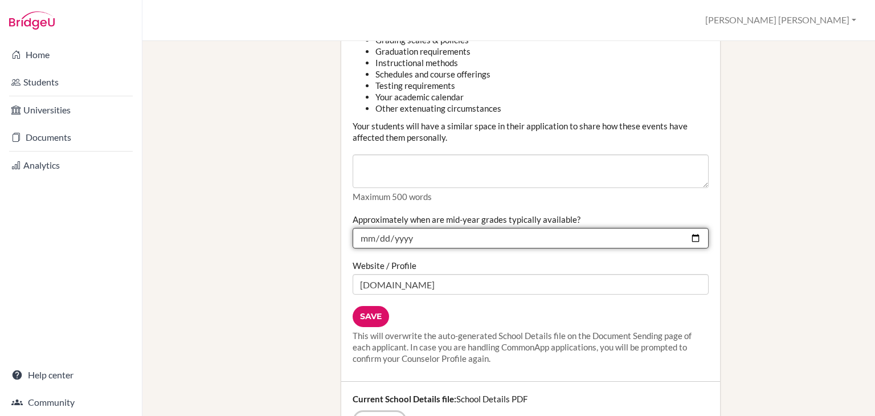
click at [422, 228] on input "2024-02-01" at bounding box center [530, 238] width 356 height 20
click at [690, 228] on input "2024-02-01" at bounding box center [530, 238] width 356 height 20
click at [420, 228] on input "2024-02-02" at bounding box center [530, 238] width 356 height 20
click at [412, 228] on input "2024-02-02" at bounding box center [530, 238] width 356 height 20
click at [406, 228] on input "2024-02-02" at bounding box center [530, 238] width 356 height 20
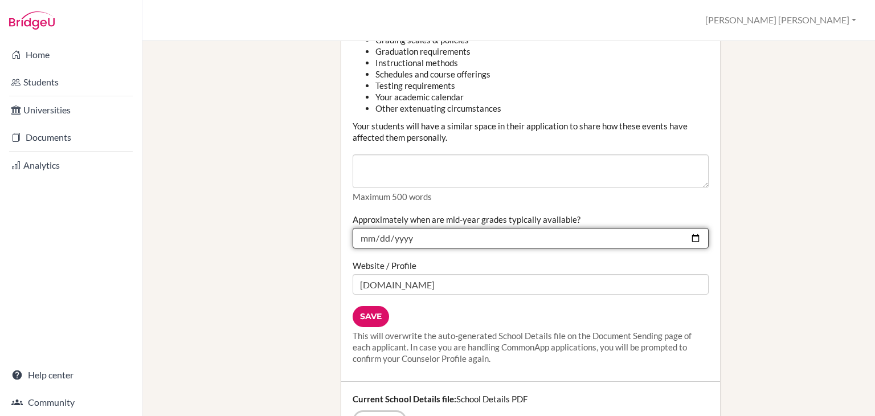
click at [688, 228] on input "2024-02-02" at bounding box center [530, 238] width 356 height 20
type input "2026-02-02"
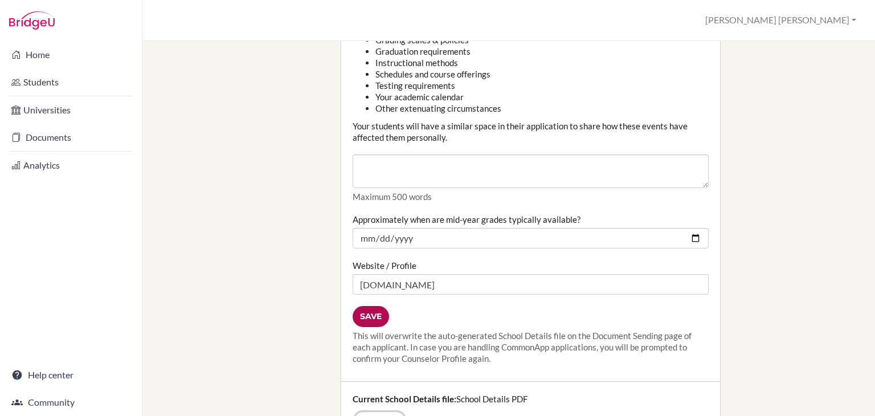
click at [373, 306] on input "Save" at bounding box center [370, 316] width 36 height 21
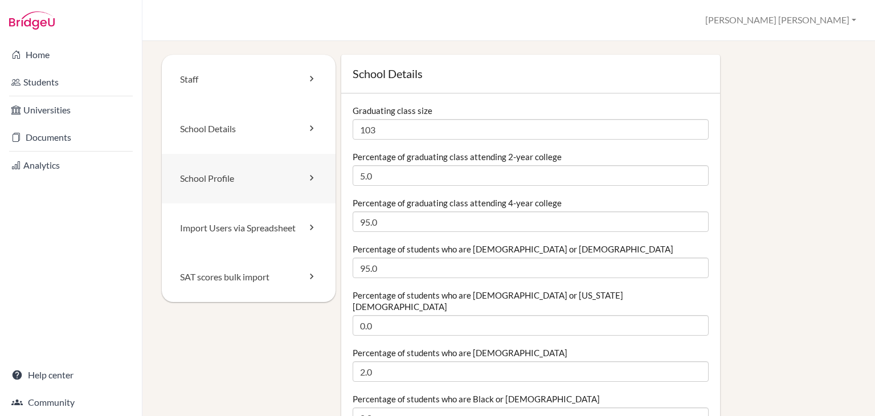
click at [296, 189] on link "School Profile" at bounding box center [249, 179] width 174 height 50
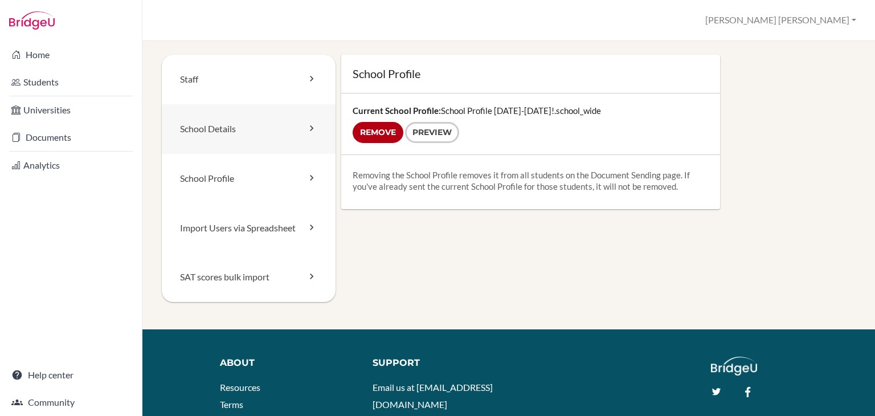
click at [264, 129] on link "School Details" at bounding box center [249, 129] width 174 height 50
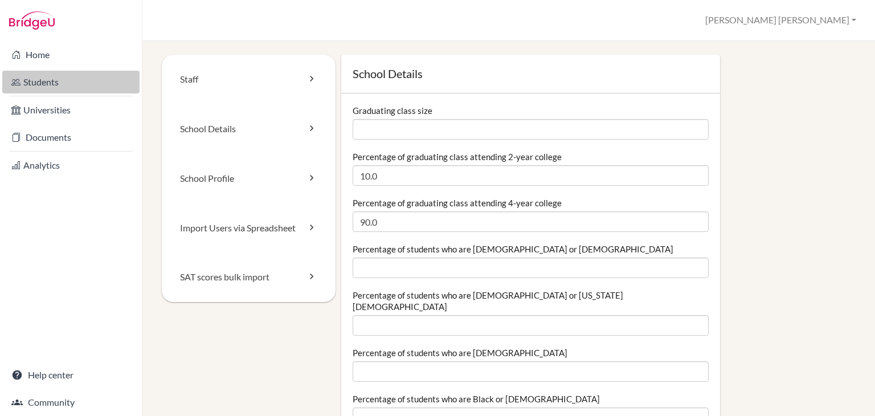
click at [47, 87] on link "Students" at bounding box center [70, 82] width 137 height 23
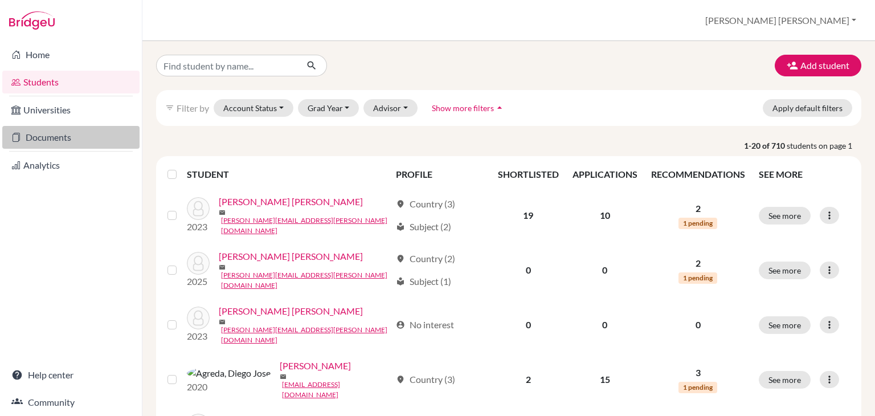
click at [56, 134] on link "Documents" at bounding box center [70, 137] width 137 height 23
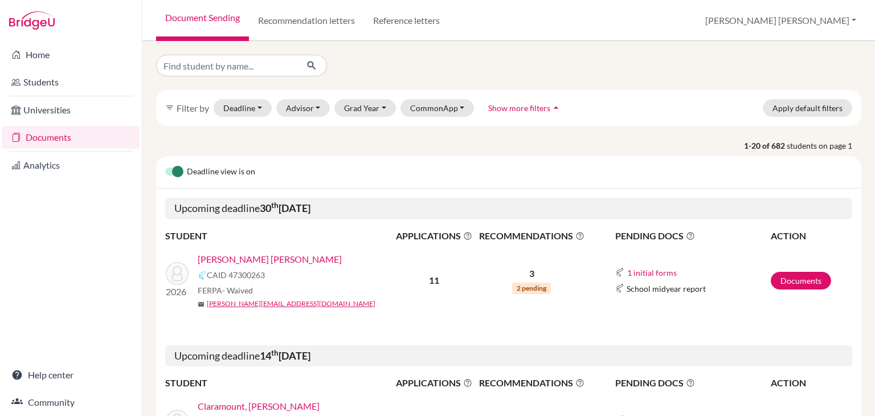
click at [288, 257] on link "[PERSON_NAME] [PERSON_NAME]" at bounding box center [270, 259] width 144 height 14
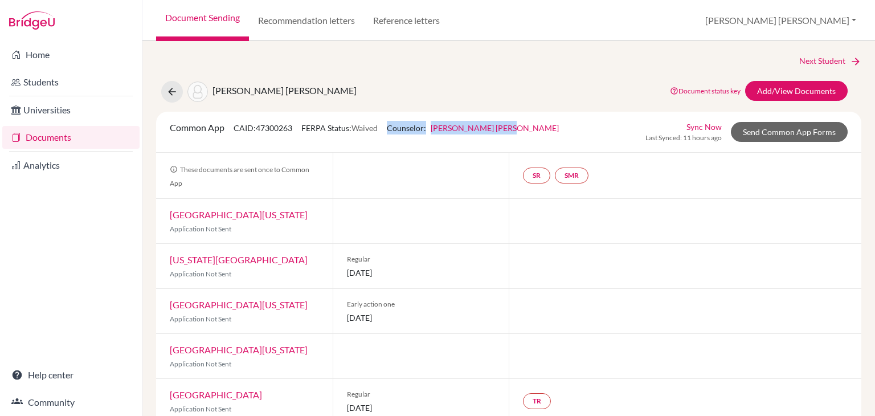
drag, startPoint x: 518, startPoint y: 130, endPoint x: 396, endPoint y: 128, distance: 121.9
click at [396, 128] on div "Common App CAID: 47300263 FERPA Status: Waived Counselor: [PERSON_NAME] [PERSON…" at bounding box center [364, 132] width 406 height 22
click at [549, 126] on div "Common App CAID: 47300263 FERPA Status: Waived Counselor: [PERSON_NAME] [PERSON…" at bounding box center [508, 132] width 695 height 22
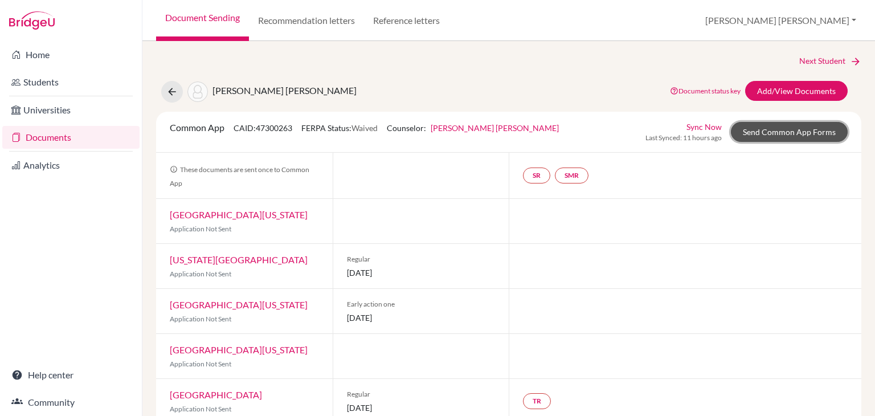
click at [789, 129] on link "Send Common App Forms" at bounding box center [789, 132] width 117 height 20
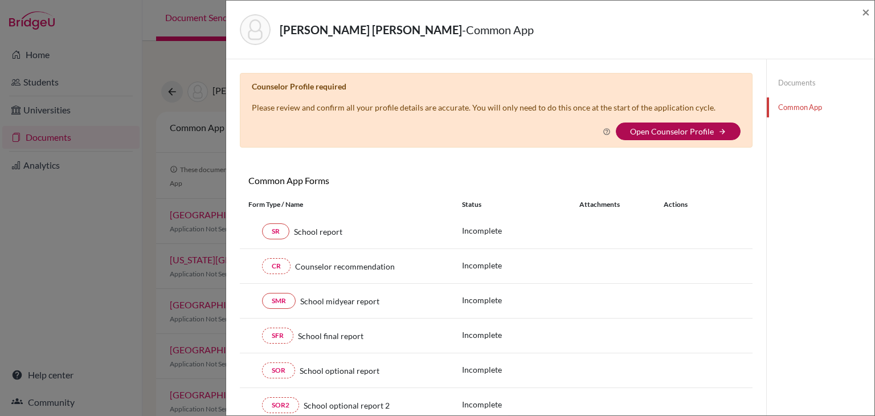
click at [677, 131] on link "Open Counselor Profile" at bounding box center [672, 131] width 84 height 10
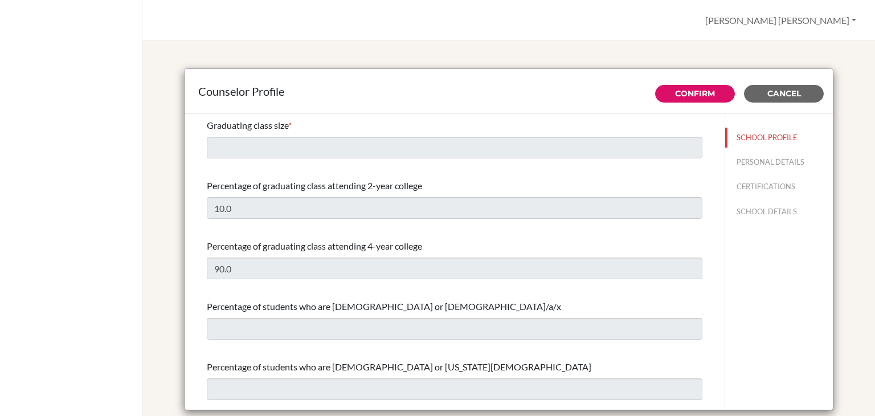
select select "1"
select select "350349"
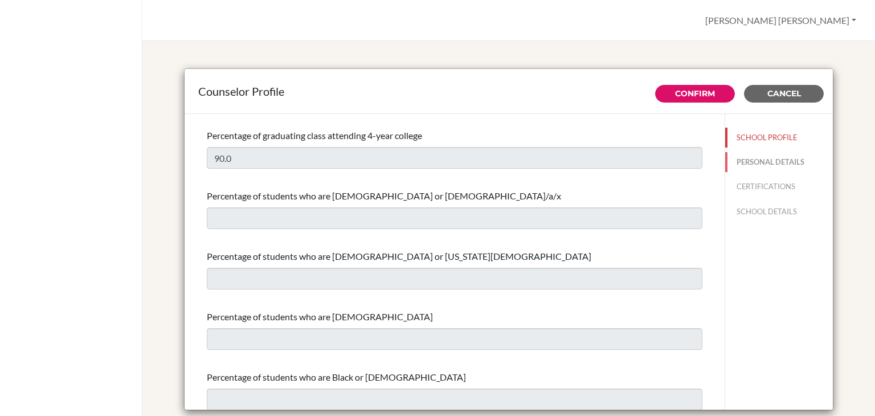
click at [763, 165] on button "PERSONAL DETAILS" at bounding box center [779, 162] width 108 height 20
type input "[PERSON_NAME] [PERSON_NAME]"
type input "[PERSON_NAME]"
type input "Advisor"
type input "503.252-883-00"
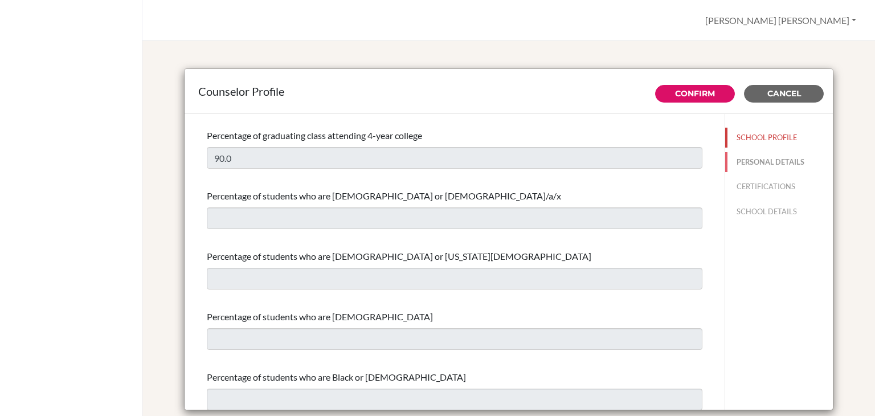
type input "[PERSON_NAME][EMAIL_ADDRESS][PERSON_NAME][DOMAIN_NAME]"
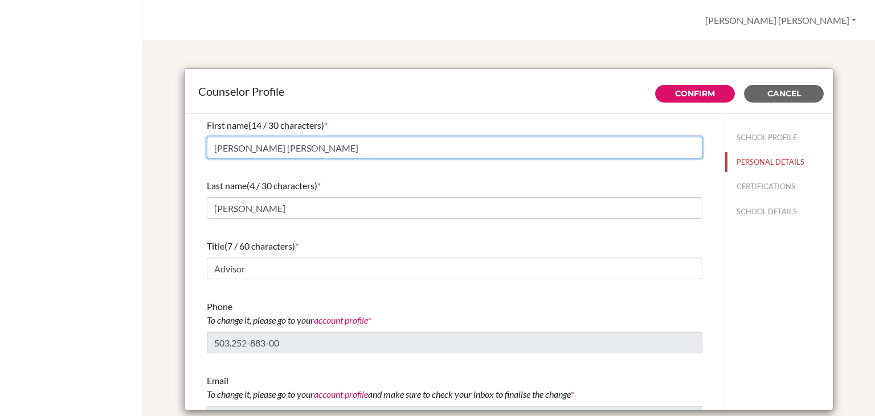
drag, startPoint x: 317, startPoint y: 146, endPoint x: 196, endPoint y: 121, distance: 123.2
click at [196, 121] on div "First name (14 / 30 characters) * Maria Fernanda Last name (4 / 30 characters) …" at bounding box center [454, 273] width 523 height 318
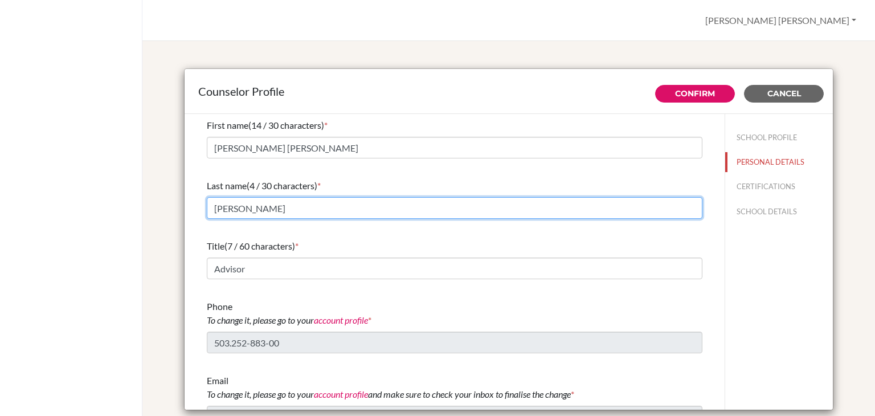
scroll to position [0, 0]
drag, startPoint x: 264, startPoint y: 210, endPoint x: 170, endPoint y: 184, distance: 97.9
click at [170, 184] on div "Counselor Profile Confirm Cancel First name (14 / 30 characters) * Maria Fernan…" at bounding box center [508, 240] width 705 height 371
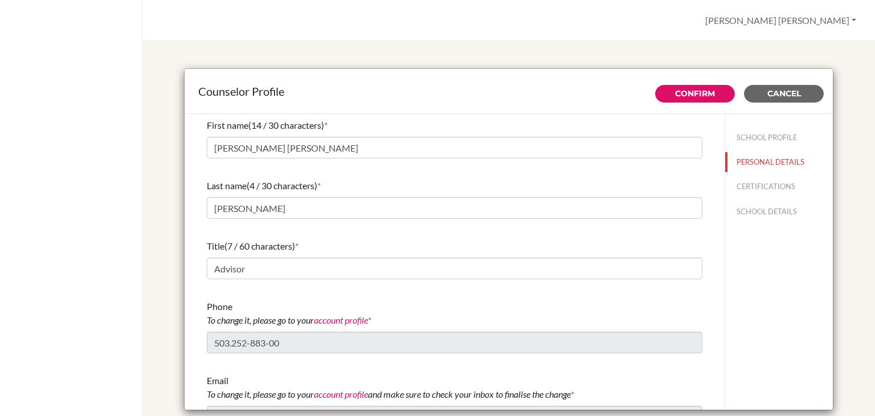
click at [224, 244] on span "(7 / 60 characters)" at bounding box center [259, 245] width 71 height 11
click at [760, 180] on button "CERTIFICATIONS" at bounding box center [779, 187] width 108 height 20
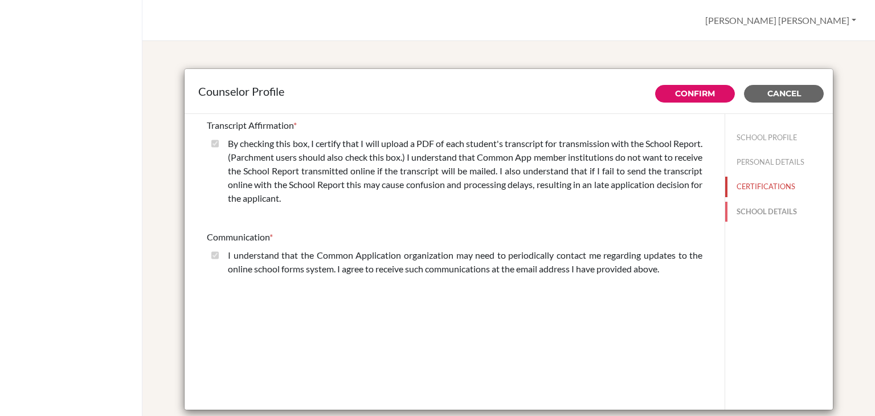
click at [752, 219] on button "SCHOOL DETAILS" at bounding box center [779, 212] width 108 height 20
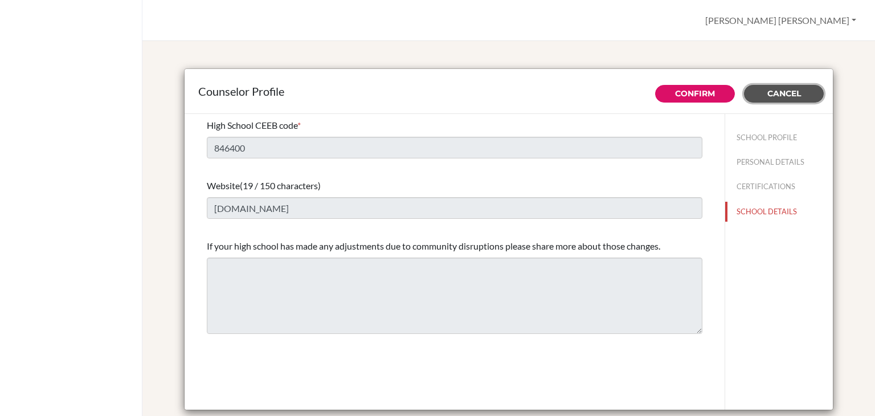
click at [783, 98] on button "Cancel" at bounding box center [784, 94] width 80 height 18
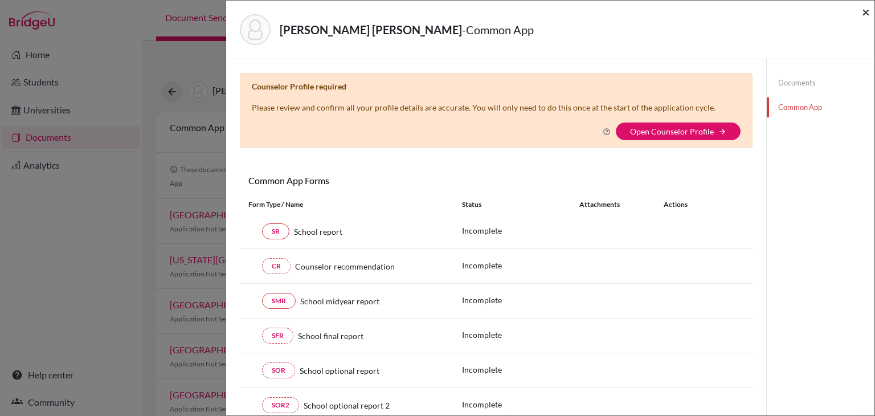
click at [867, 14] on span "×" at bounding box center [866, 11] width 8 height 17
